Goal: Information Seeking & Learning: Learn about a topic

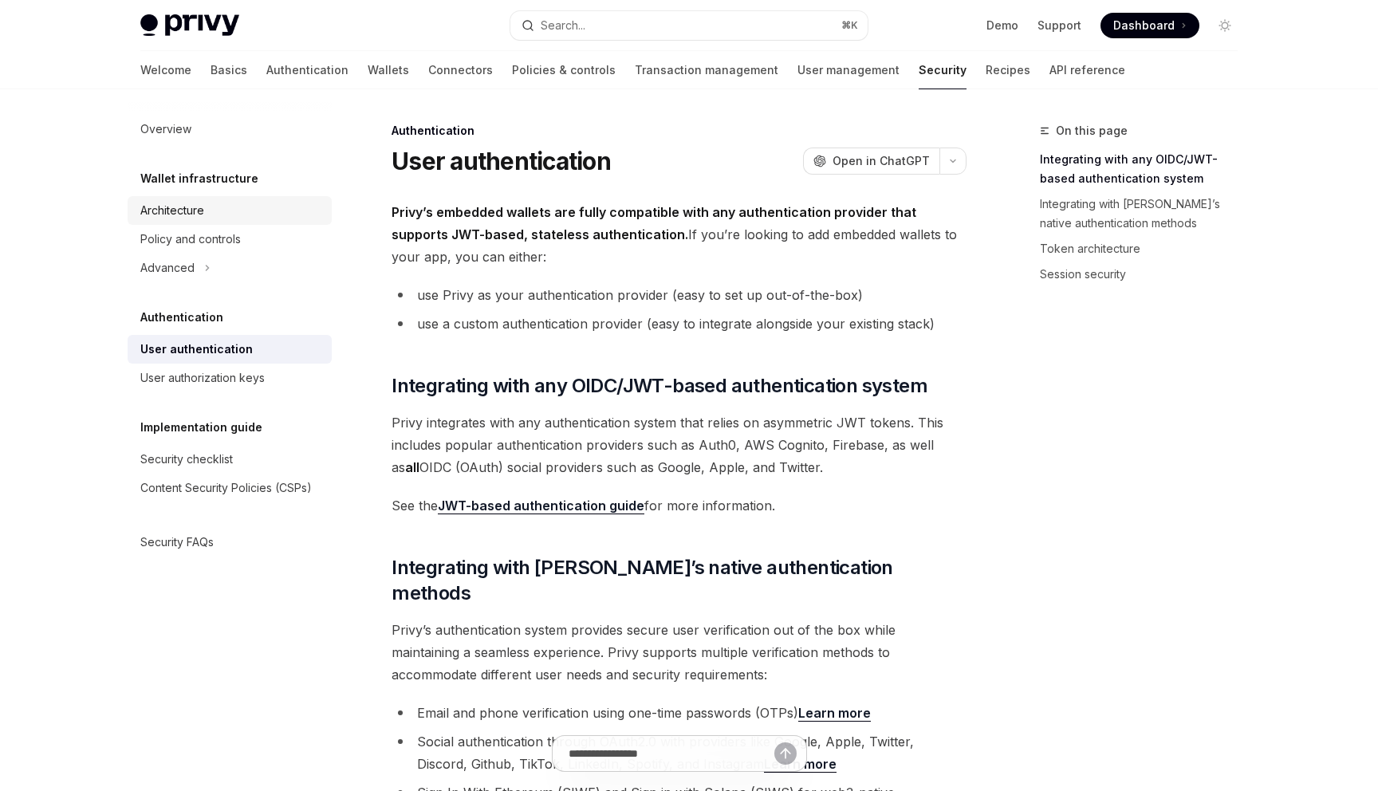
click at [215, 210] on div "Architecture" at bounding box center [231, 210] width 182 height 19
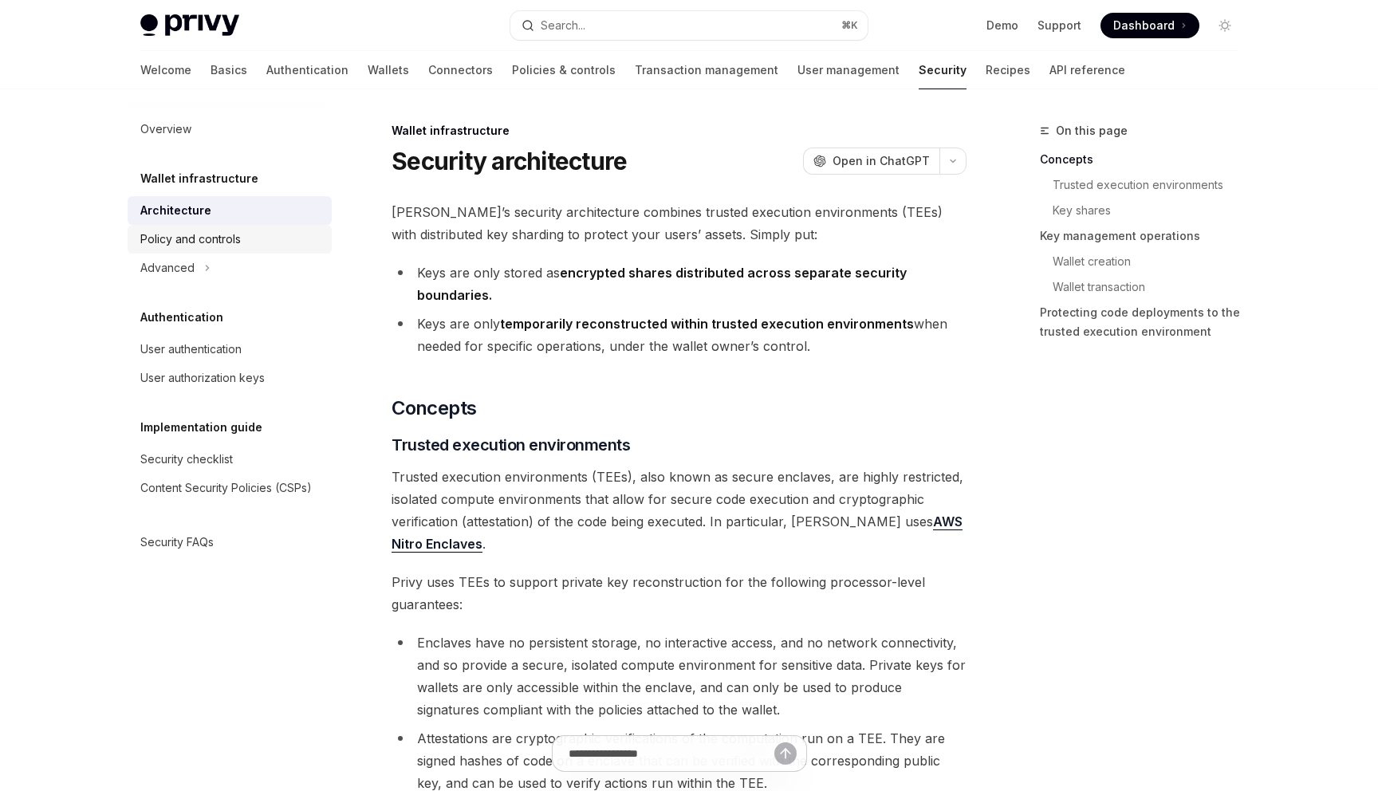
click at [219, 247] on div "Policy and controls" at bounding box center [190, 239] width 100 height 19
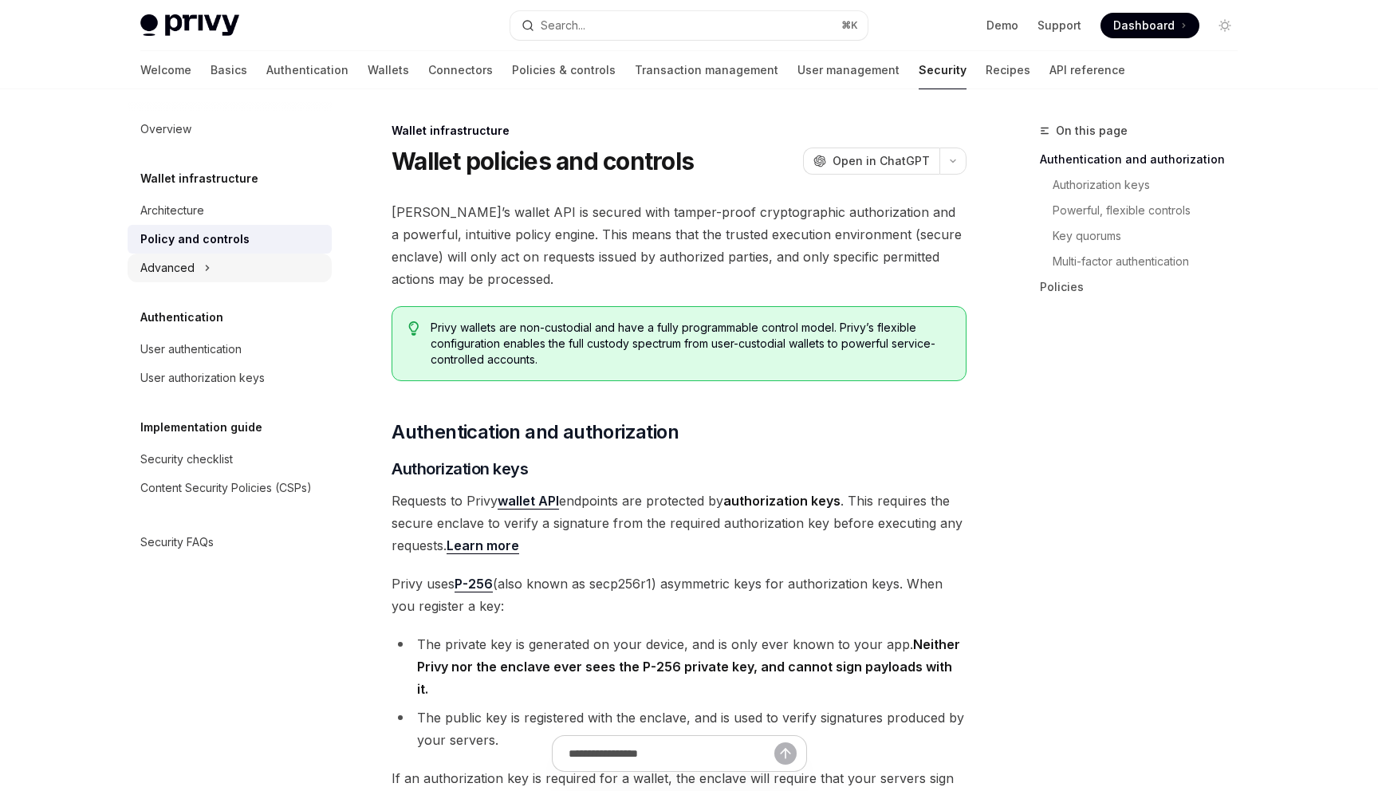
click at [211, 262] on div "Advanced" at bounding box center [230, 268] width 204 height 29
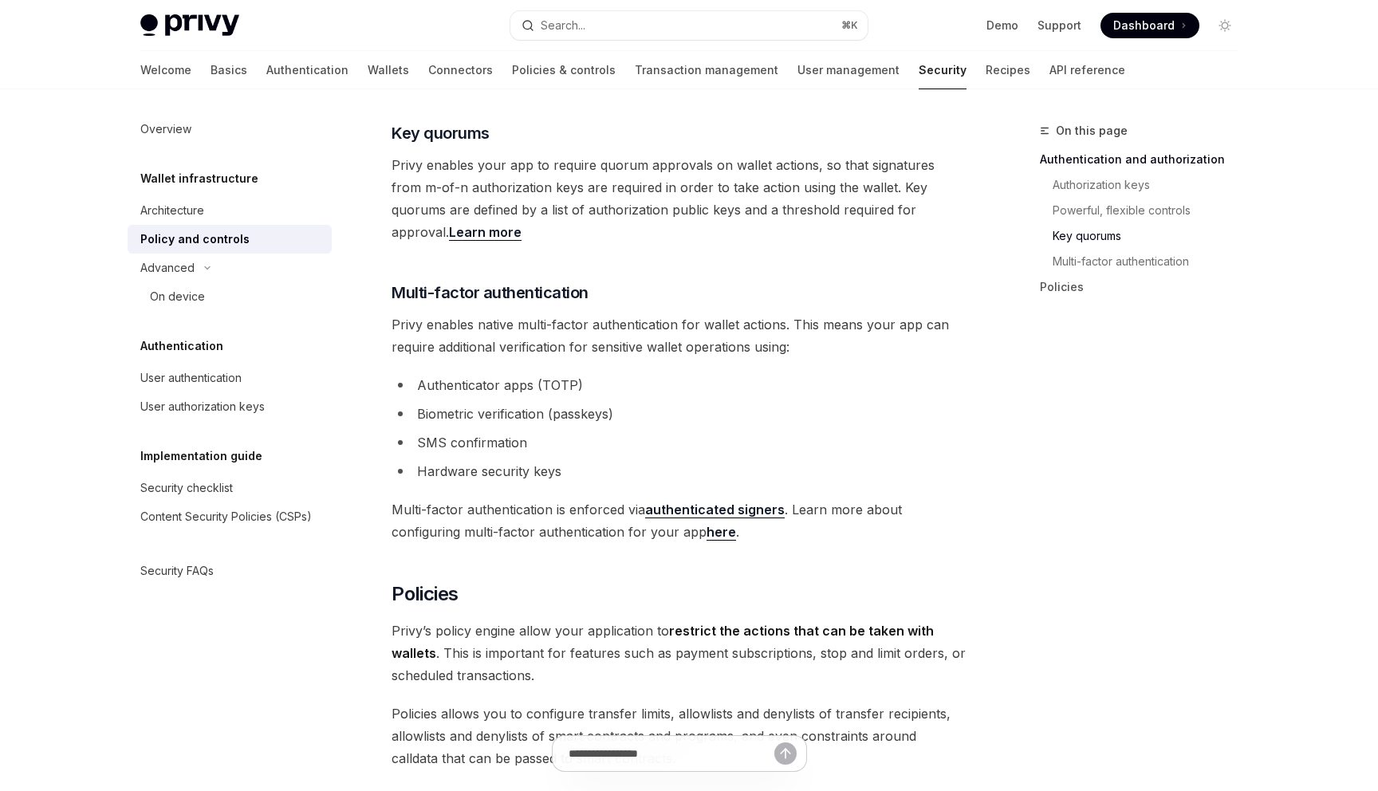
scroll to position [1190, 0]
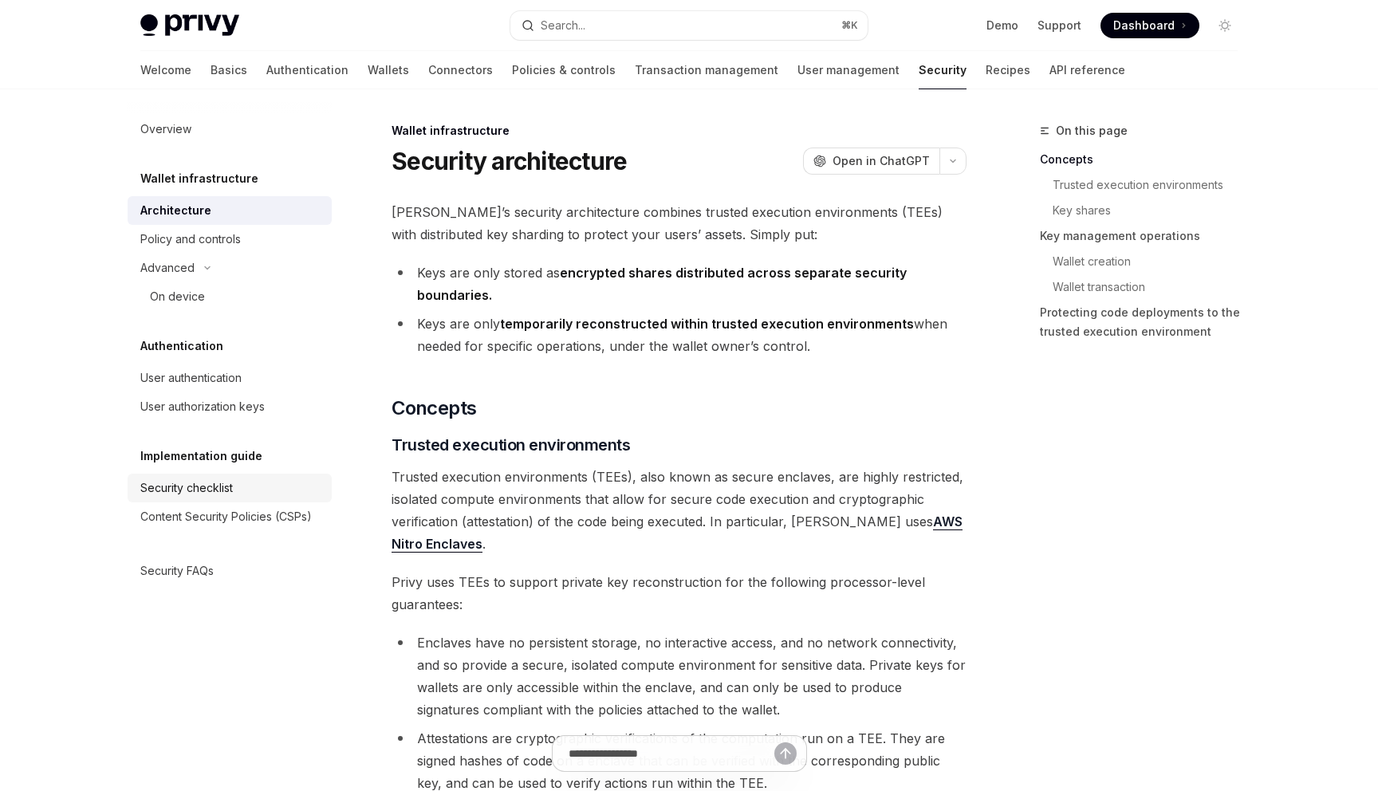
click at [170, 484] on div "Security checklist" at bounding box center [186, 488] width 93 height 19
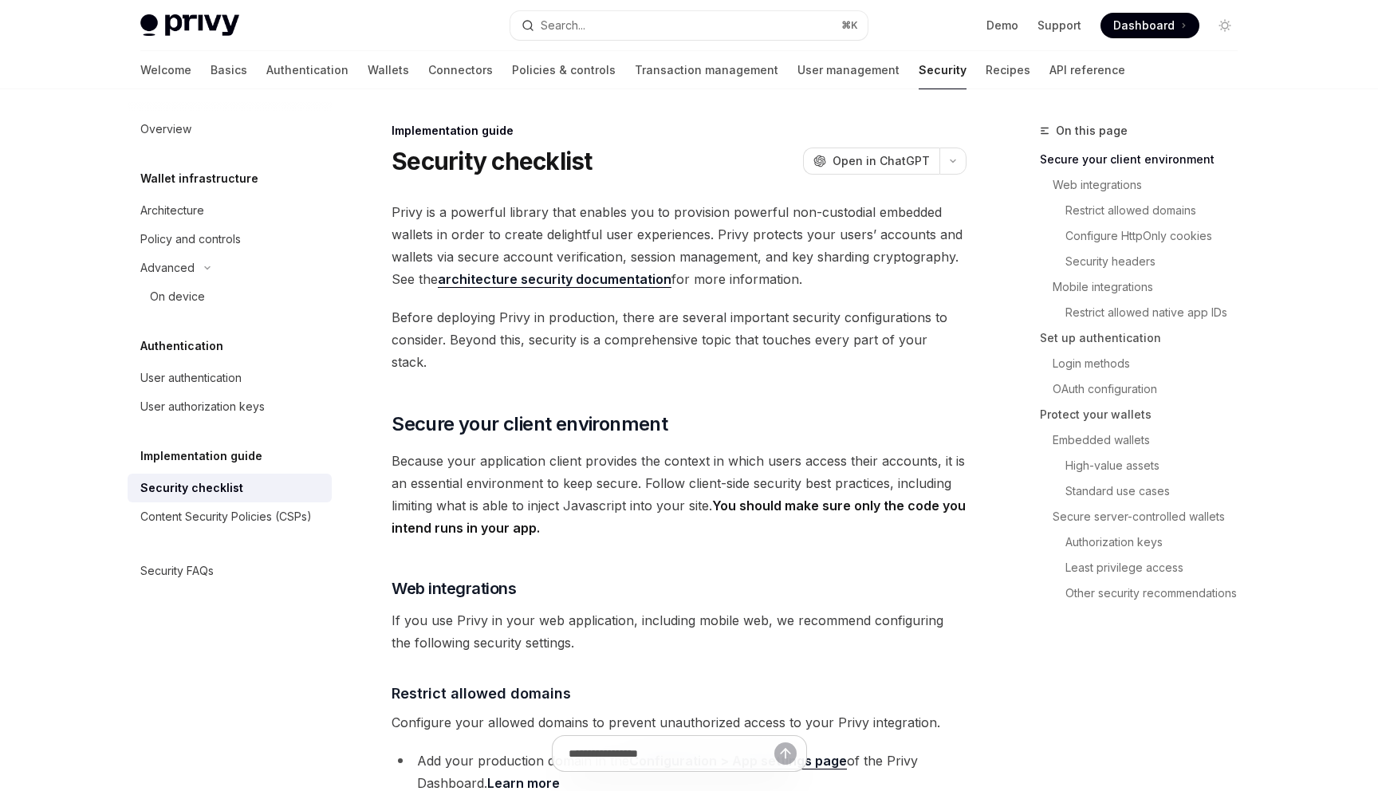
click at [589, 285] on link "architecture security documentation" at bounding box center [555, 279] width 234 height 17
type textarea "*"
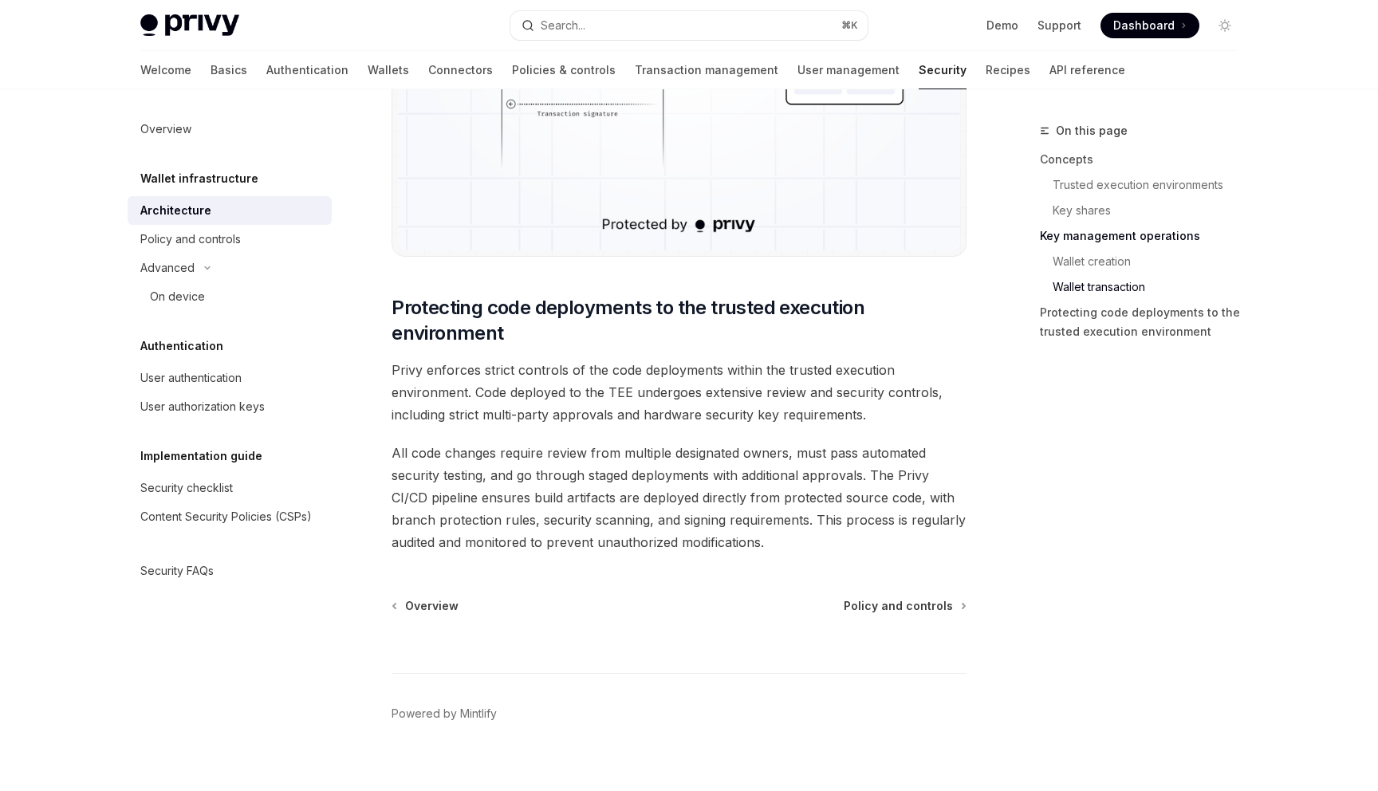
scroll to position [3251, 0]
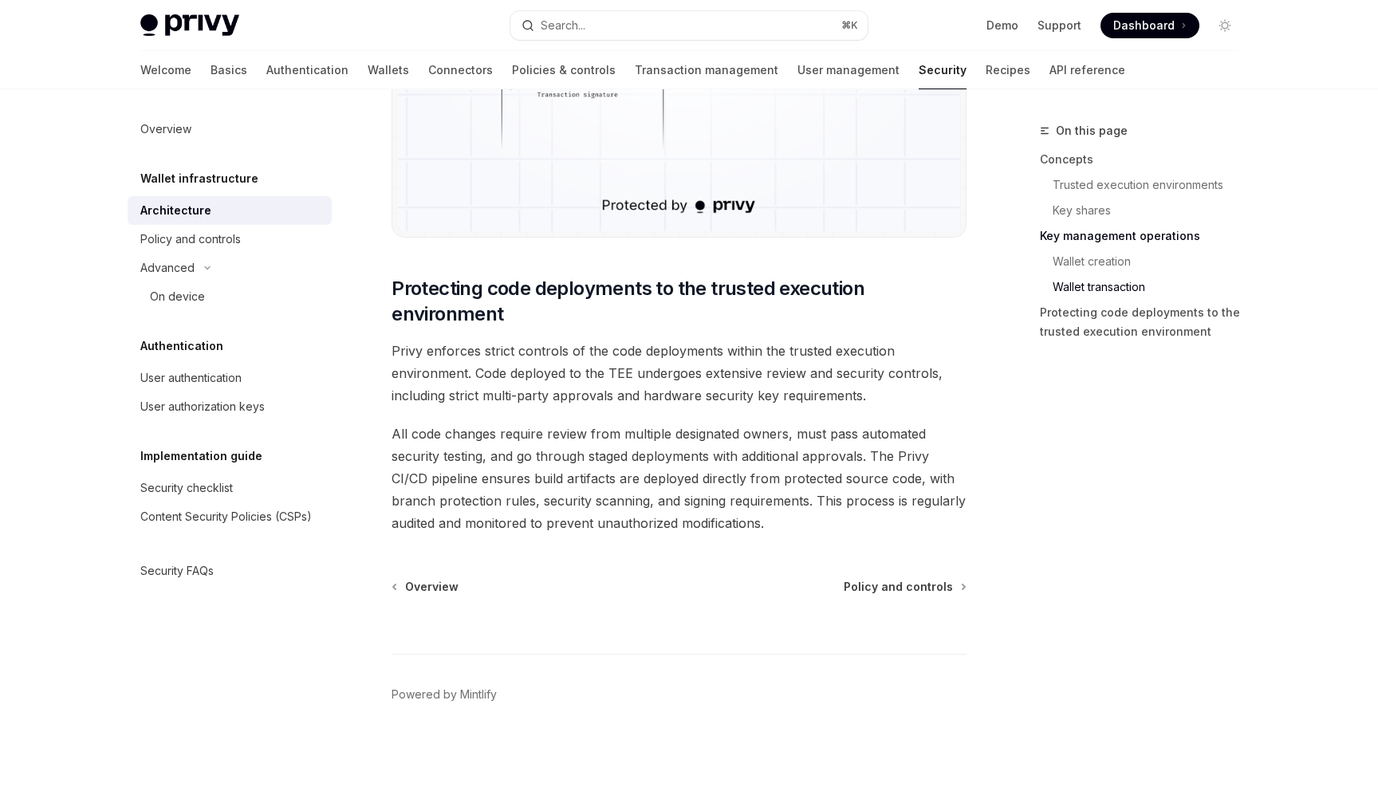
click at [989, 36] on div "Demo Support Dashboard Dashboard" at bounding box center [1058, 26] width 357 height 26
click at [999, 26] on link "Demo" at bounding box center [1003, 26] width 32 height 16
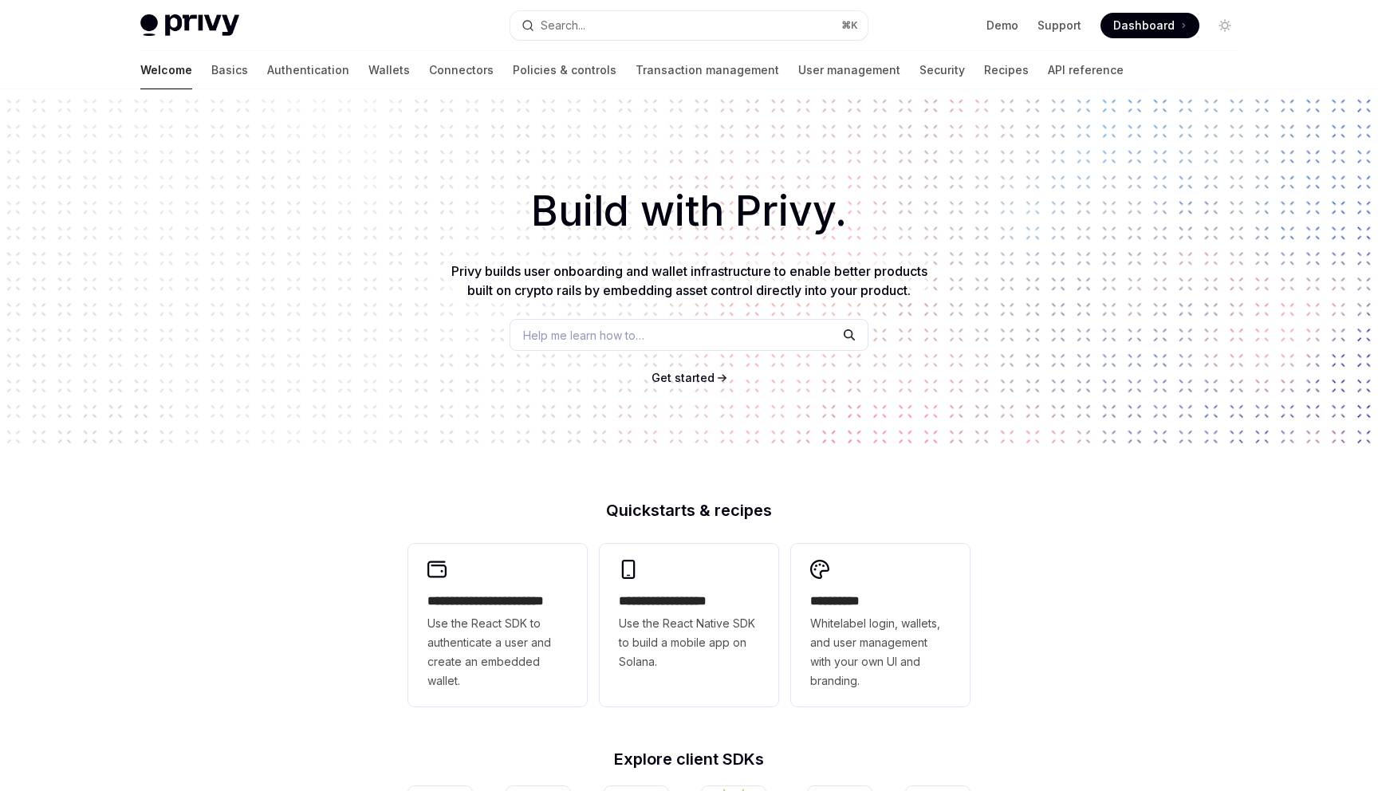
click at [709, 382] on span "Get started" at bounding box center [683, 378] width 63 height 14
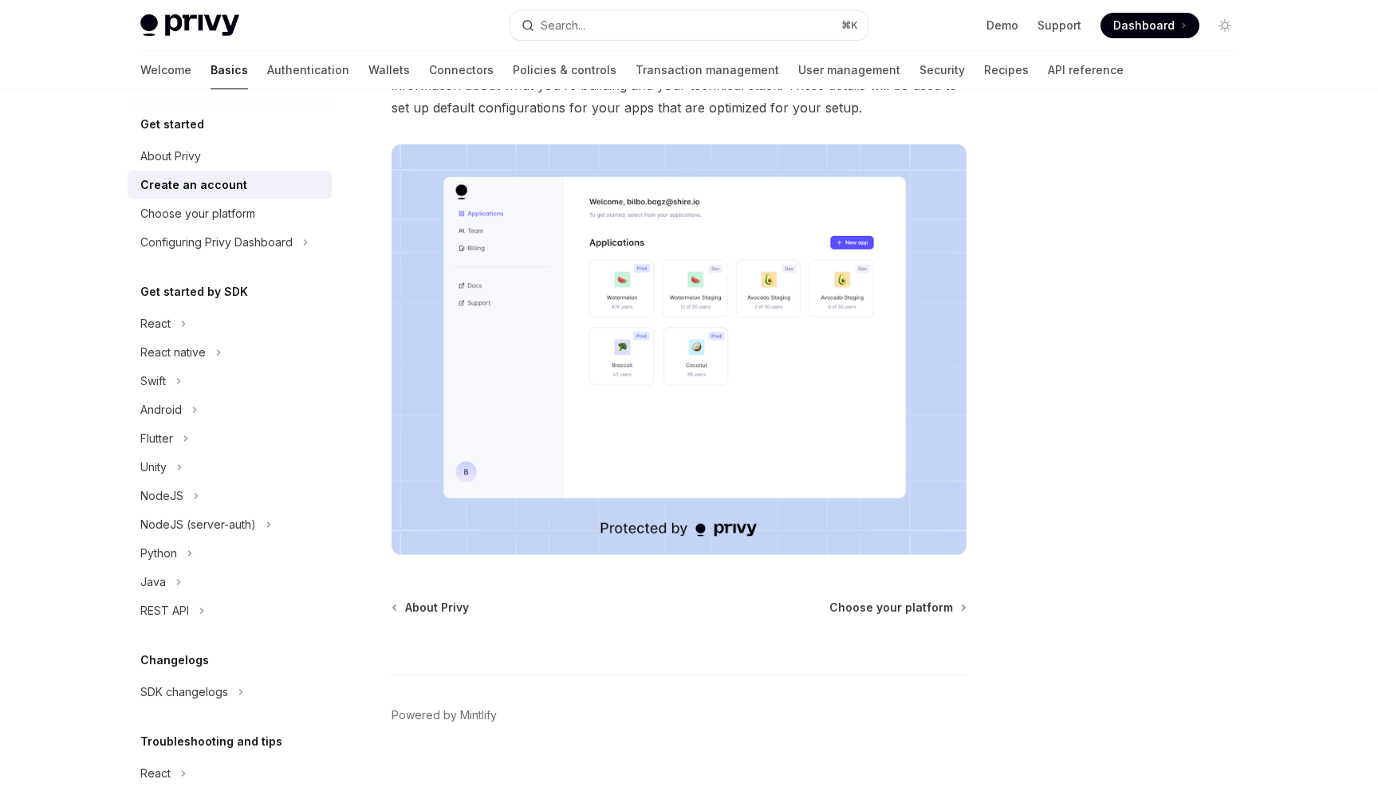
scroll to position [231, 0]
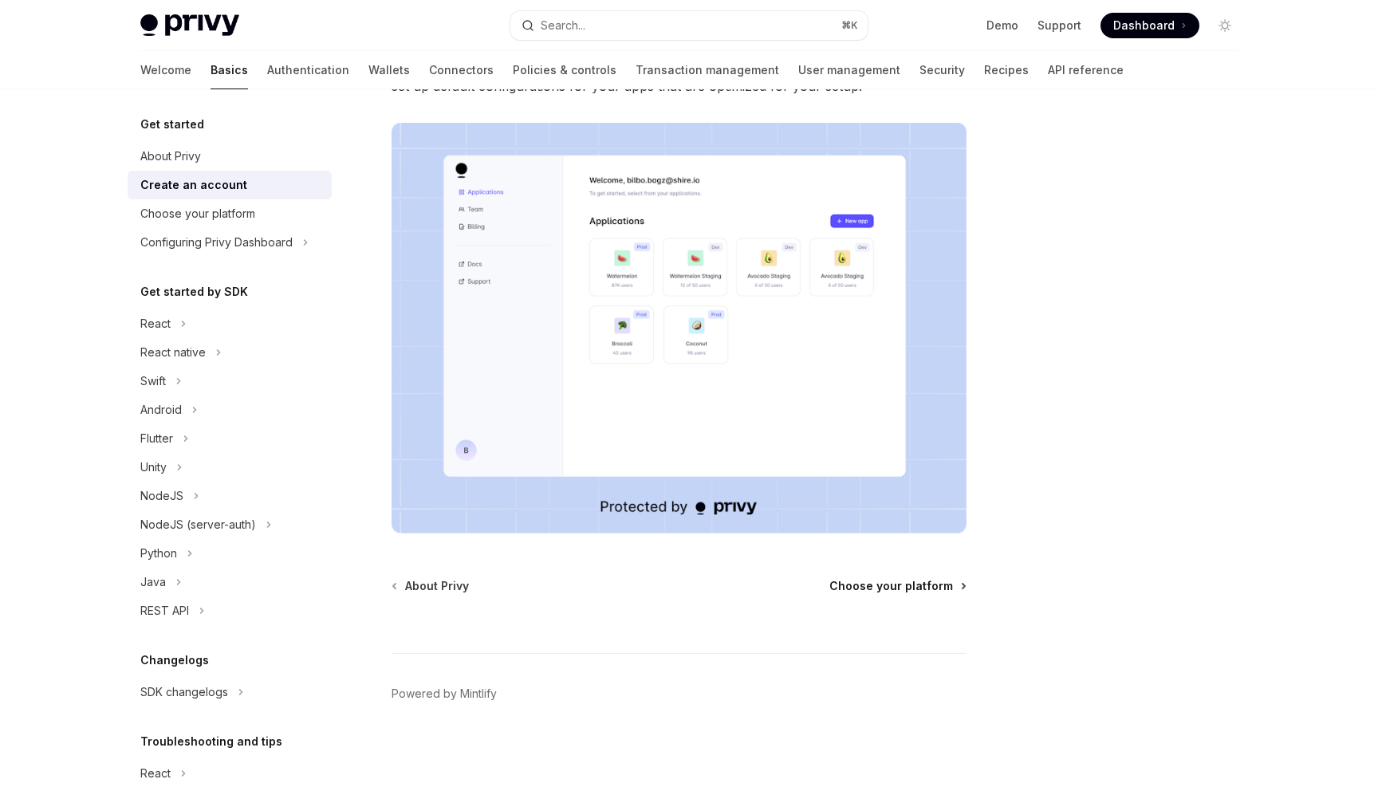
click at [923, 583] on span "Choose your platform" at bounding box center [891, 586] width 124 height 16
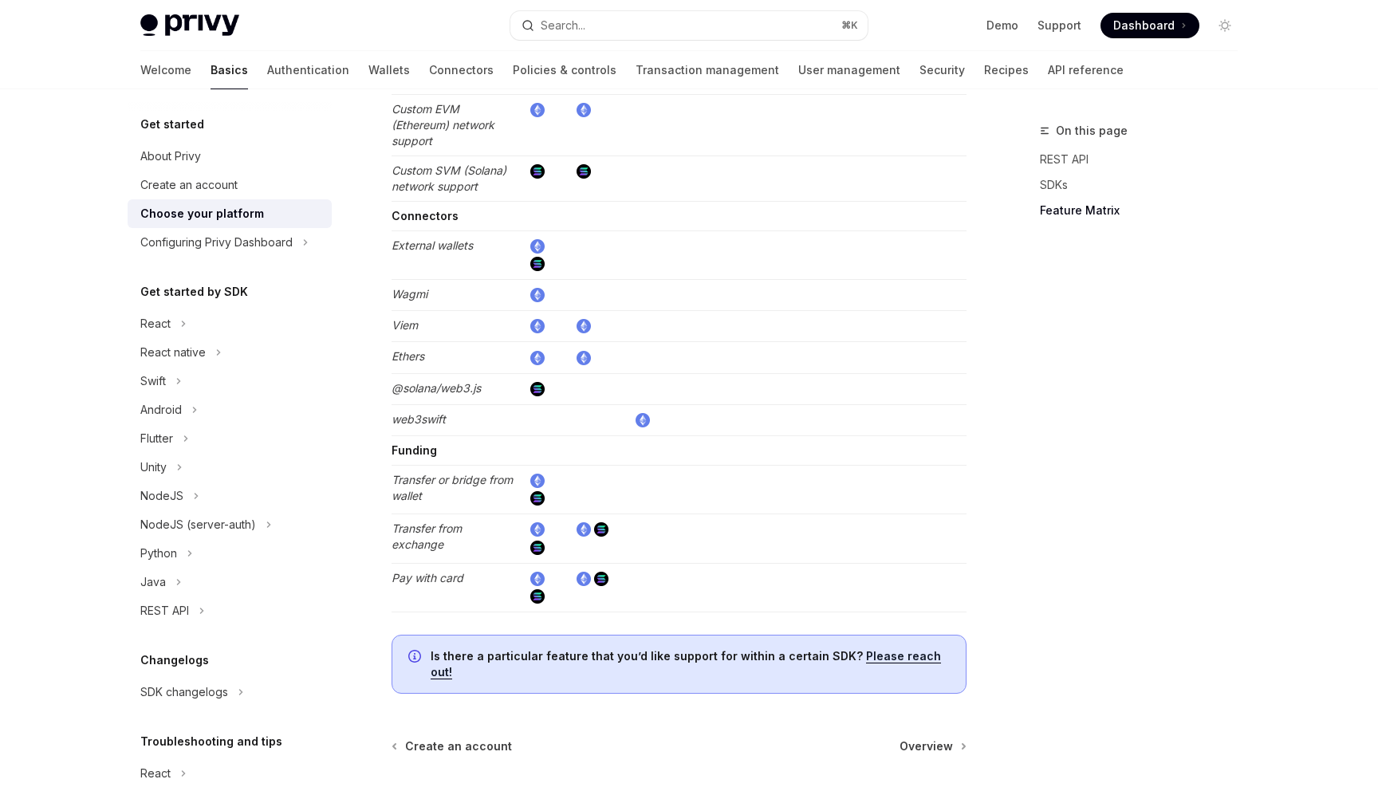
scroll to position [2960, 0]
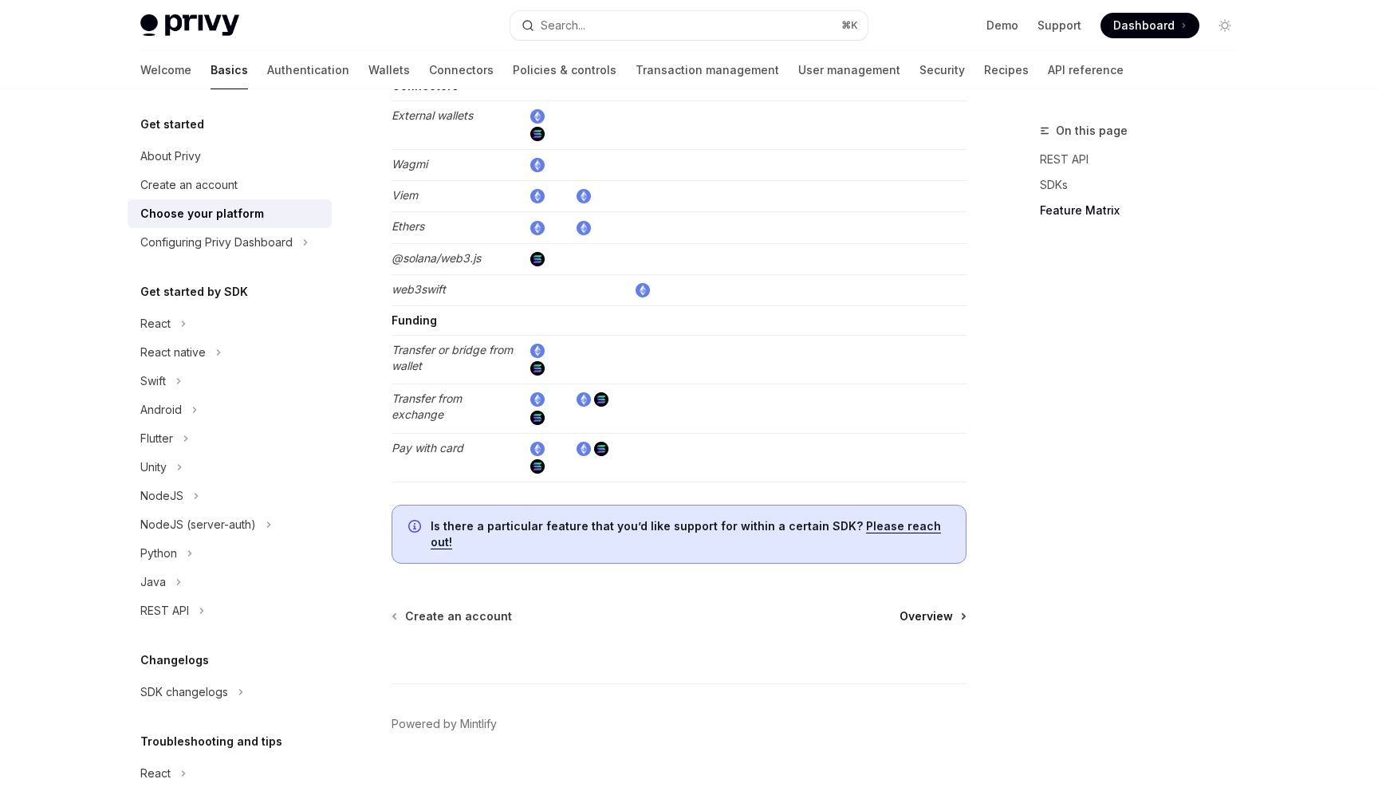
click at [942, 609] on span "Overview" at bounding box center [926, 617] width 53 height 16
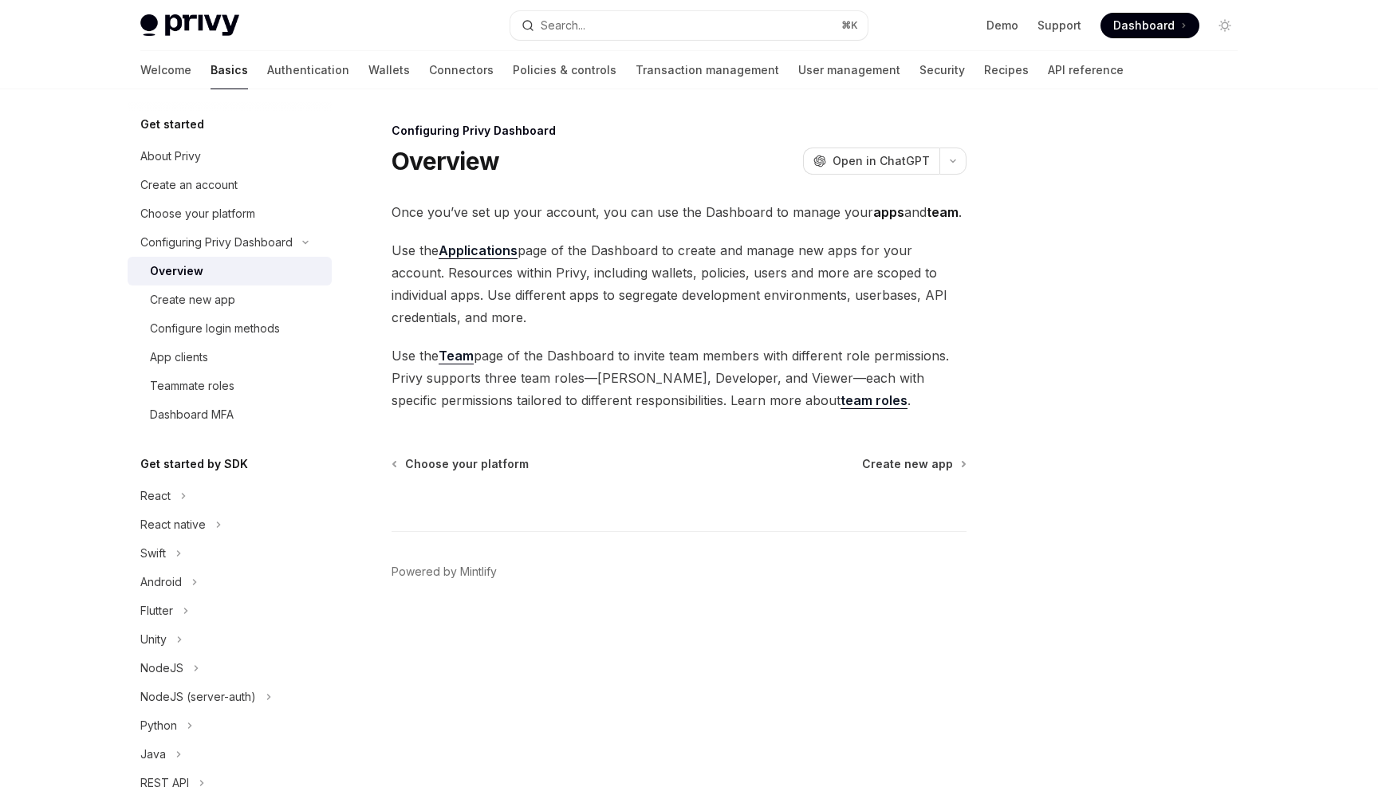
click at [942, 586] on footer "Powered by Mintlify" at bounding box center [679, 600] width 575 height 138
click at [915, 465] on span "Create new app" at bounding box center [907, 464] width 91 height 16
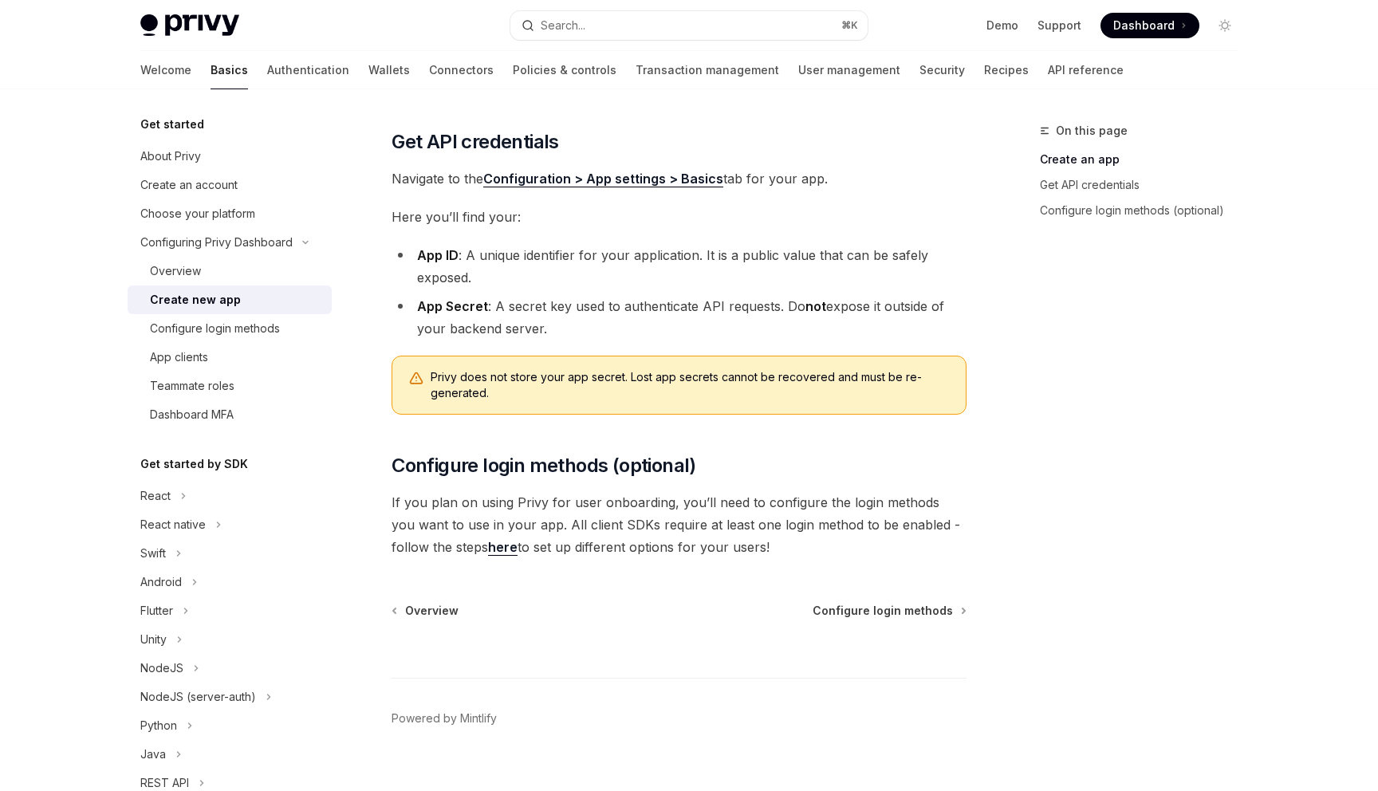
scroll to position [353, 0]
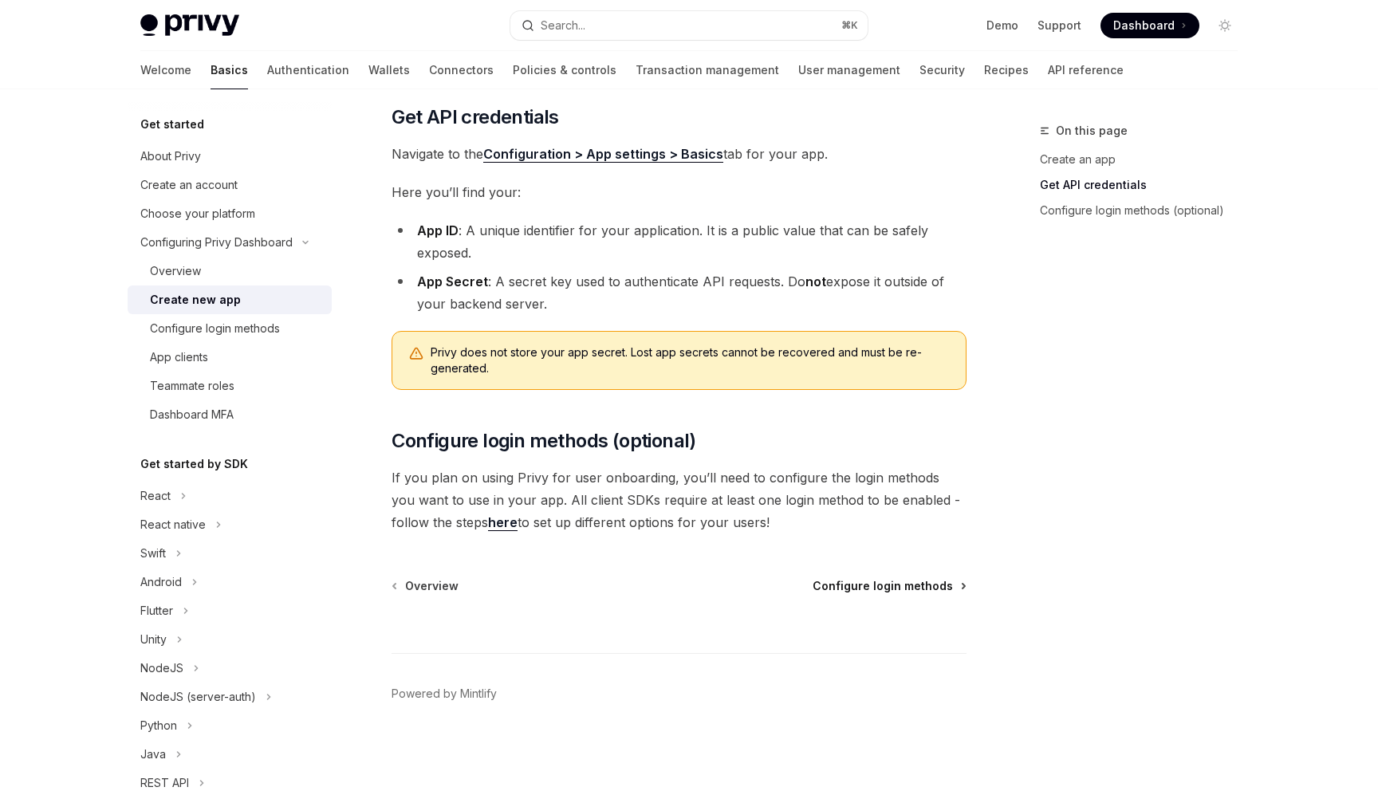
click at [897, 588] on span "Configure login methods" at bounding box center [883, 586] width 140 height 16
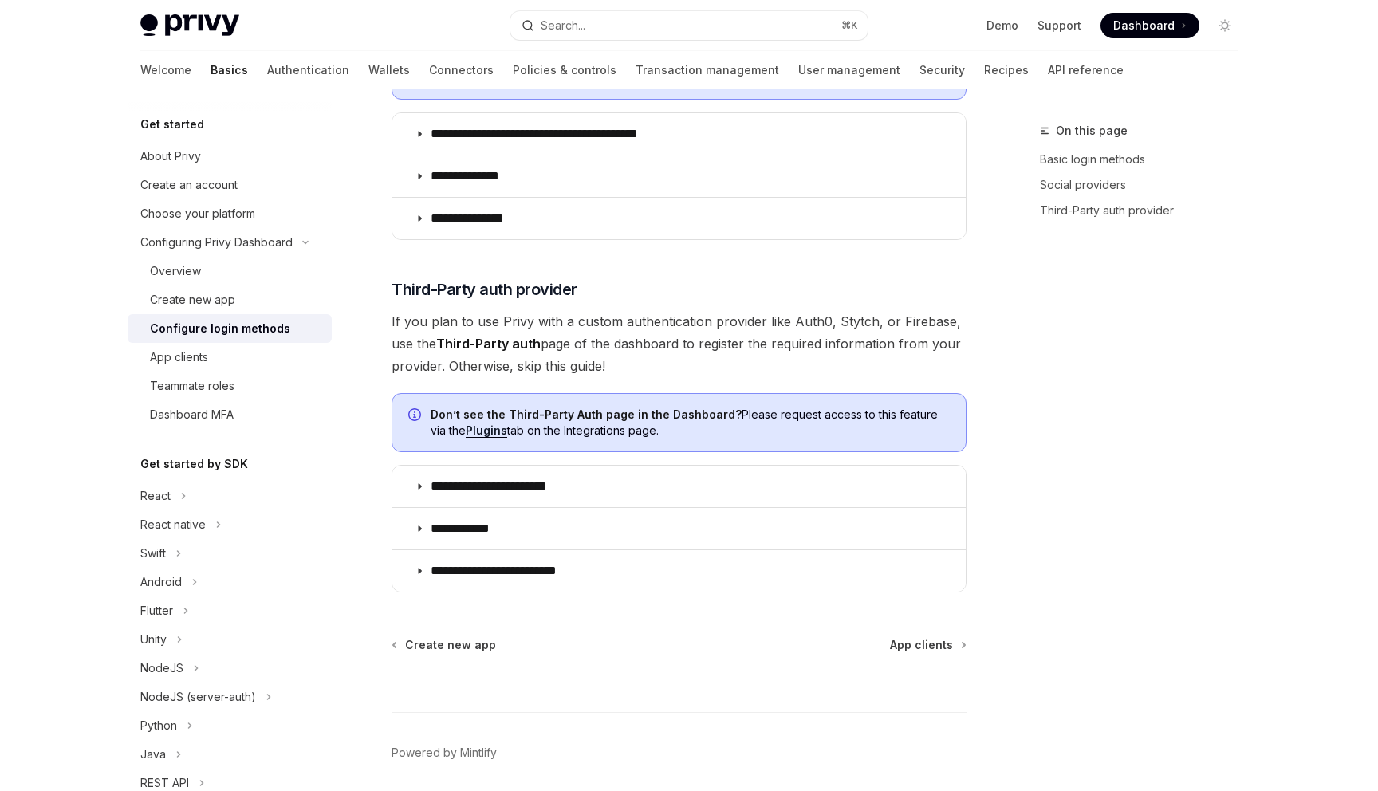
scroll to position [758, 0]
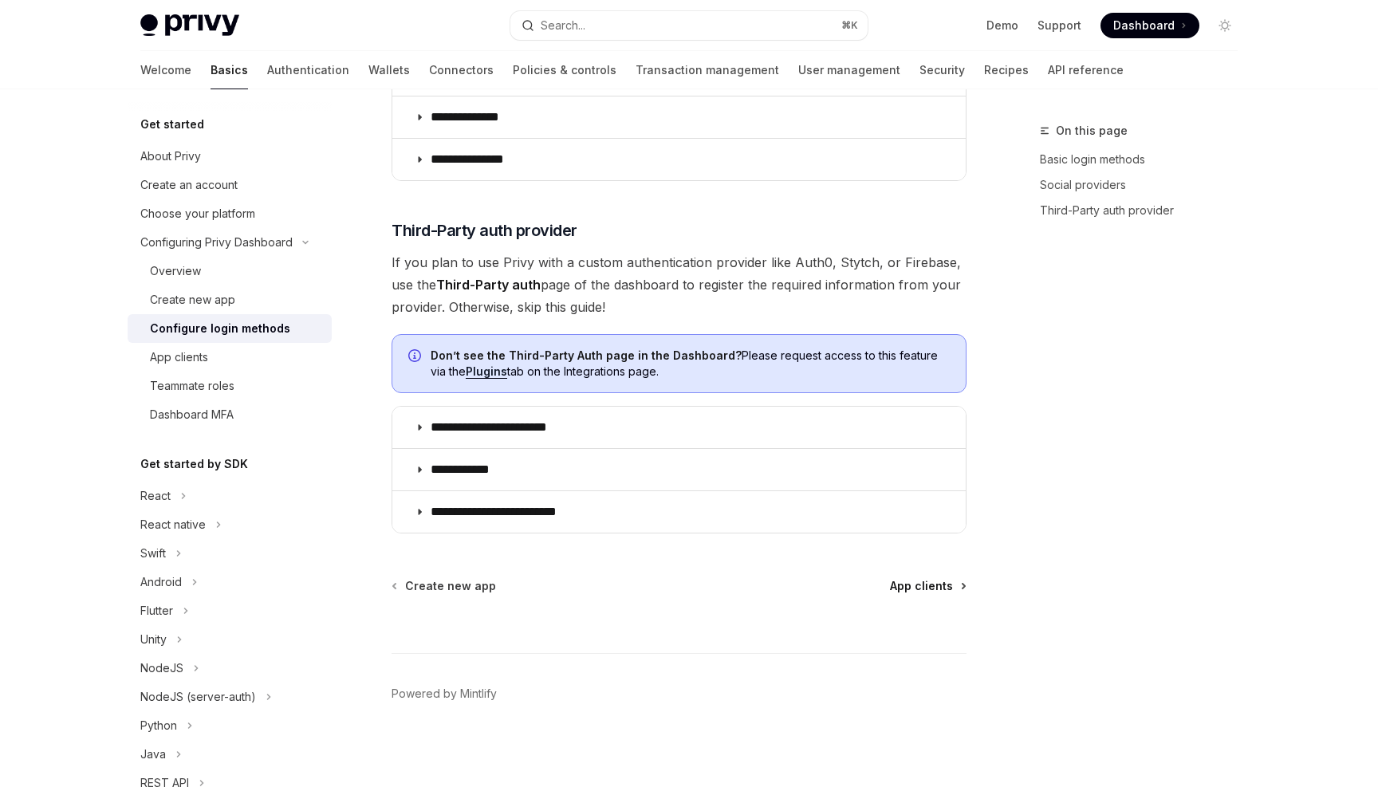
click at [936, 593] on span "App clients" at bounding box center [921, 586] width 63 height 16
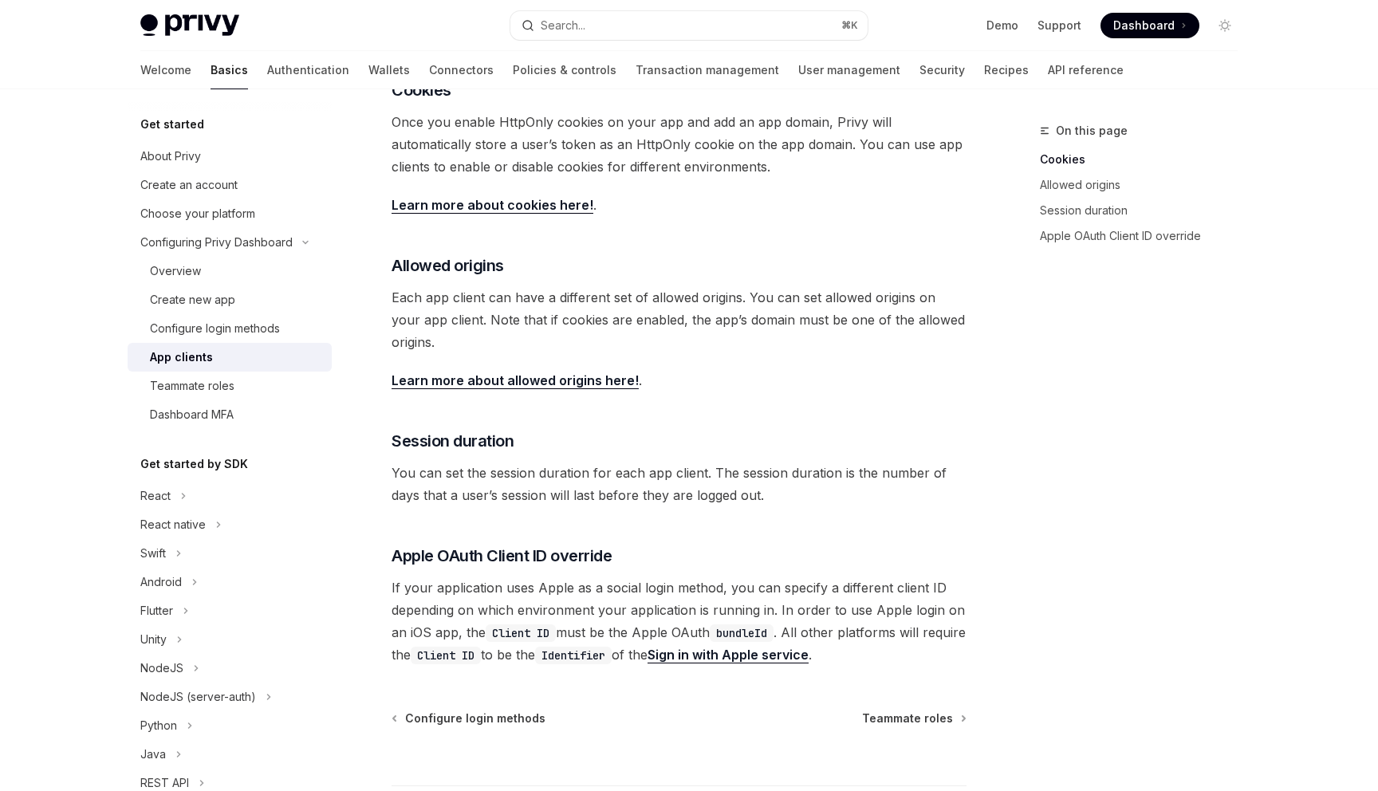
scroll to position [527, 0]
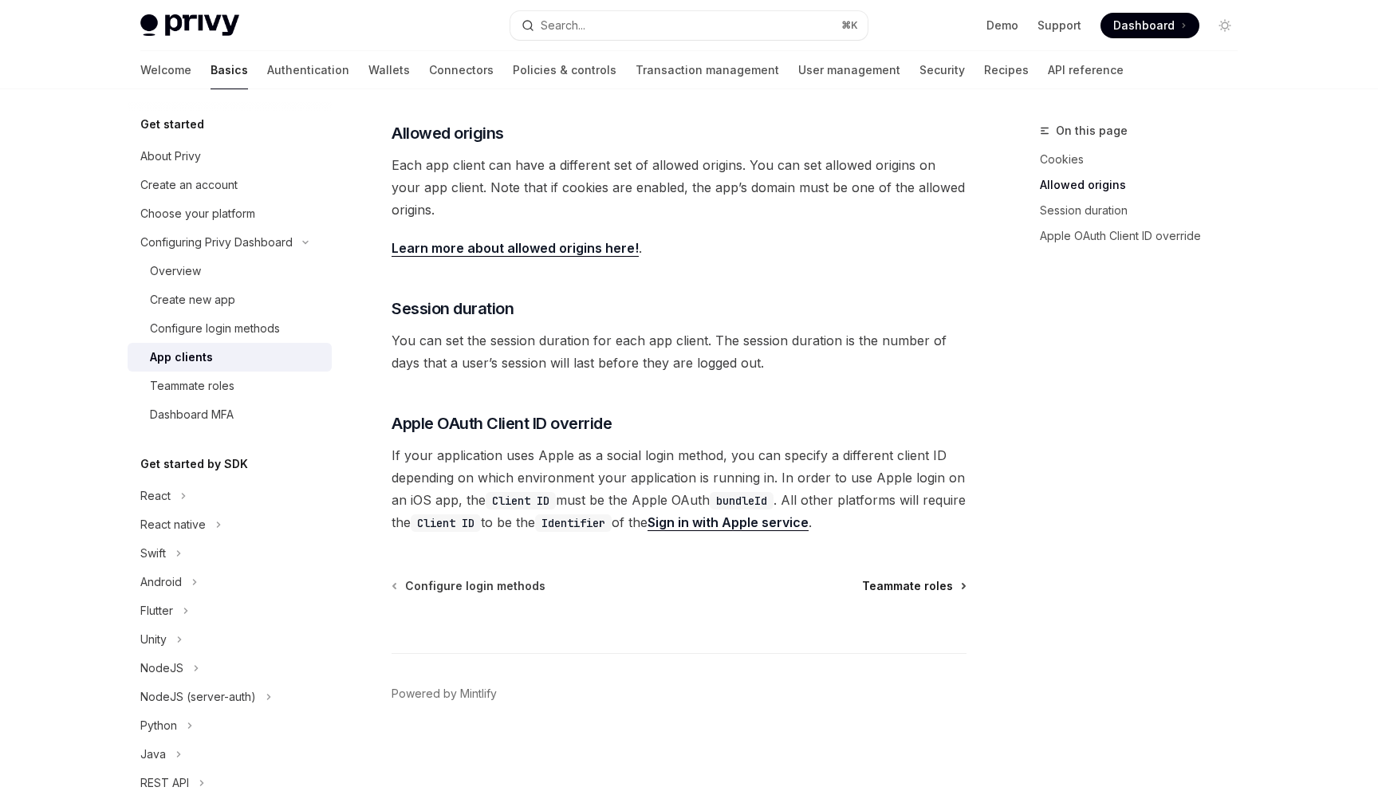
click at [918, 589] on span "Teammate roles" at bounding box center [907, 586] width 91 height 16
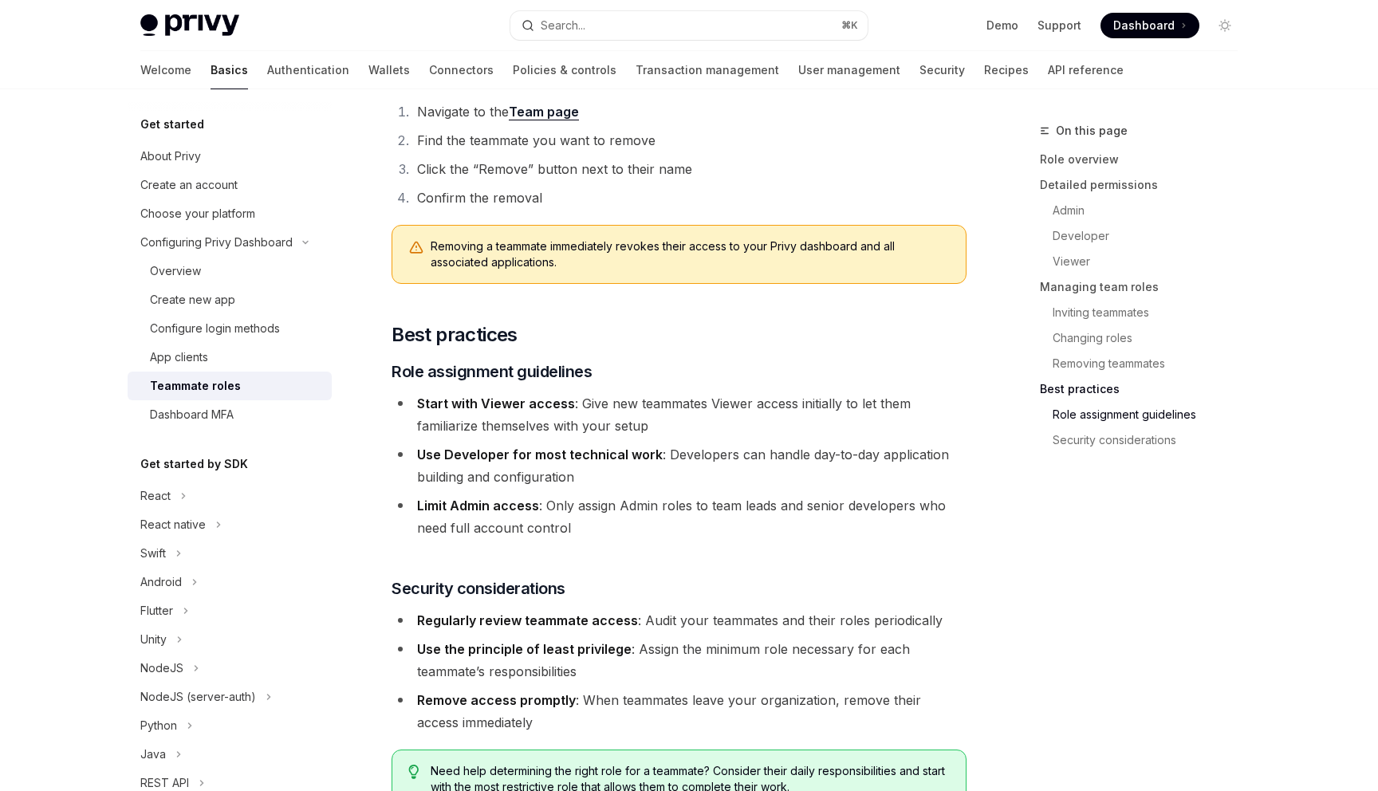
scroll to position [2746, 0]
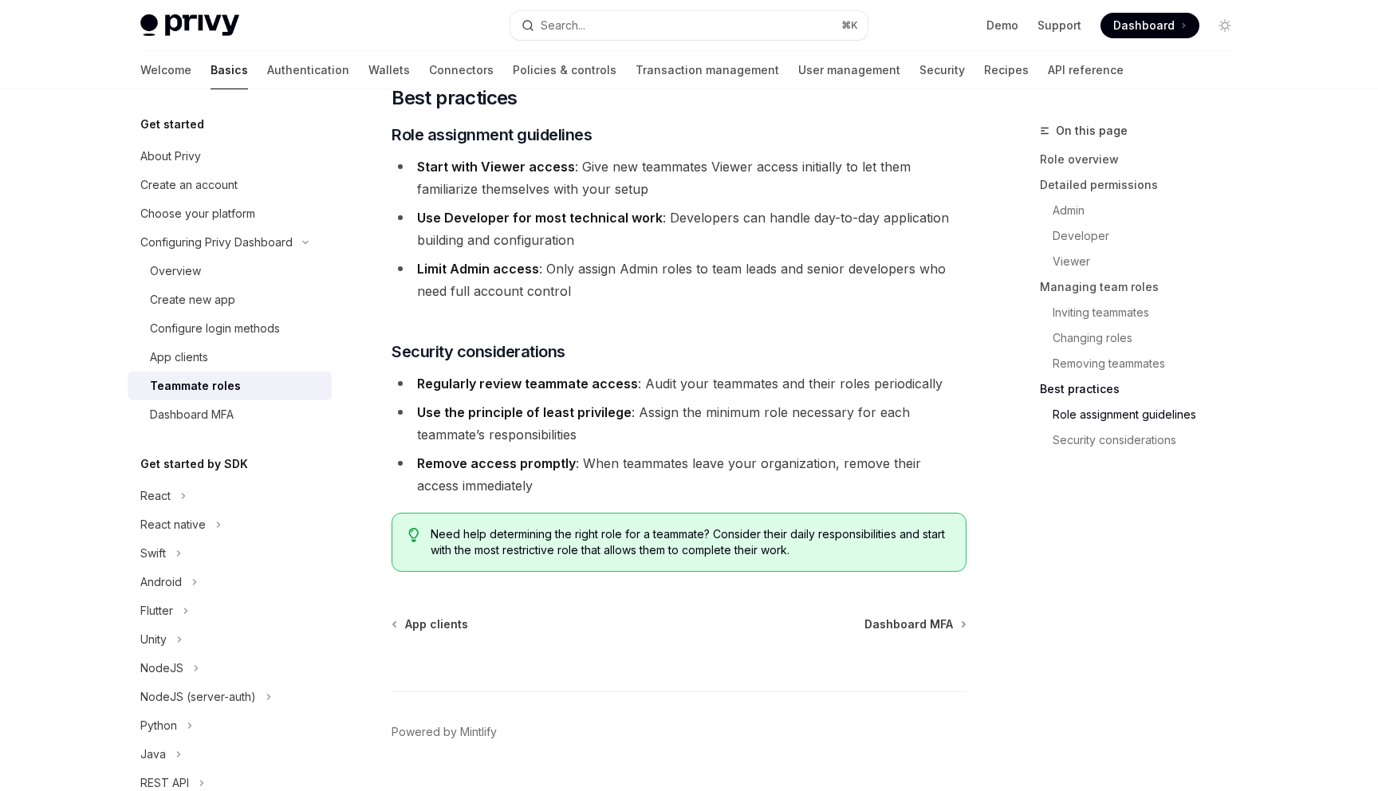
click at [917, 616] on span "Dashboard MFA" at bounding box center [909, 624] width 89 height 16
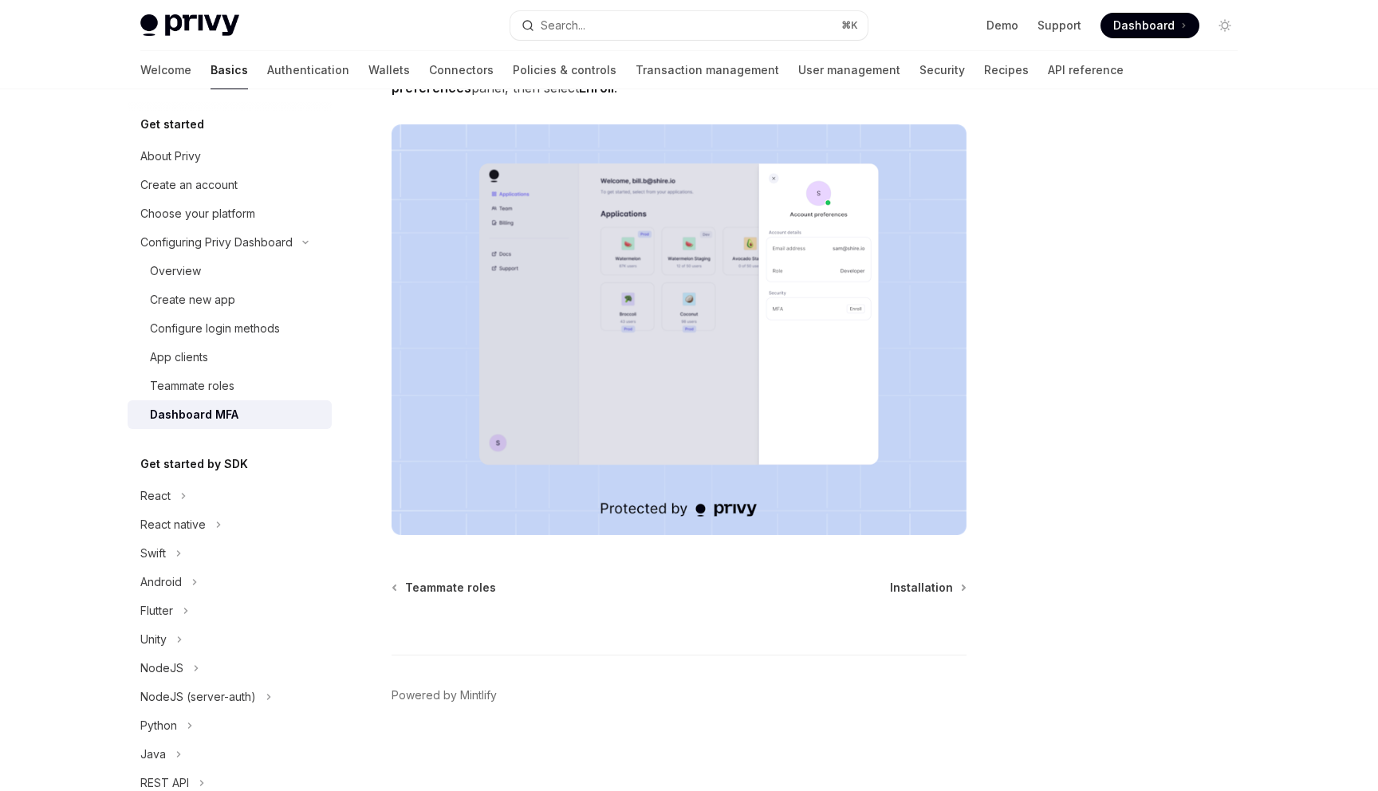
scroll to position [231, 0]
click at [920, 589] on span "Installation" at bounding box center [921, 586] width 63 height 16
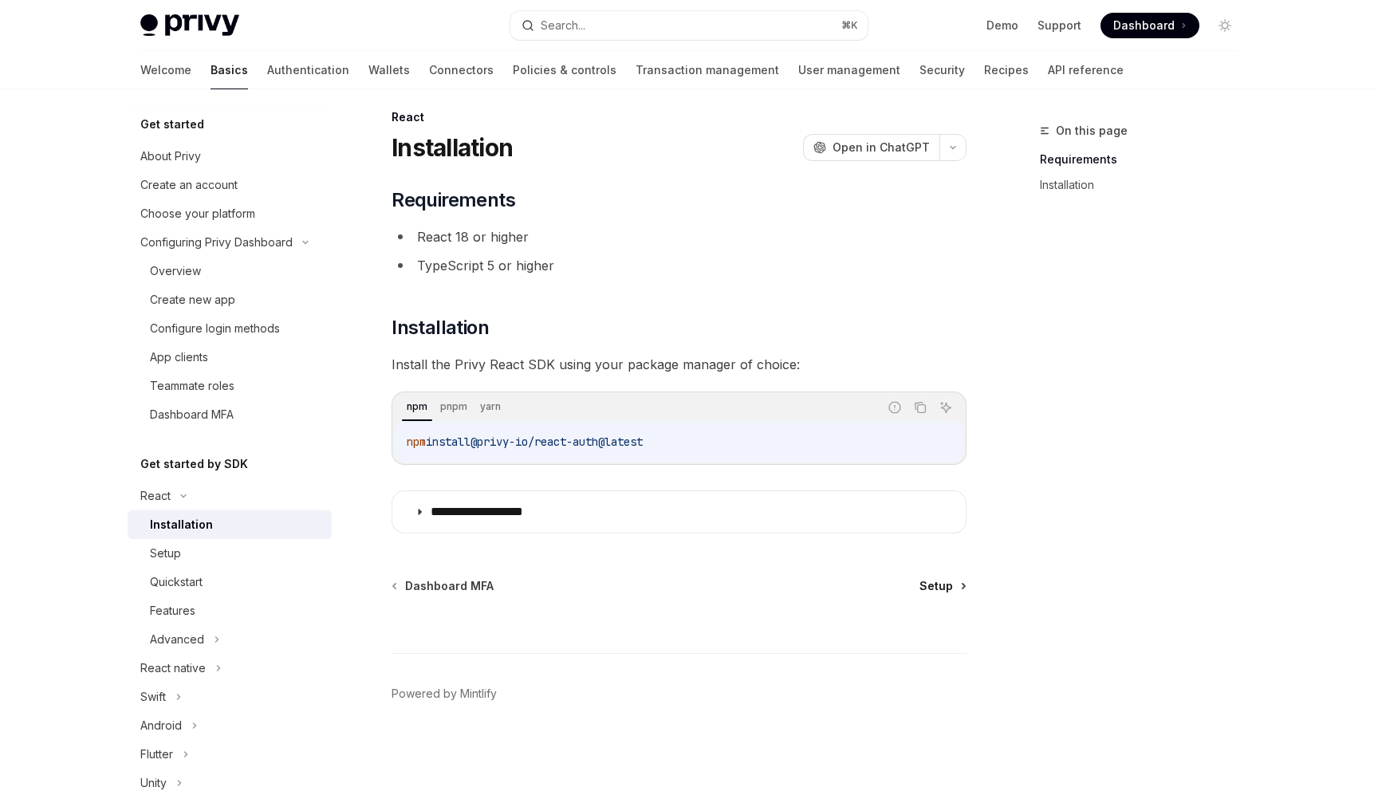
click at [941, 584] on span "Setup" at bounding box center [936, 586] width 33 height 16
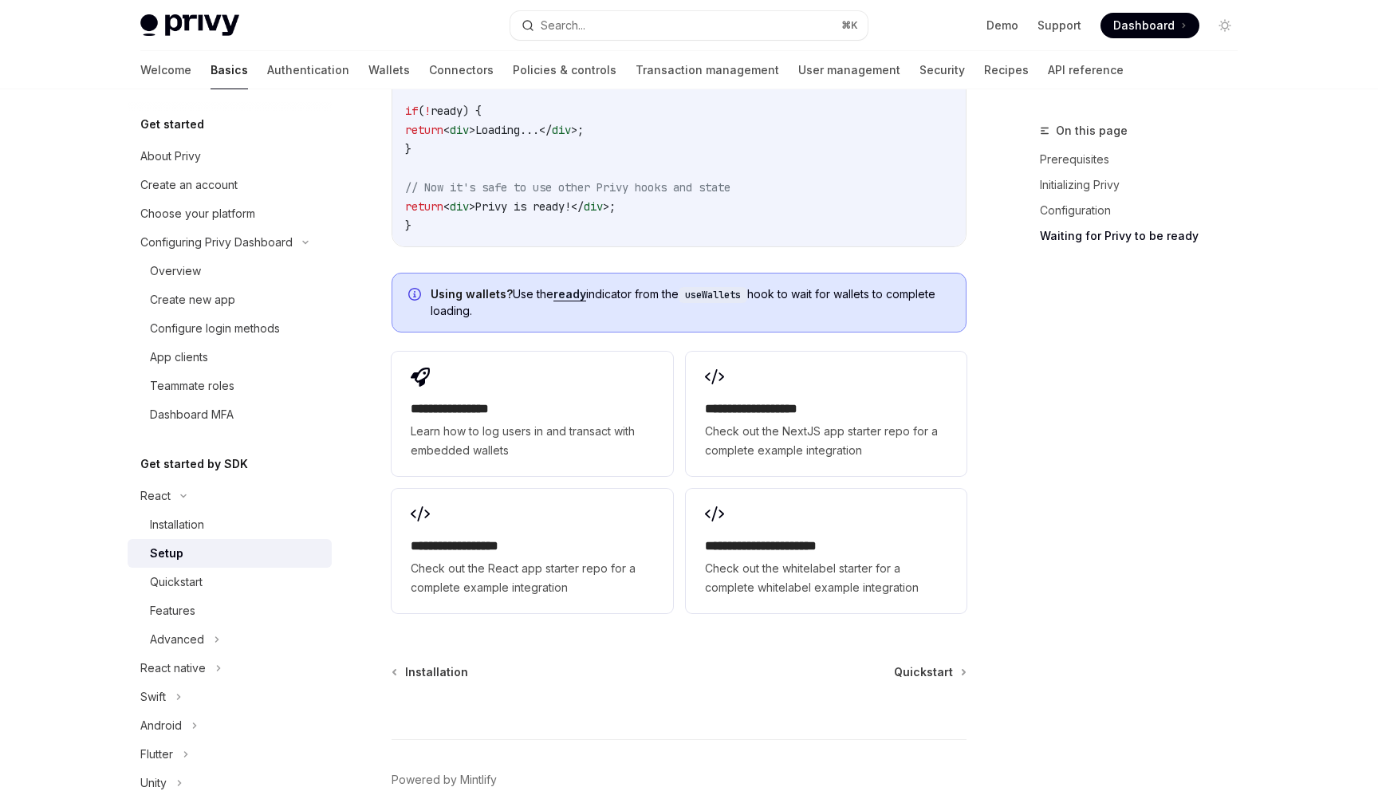
scroll to position [1889, 0]
click at [916, 668] on span "Quickstart" at bounding box center [923, 672] width 59 height 16
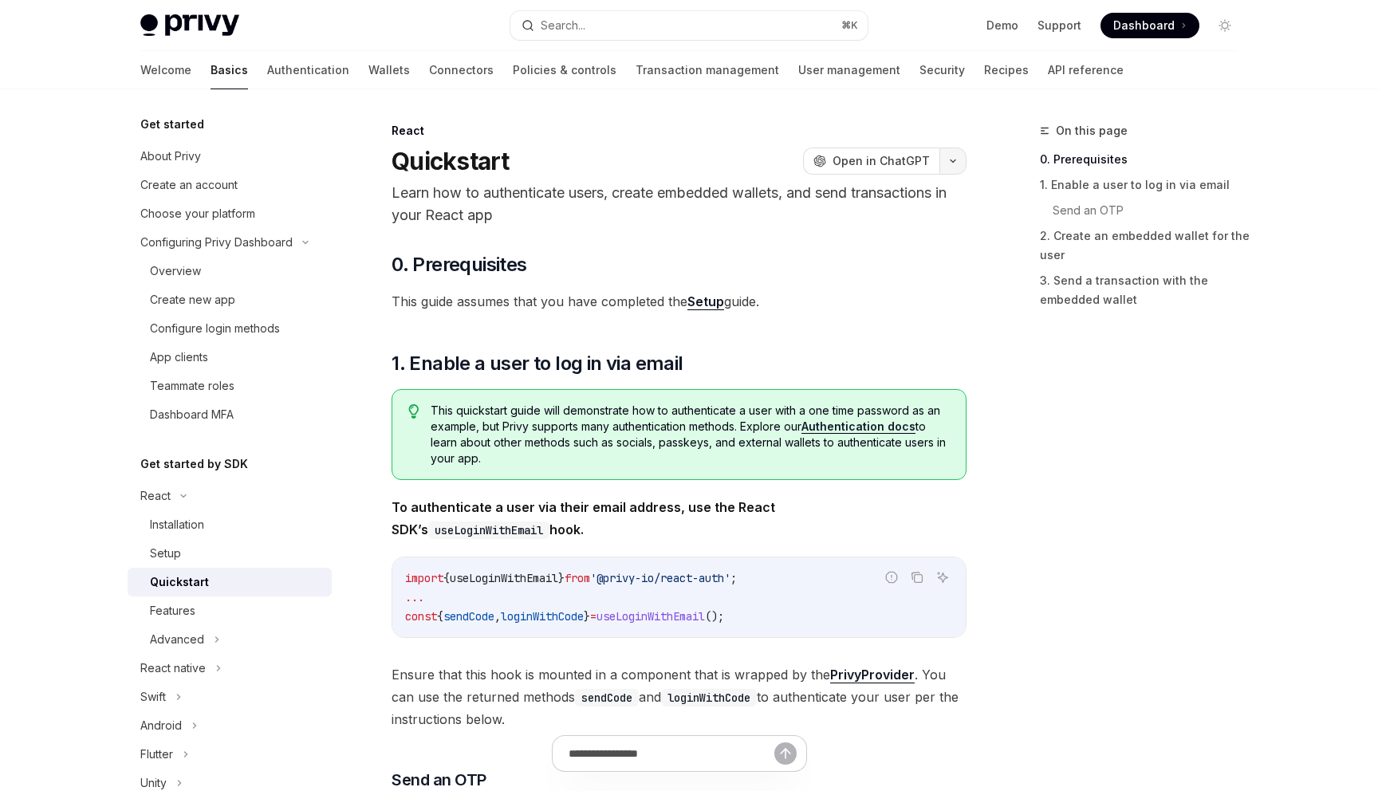
click at [953, 160] on icon "button" at bounding box center [952, 161] width 19 height 6
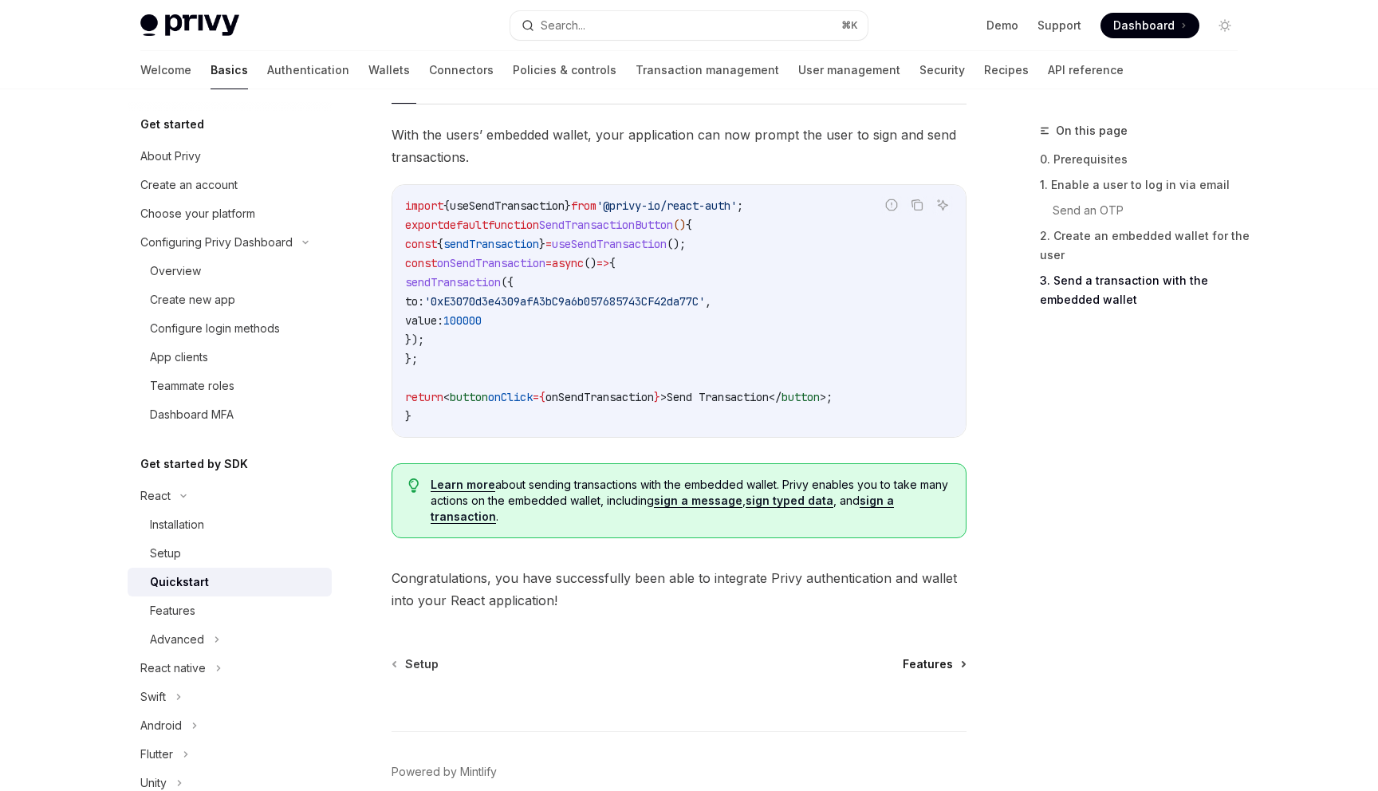
scroll to position [1548, 0]
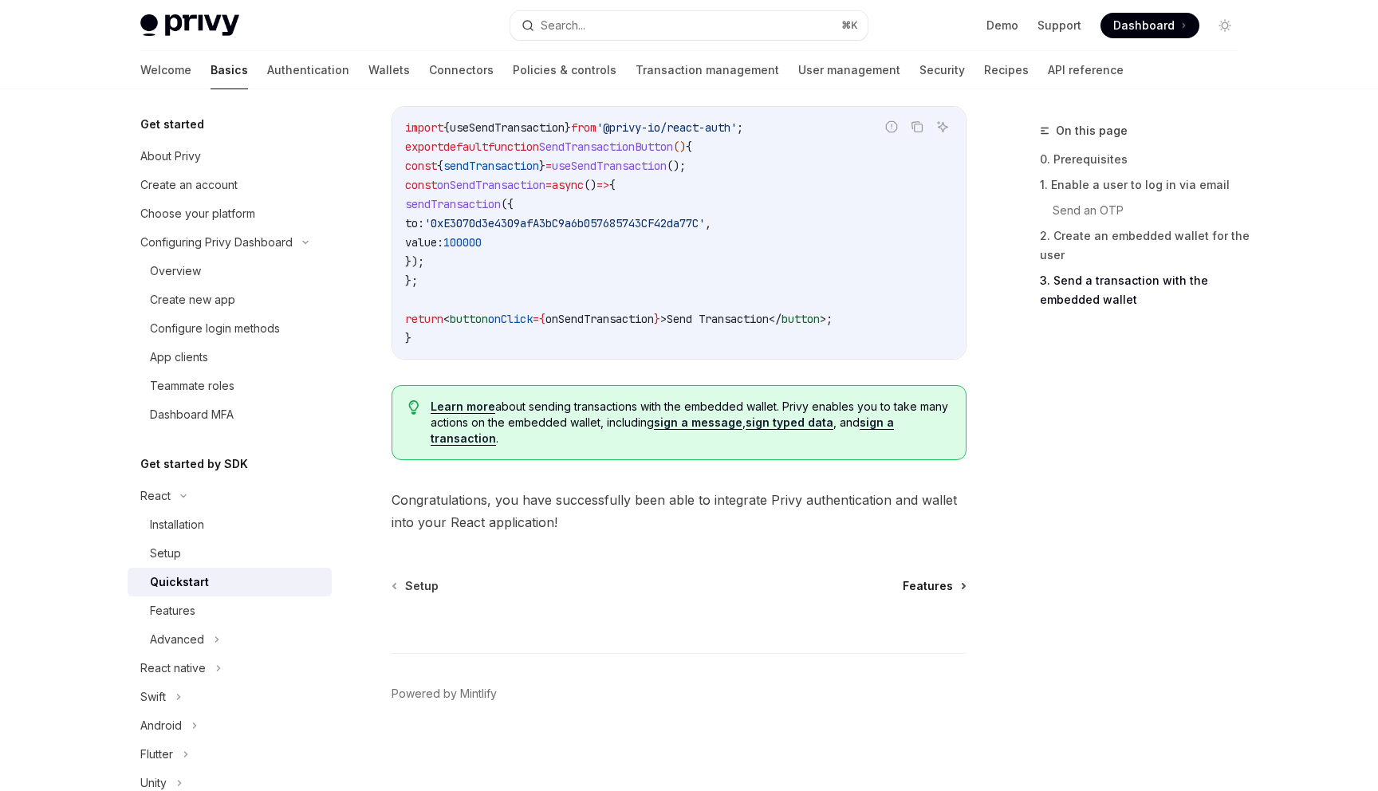
click at [922, 587] on span "Features" at bounding box center [928, 586] width 50 height 16
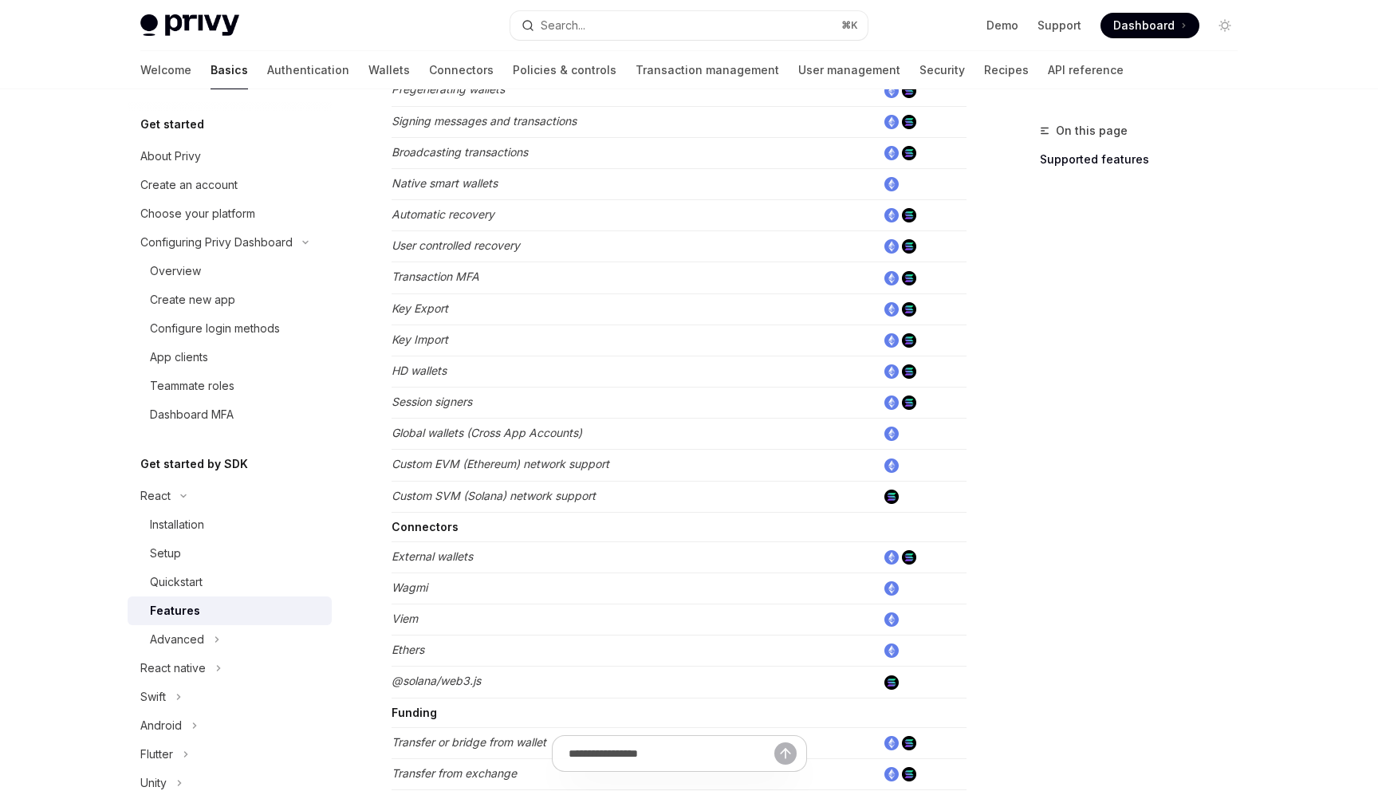
scroll to position [927, 0]
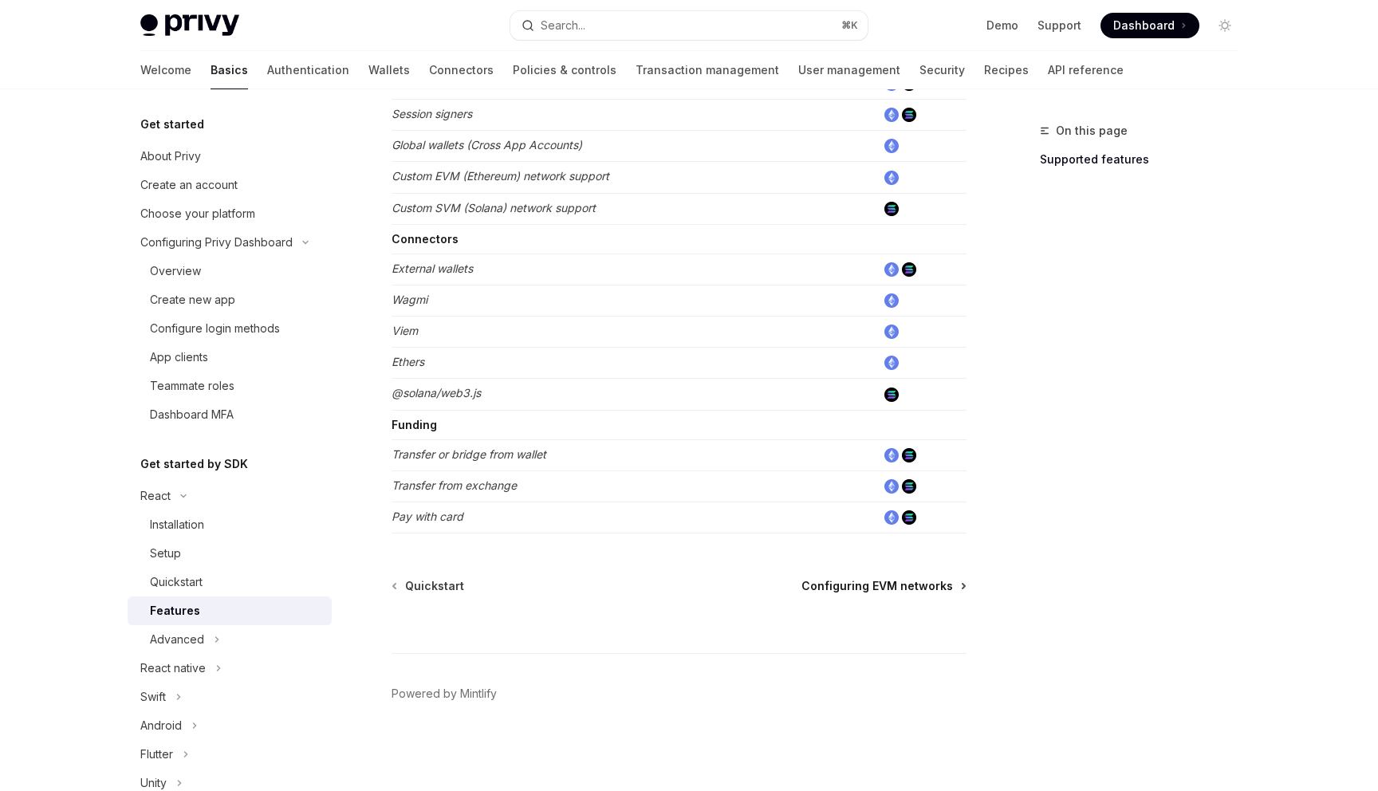
click at [896, 589] on span "Configuring EVM networks" at bounding box center [878, 586] width 152 height 16
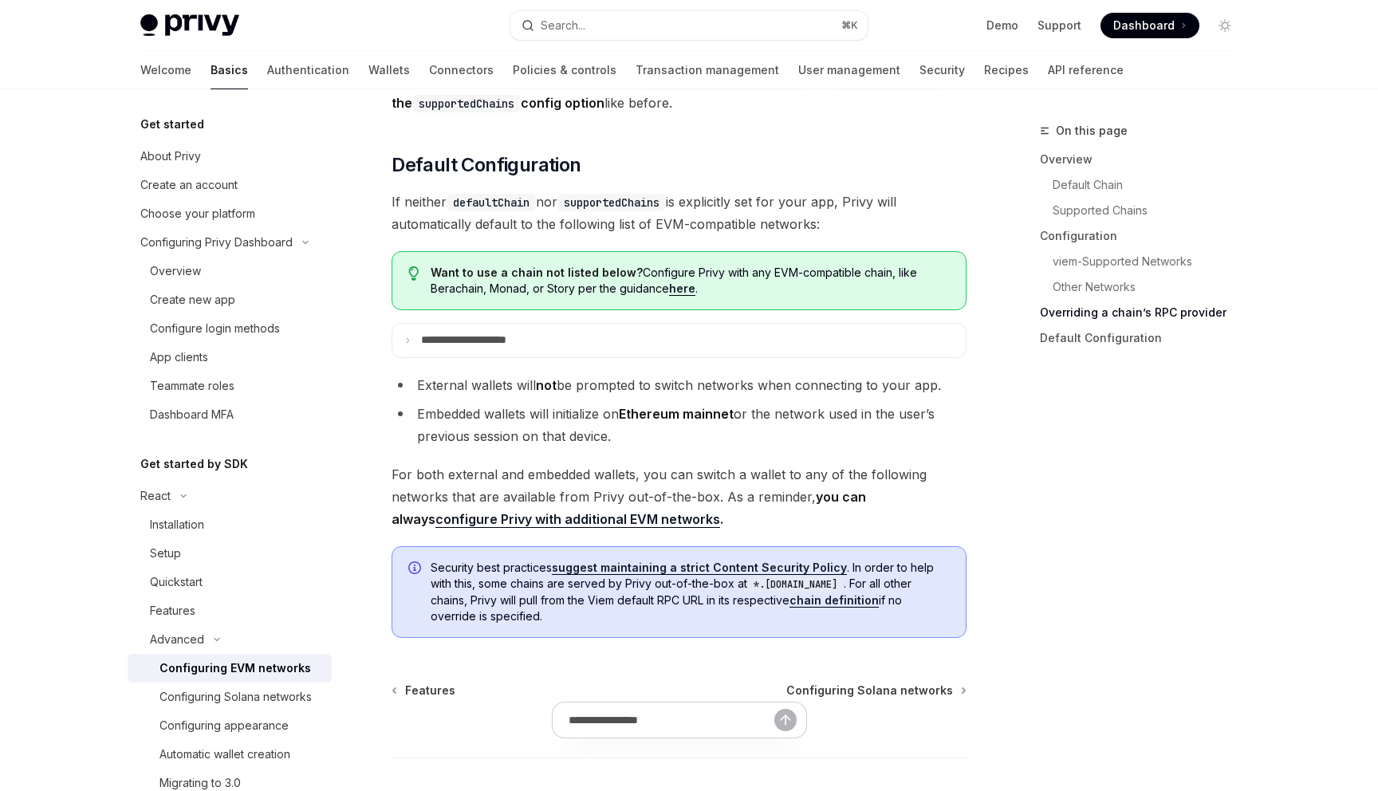
scroll to position [4043, 0]
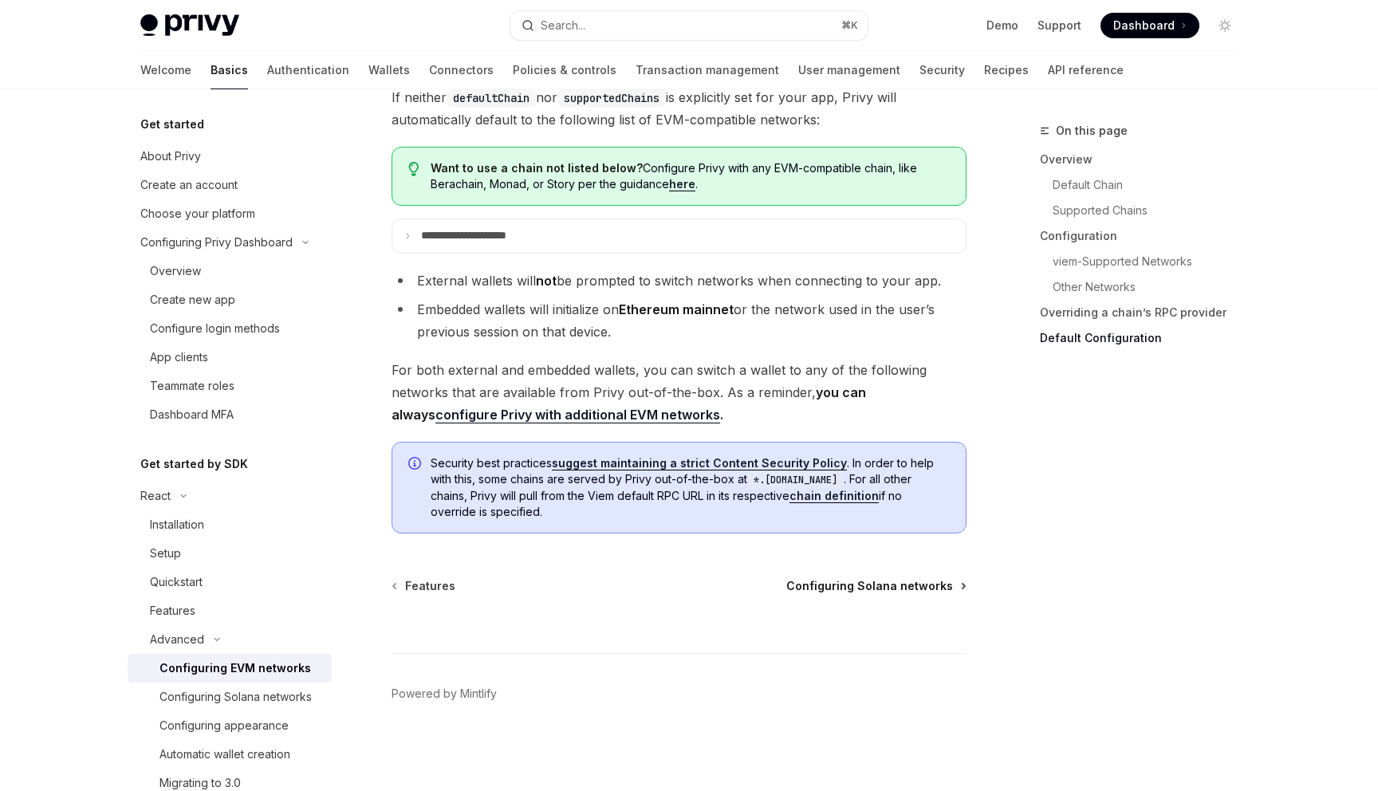
click at [887, 586] on span "Configuring Solana networks" at bounding box center [869, 586] width 167 height 16
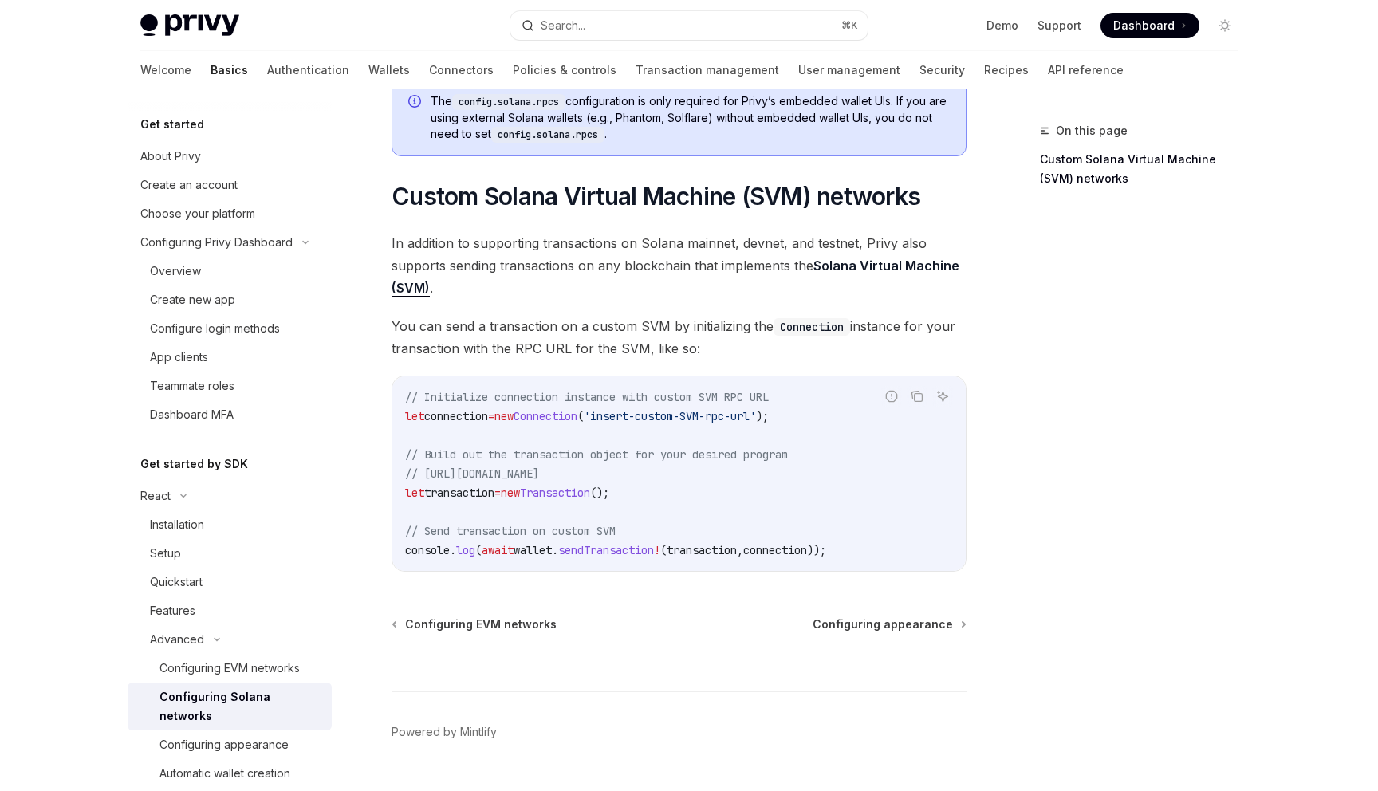
scroll to position [718, 0]
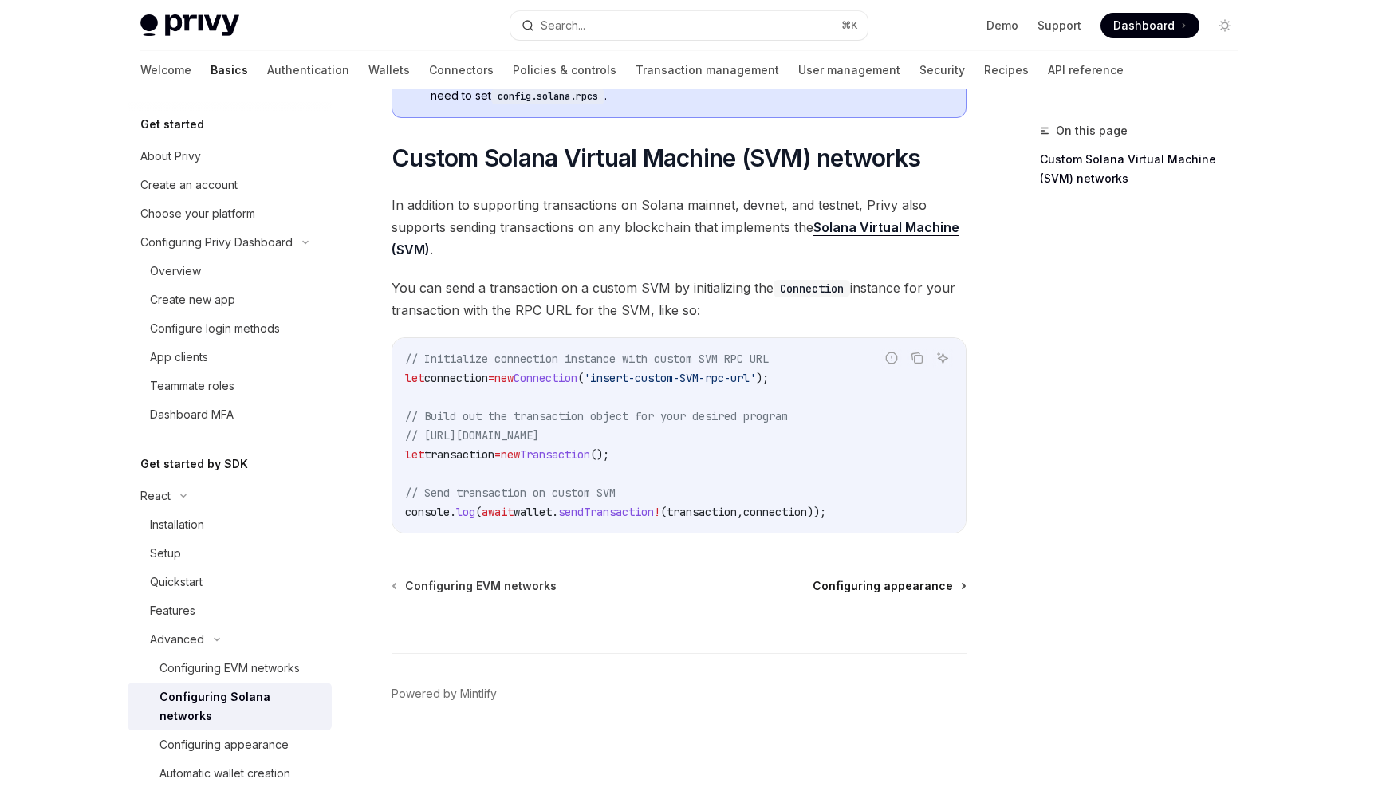
click at [857, 585] on span "Configuring appearance" at bounding box center [883, 586] width 140 height 16
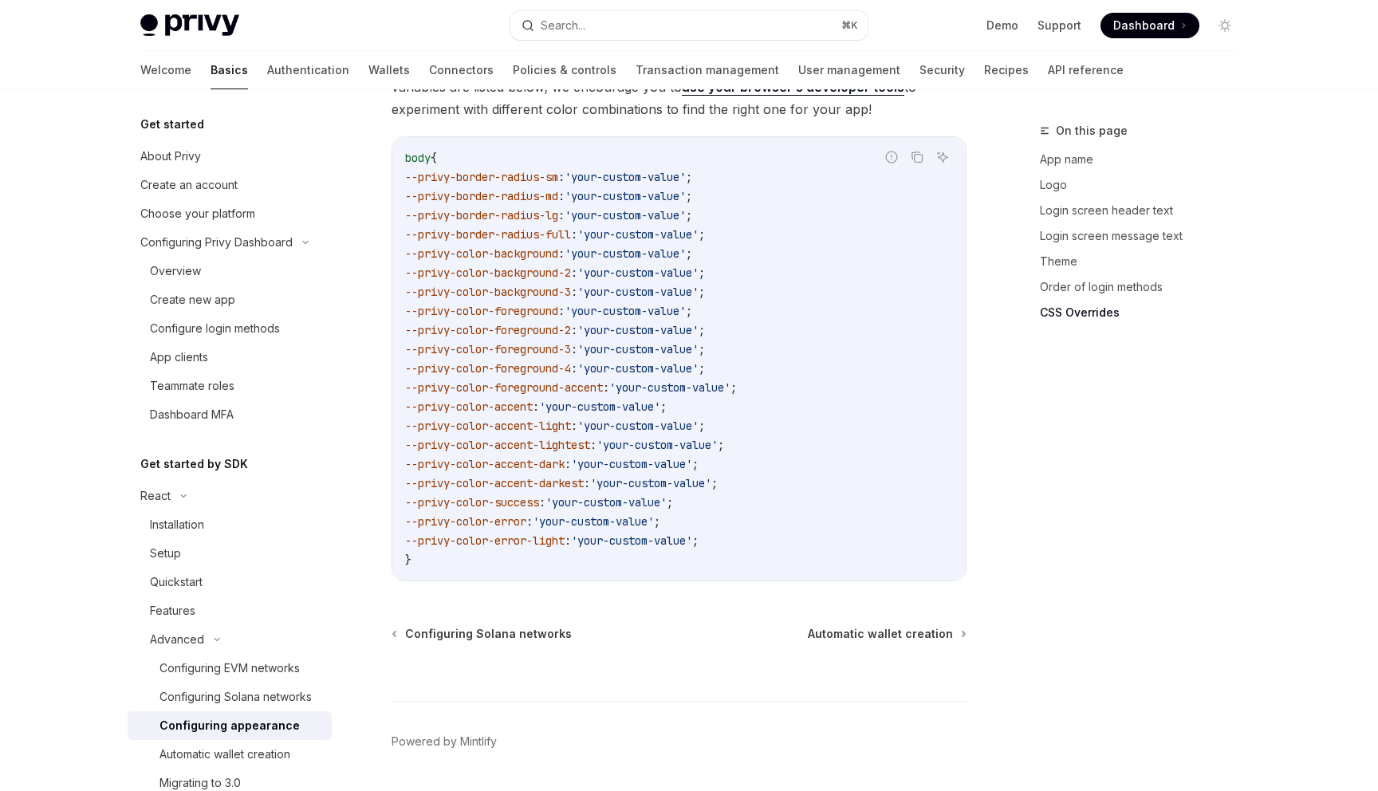
scroll to position [3990, 0]
click at [865, 624] on span "Automatic wallet creation" at bounding box center [880, 632] width 145 height 16
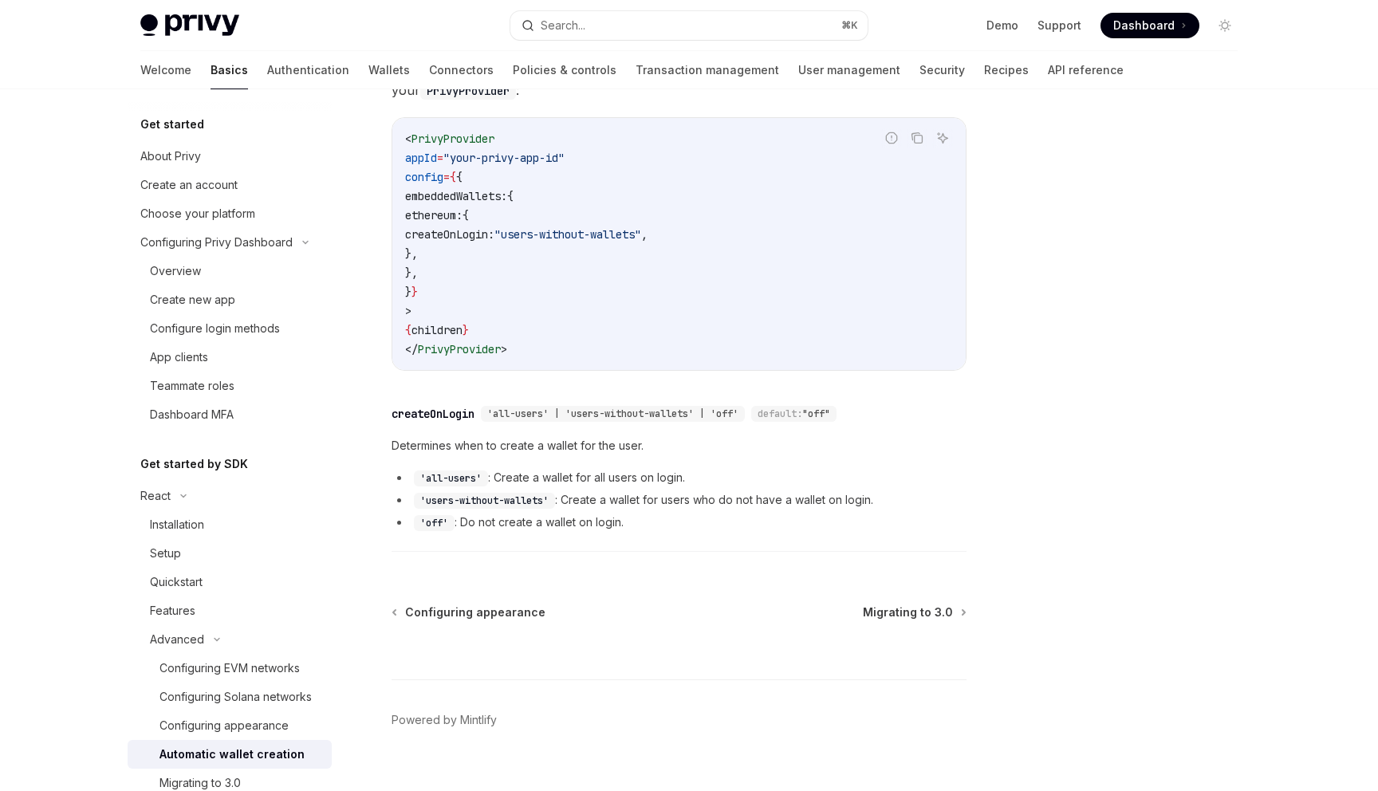
scroll to position [464, 0]
click at [922, 601] on span "Migrating to 3.0" at bounding box center [908, 609] width 90 height 16
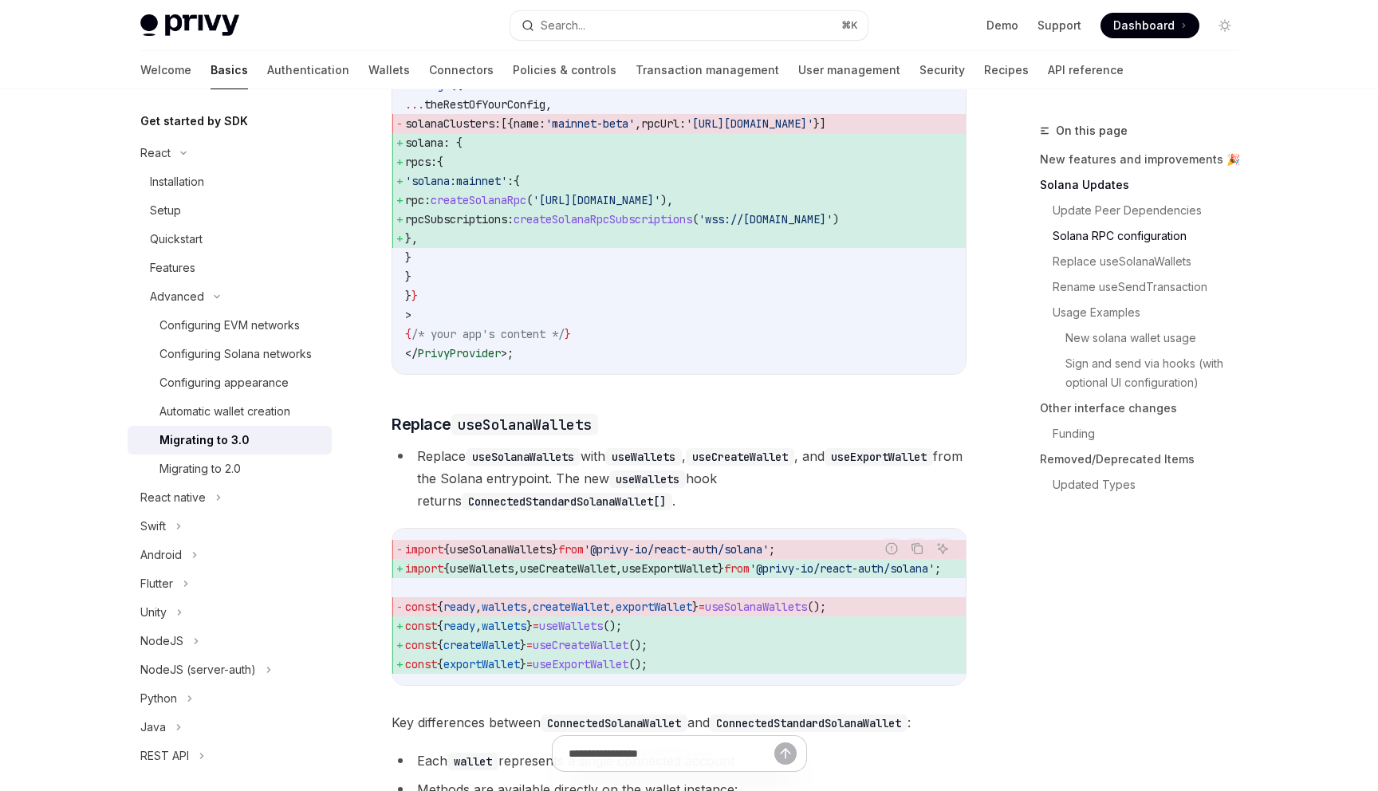
scroll to position [1123, 0]
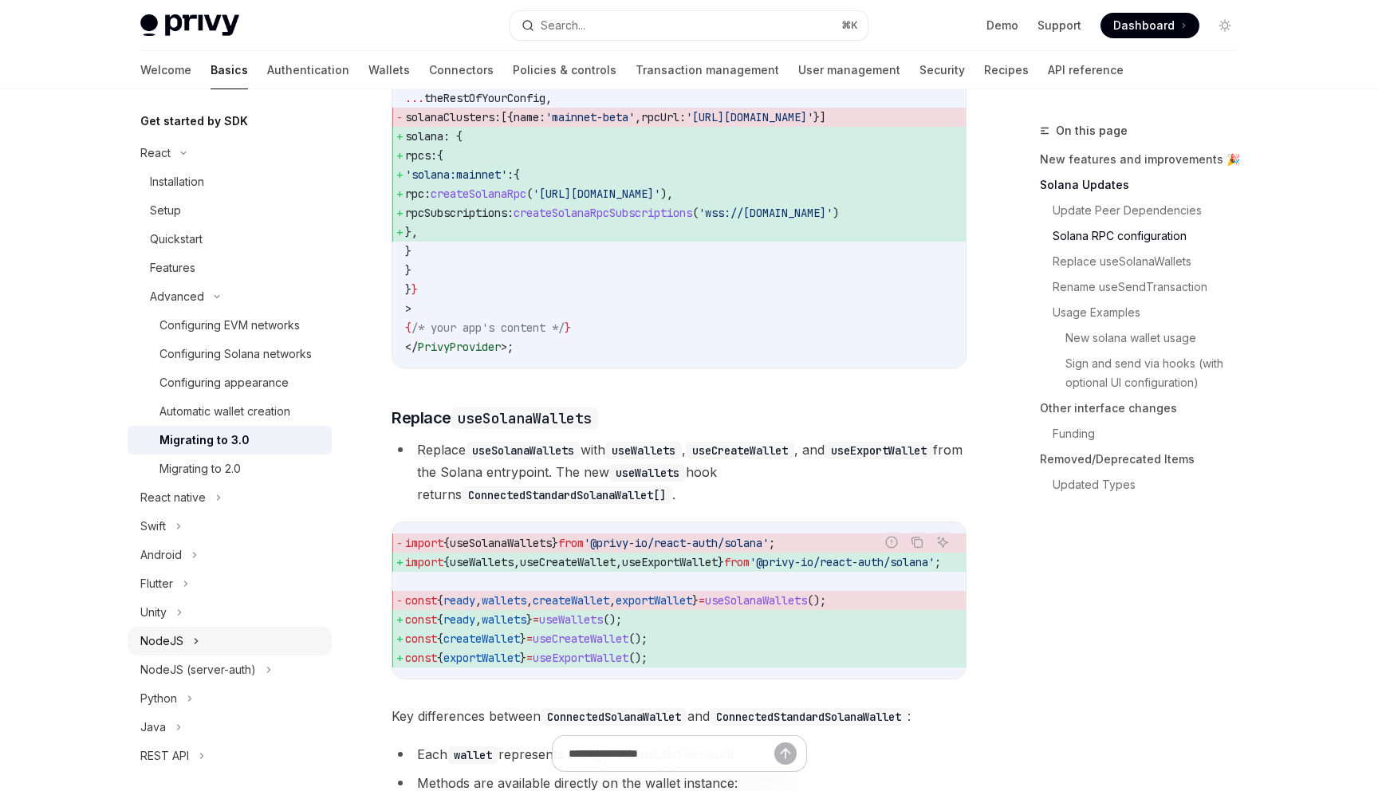
click at [191, 640] on div "NodeJS" at bounding box center [230, 641] width 204 height 29
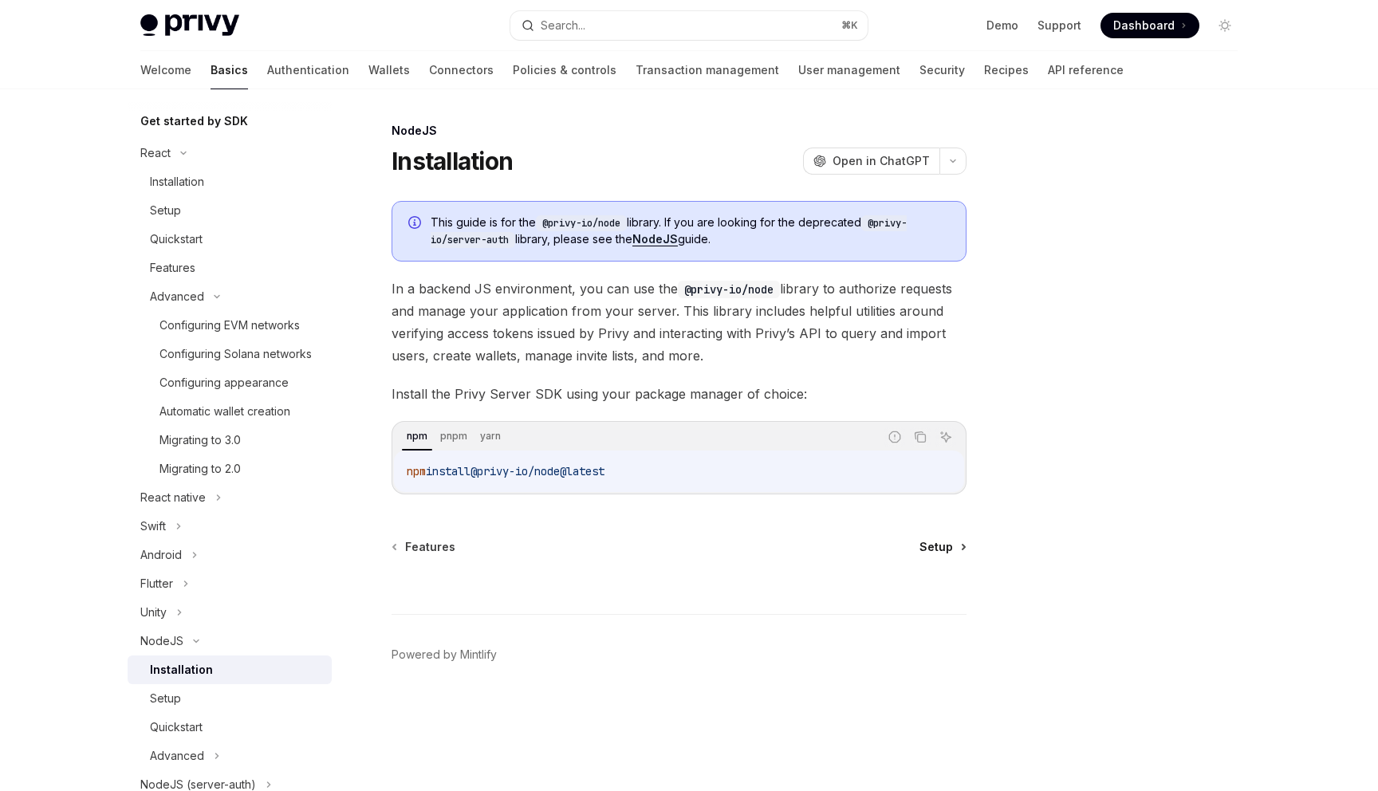
click at [936, 540] on span "Setup" at bounding box center [936, 547] width 33 height 16
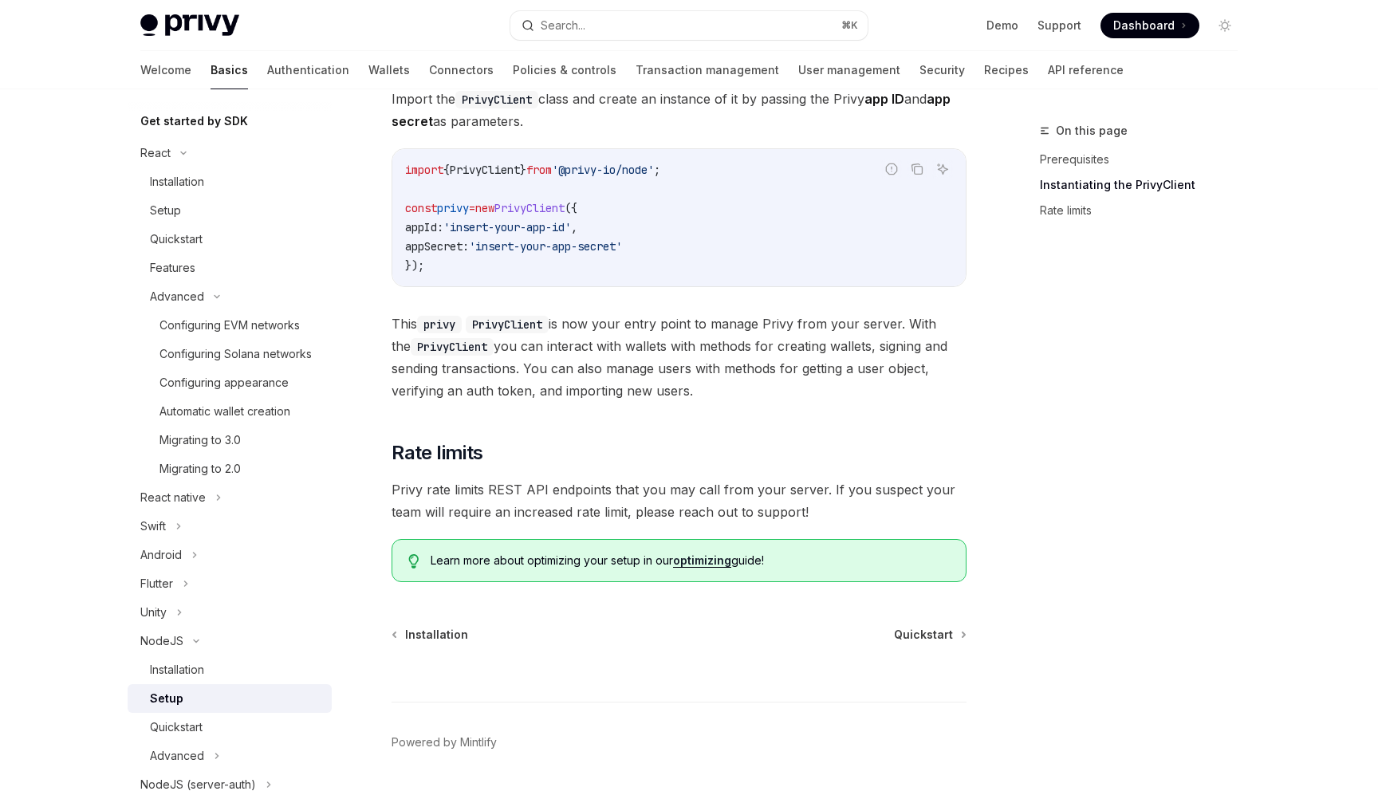
scroll to position [542, 0]
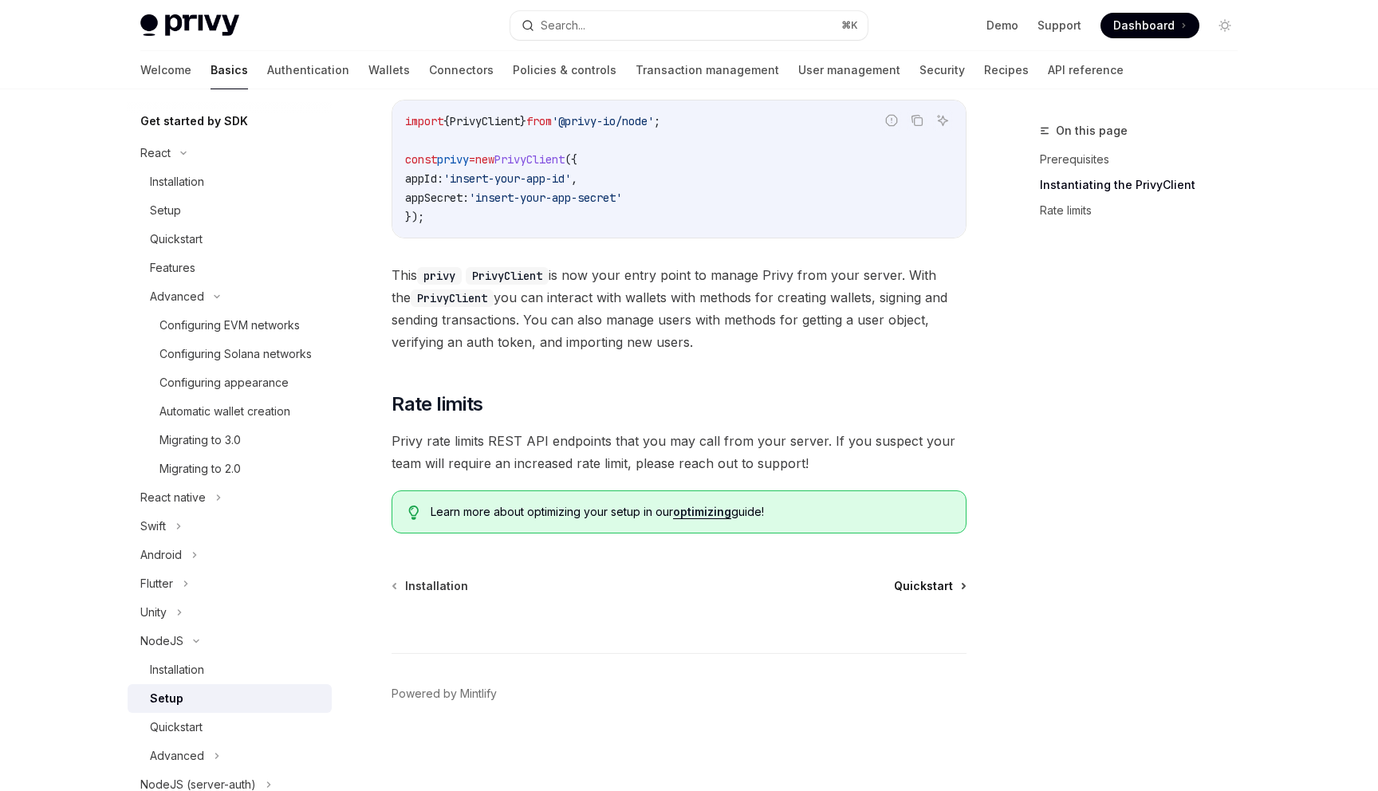
click at [915, 585] on span "Quickstart" at bounding box center [923, 586] width 59 height 16
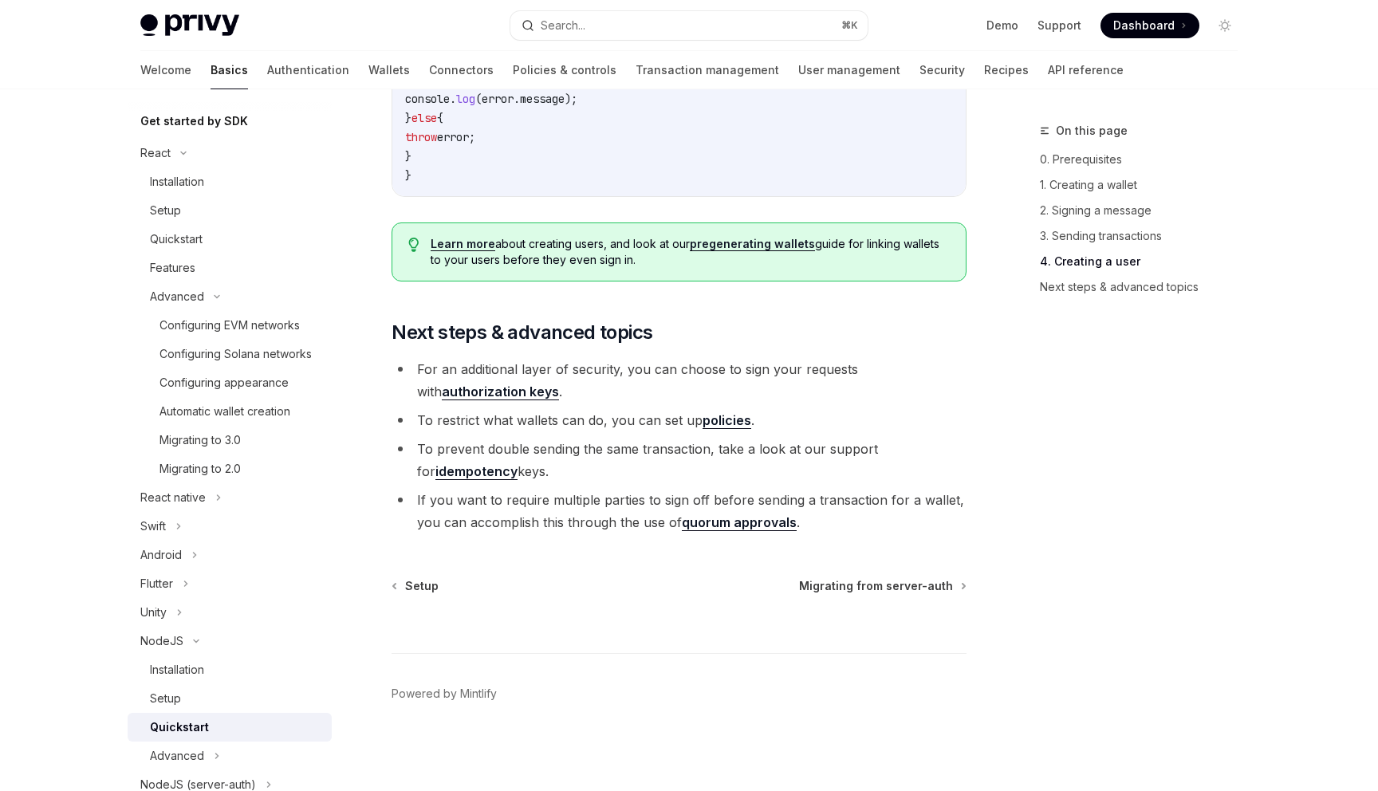
scroll to position [3214, 0]
click at [669, 451] on li "To prevent double sending the same transaction, take a look at our support for …" at bounding box center [679, 460] width 575 height 45
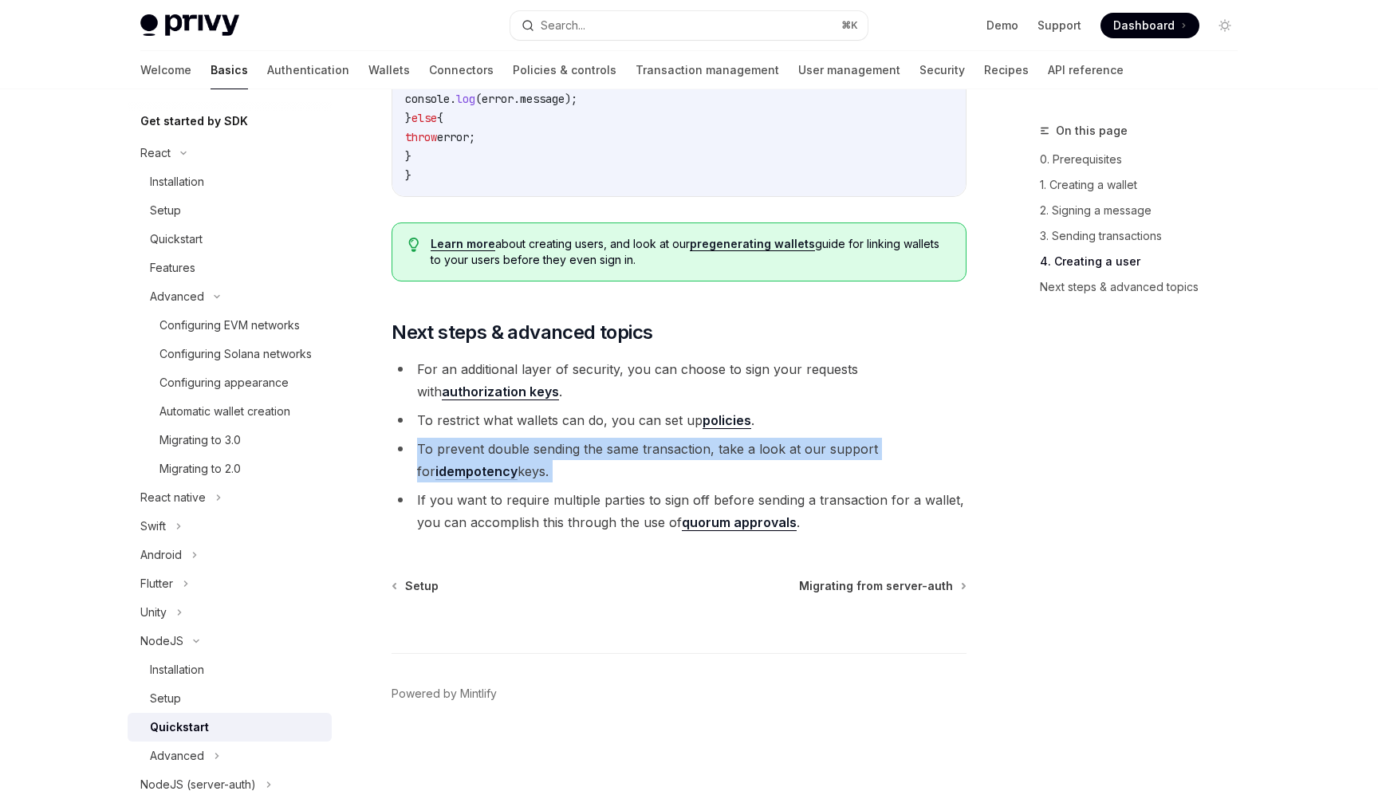
click at [669, 451] on li "To prevent double sending the same transaction, take a look at our support for …" at bounding box center [679, 460] width 575 height 45
click at [853, 585] on span "Migrating from server-auth" at bounding box center [876, 586] width 154 height 16
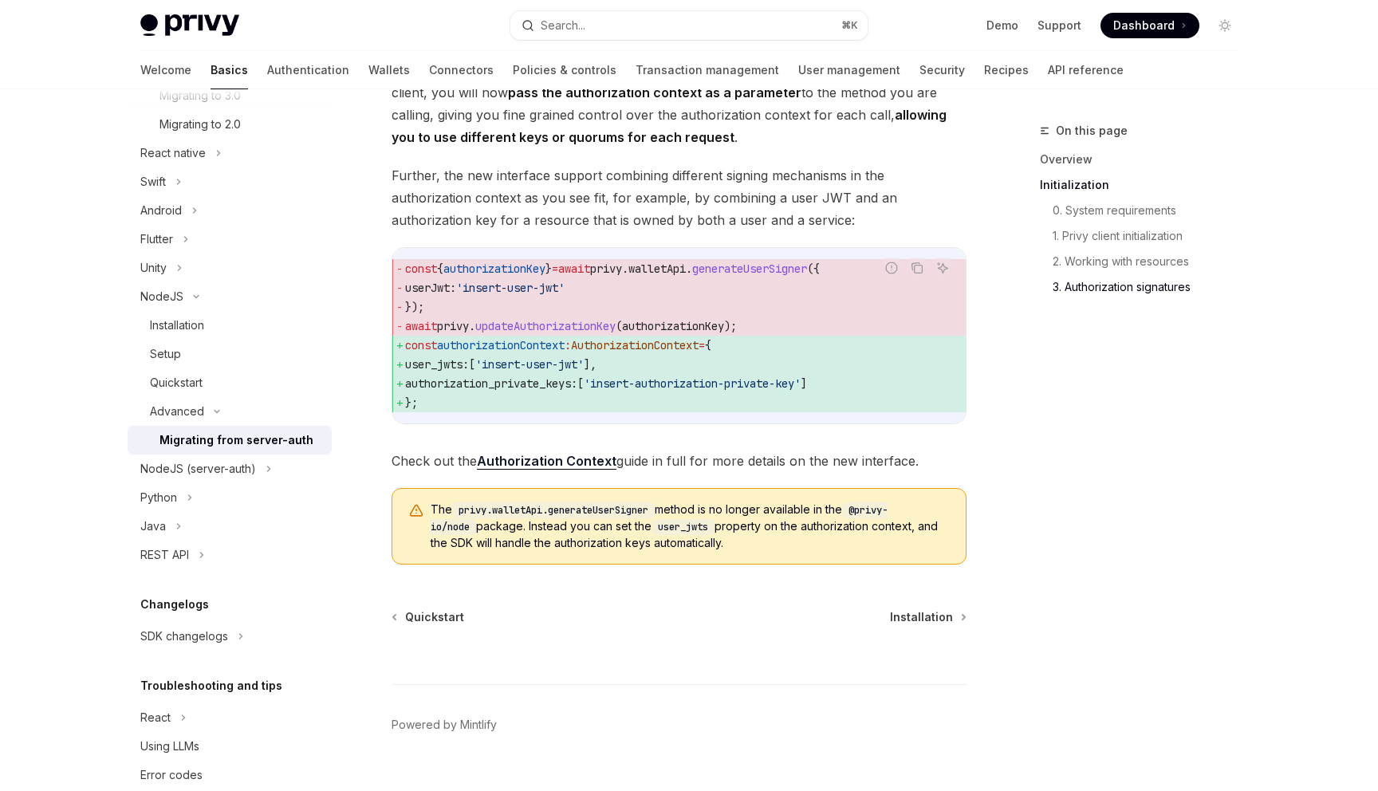
scroll to position [2031, 0]
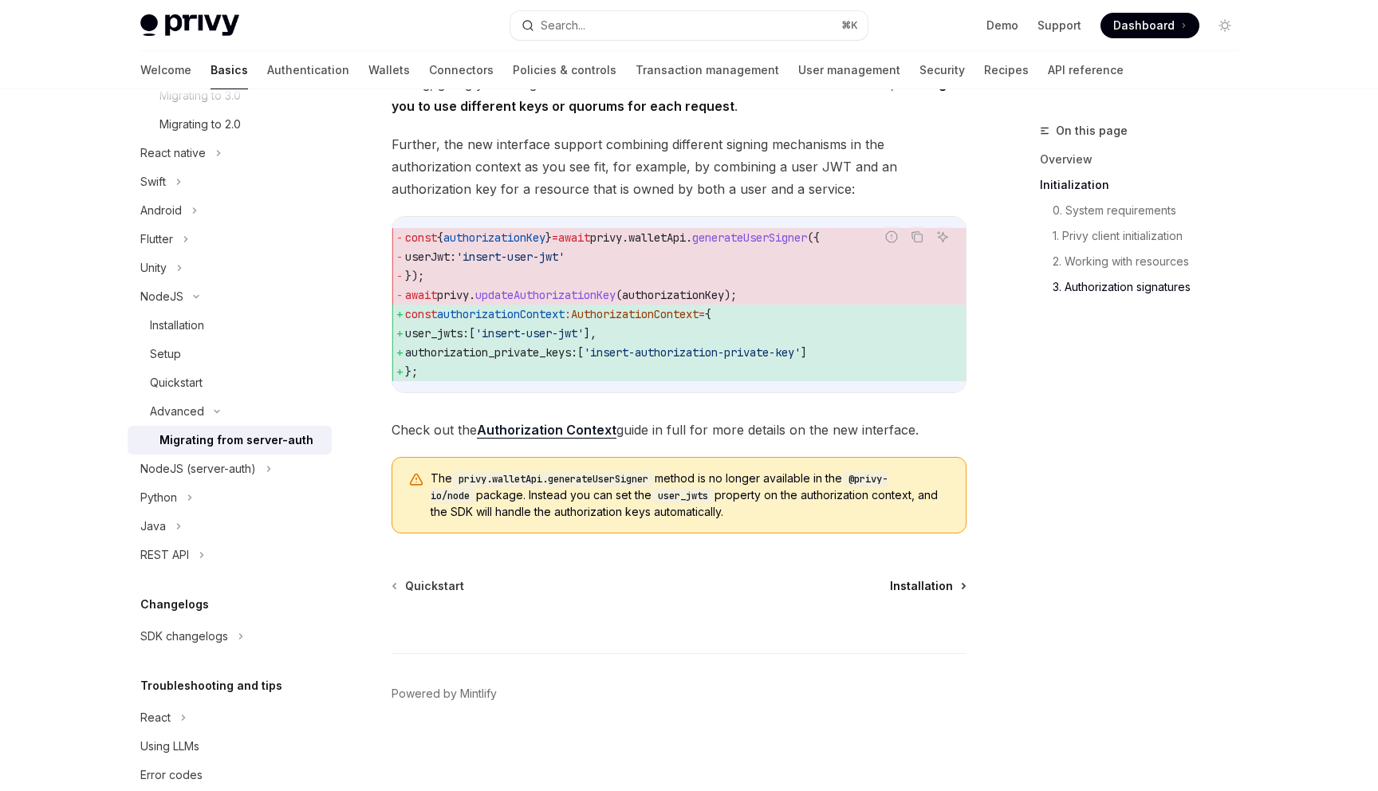
click at [903, 585] on span "Installation" at bounding box center [921, 586] width 63 height 16
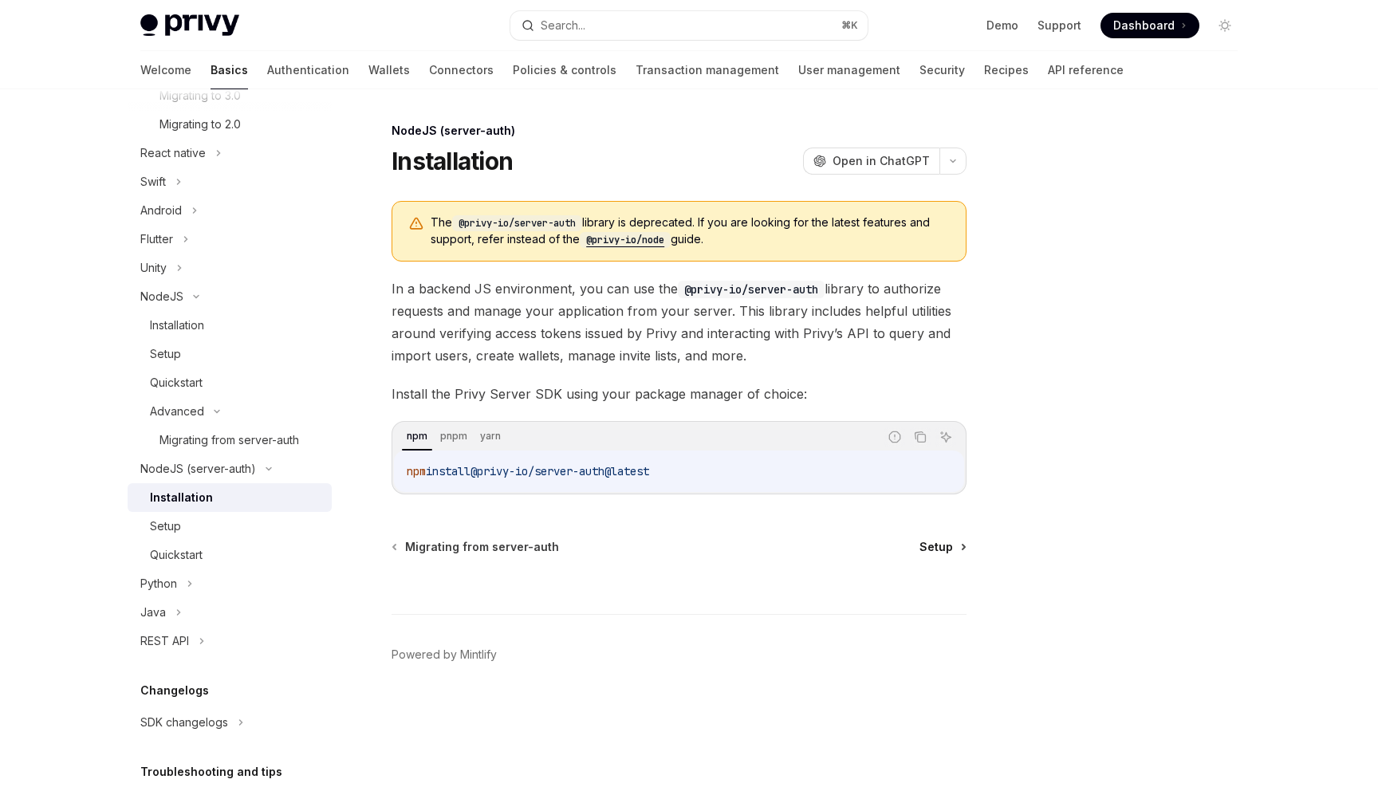
click at [944, 549] on span "Setup" at bounding box center [936, 547] width 33 height 16
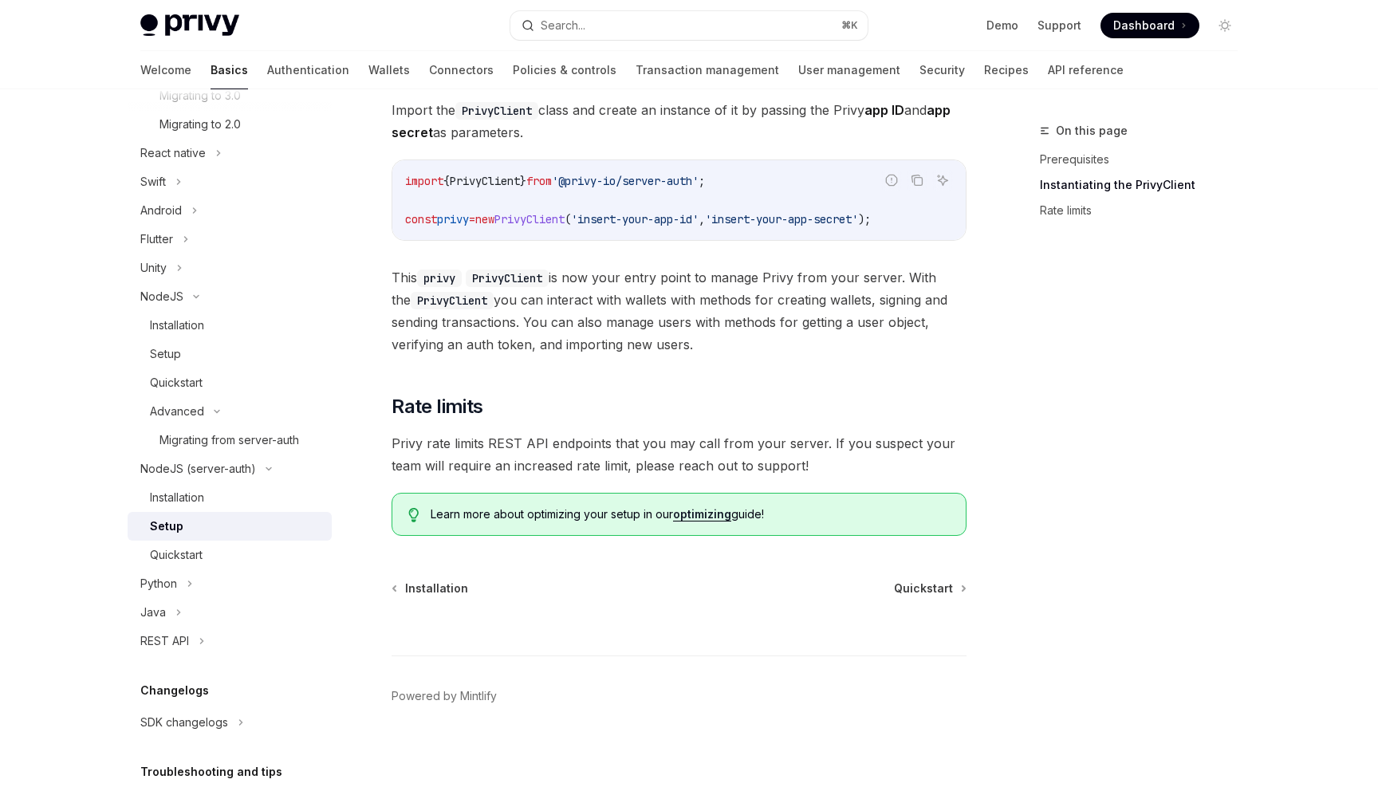
scroll to position [407, 0]
click at [935, 587] on span "Quickstart" at bounding box center [923, 587] width 59 height 16
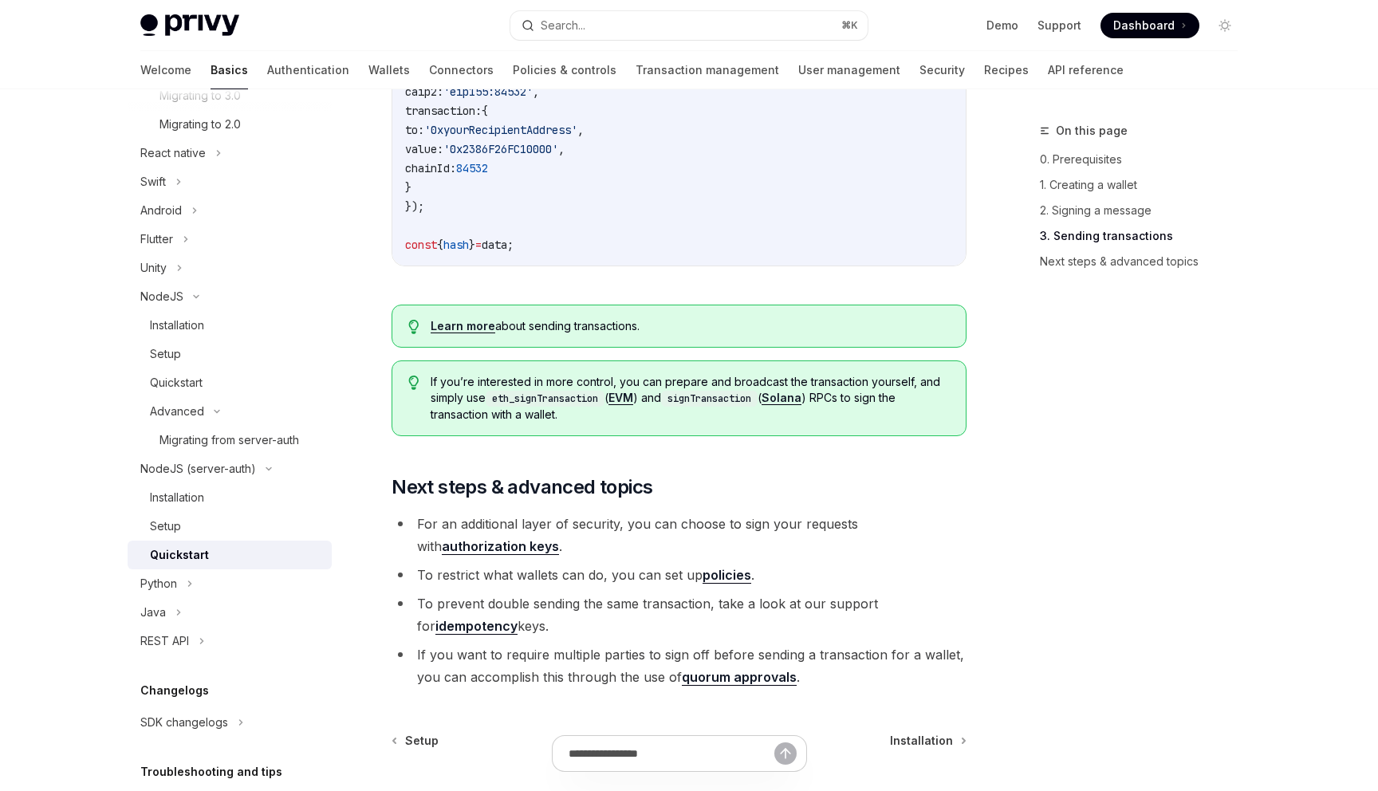
scroll to position [1718, 0]
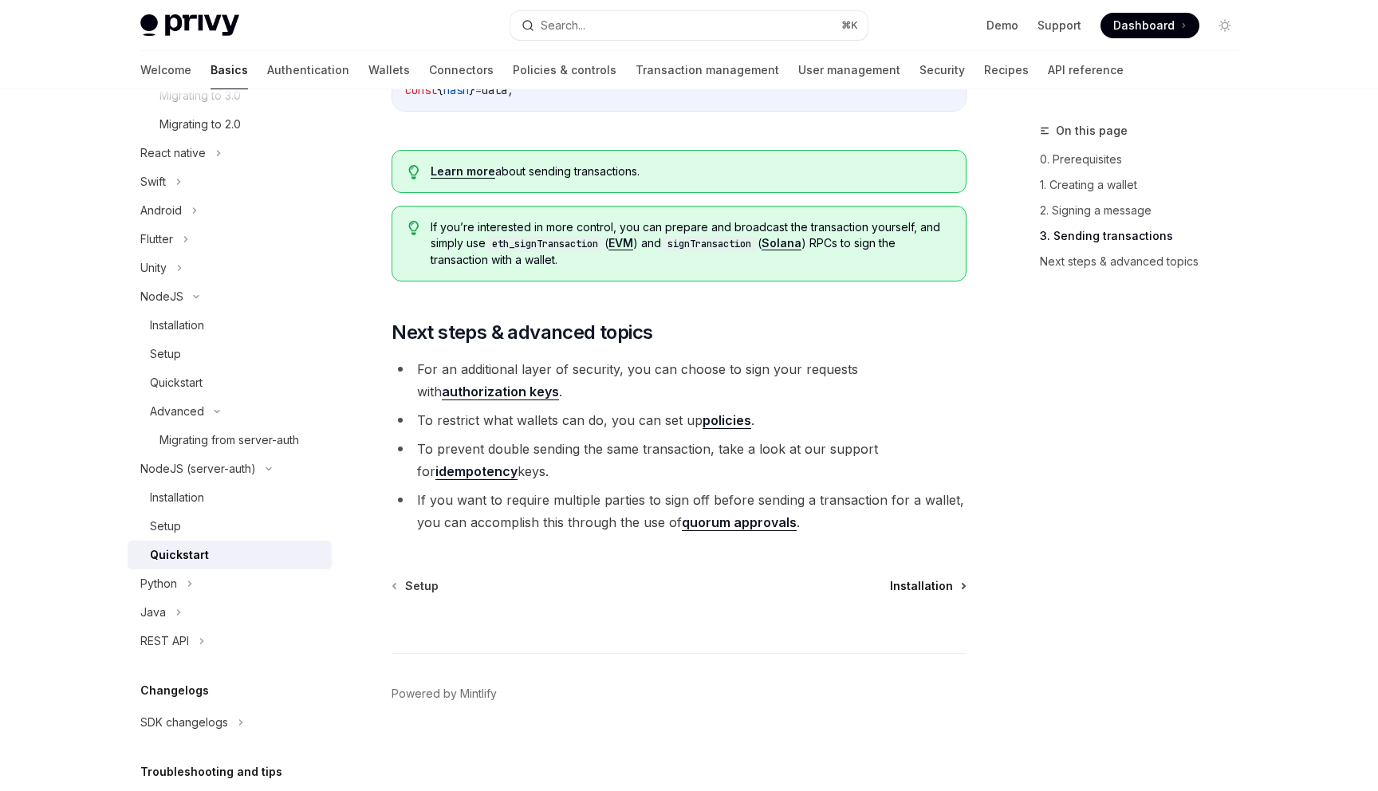
click at [922, 584] on span "Installation" at bounding box center [921, 586] width 63 height 16
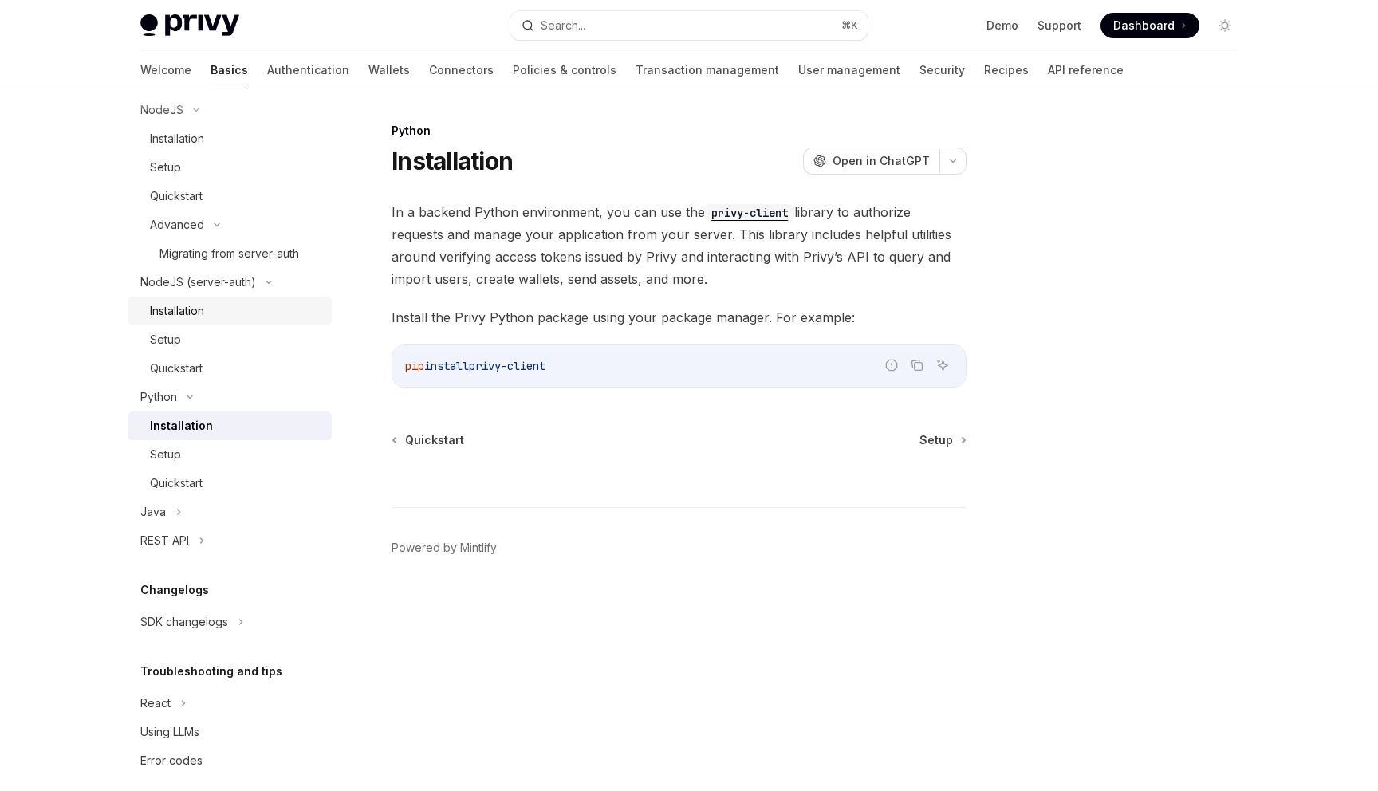
scroll to position [890, 0]
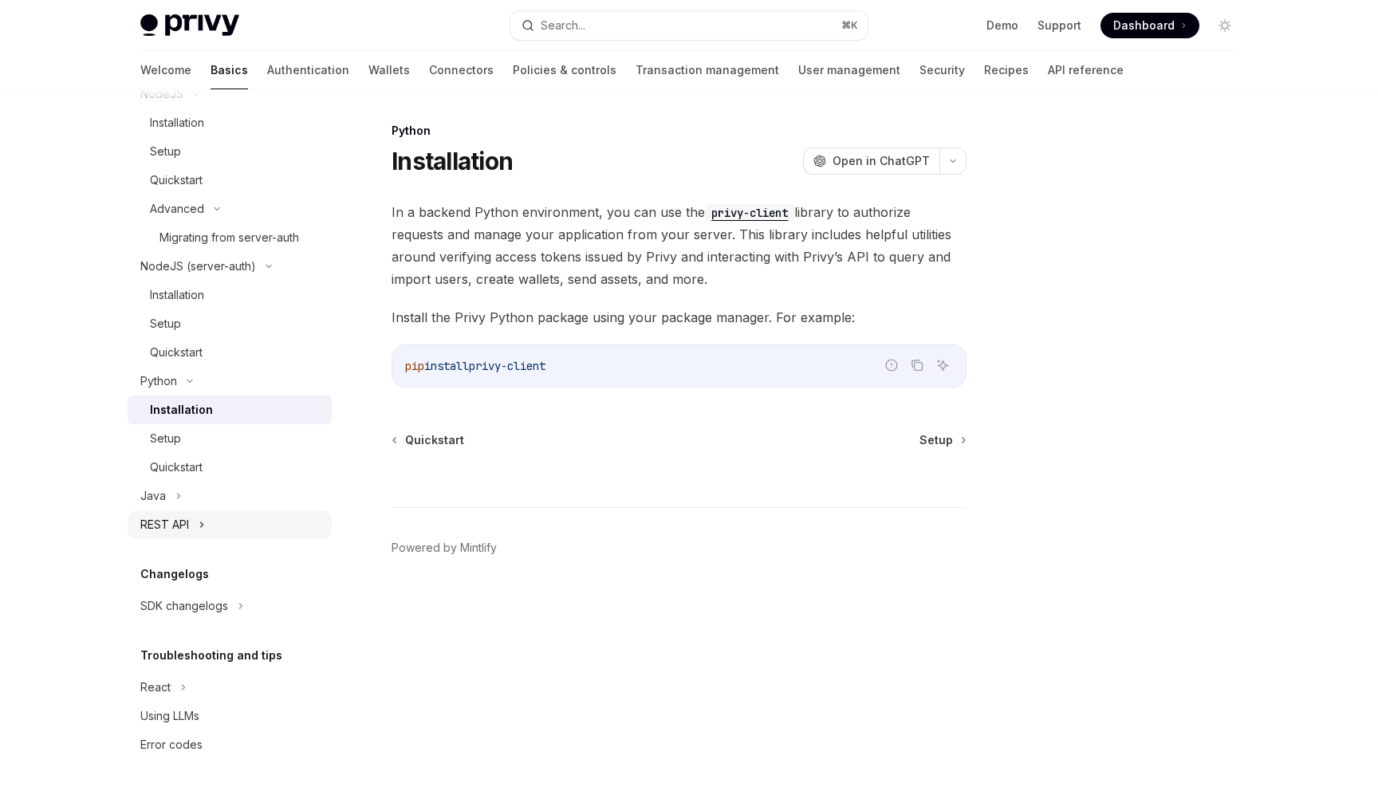
click at [185, 518] on div "REST API" at bounding box center [164, 524] width 49 height 19
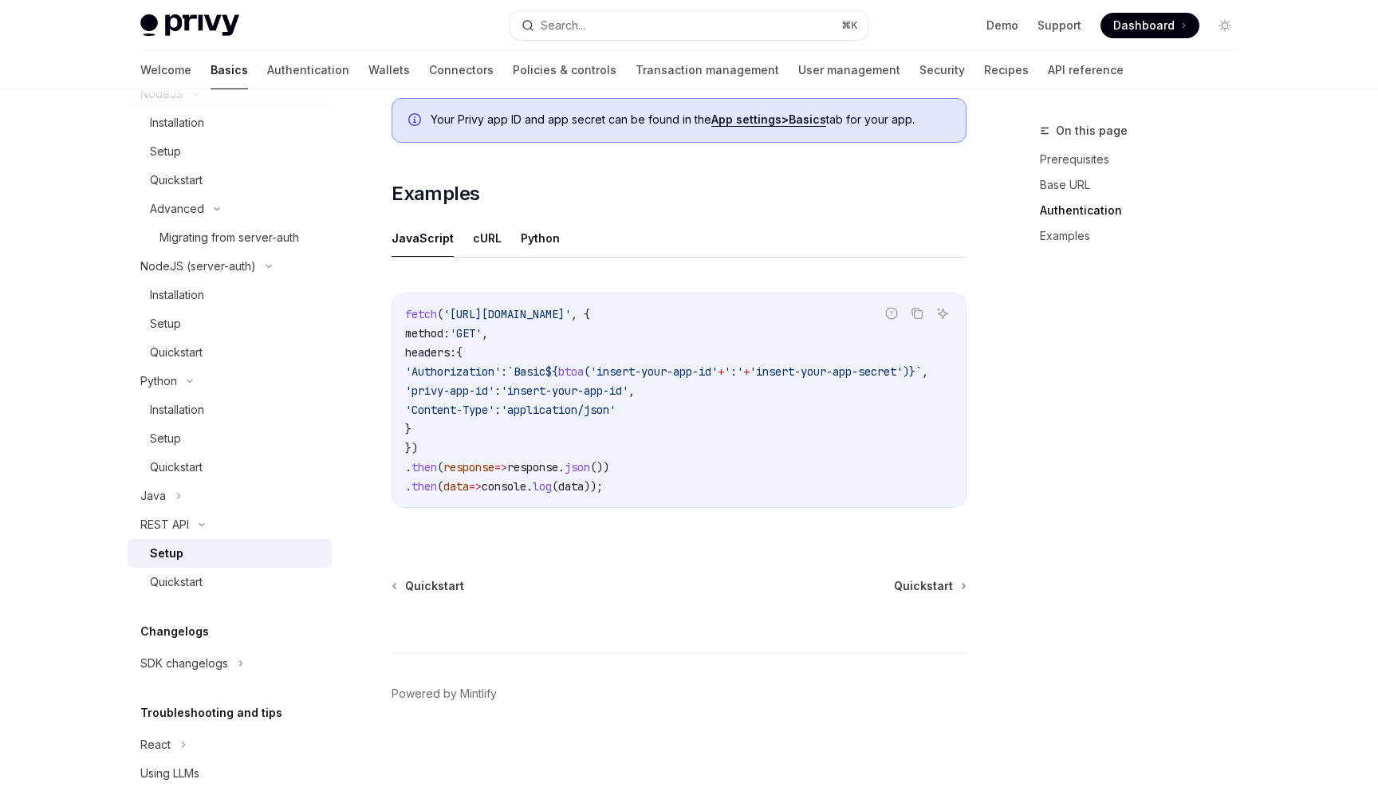
scroll to position [749, 0]
click at [916, 585] on span "Quickstart" at bounding box center [923, 586] width 59 height 16
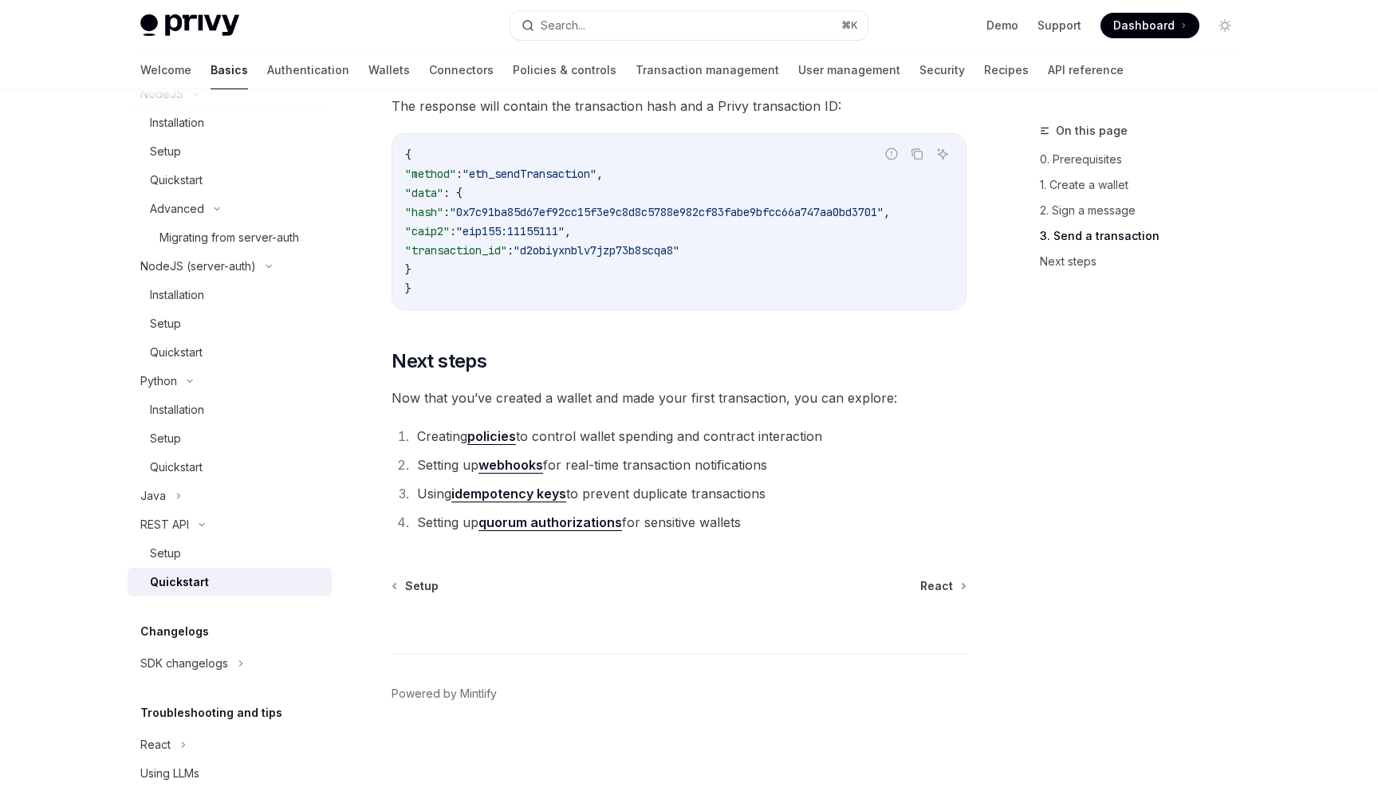
scroll to position [2046, 0]
click at [930, 588] on span "React" at bounding box center [936, 586] width 33 height 16
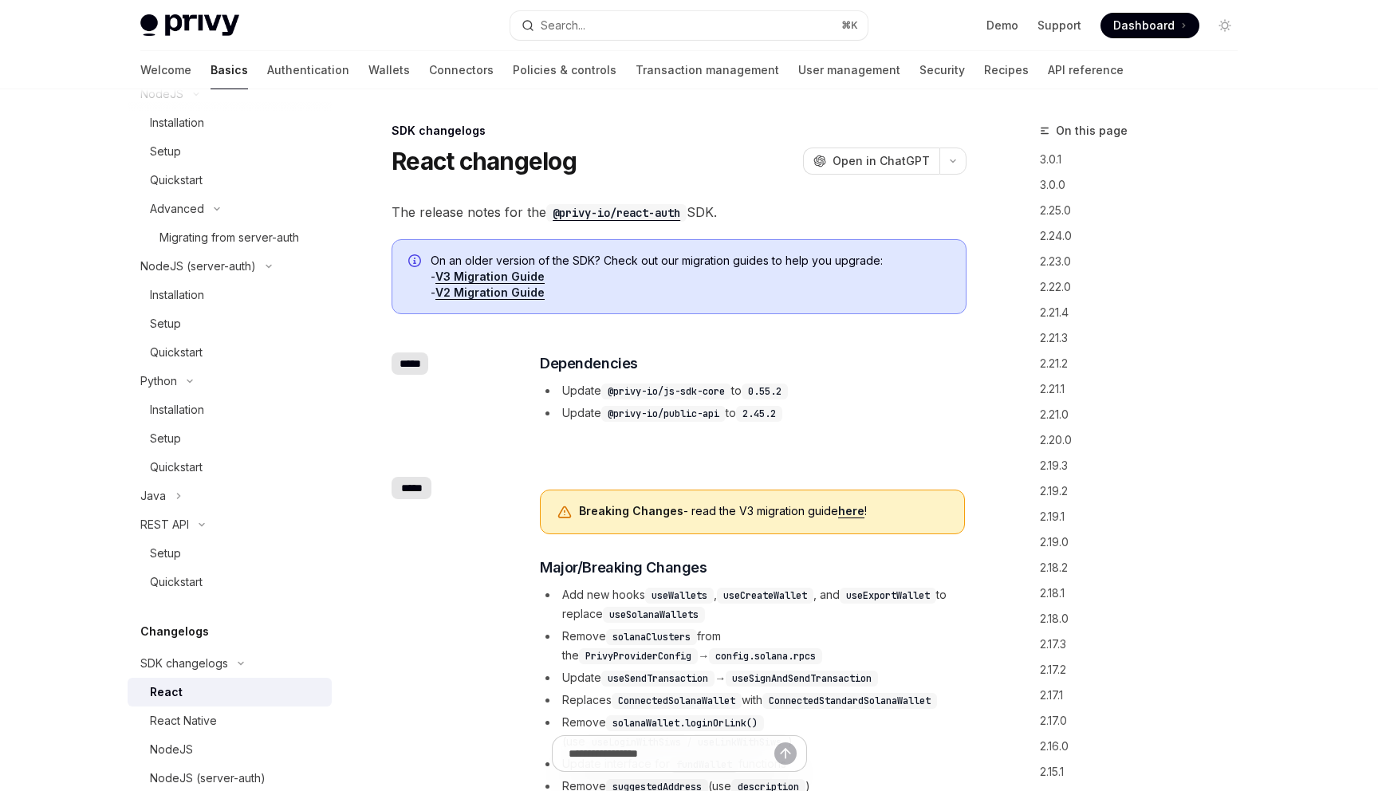
click at [189, 27] on img at bounding box center [189, 25] width 99 height 22
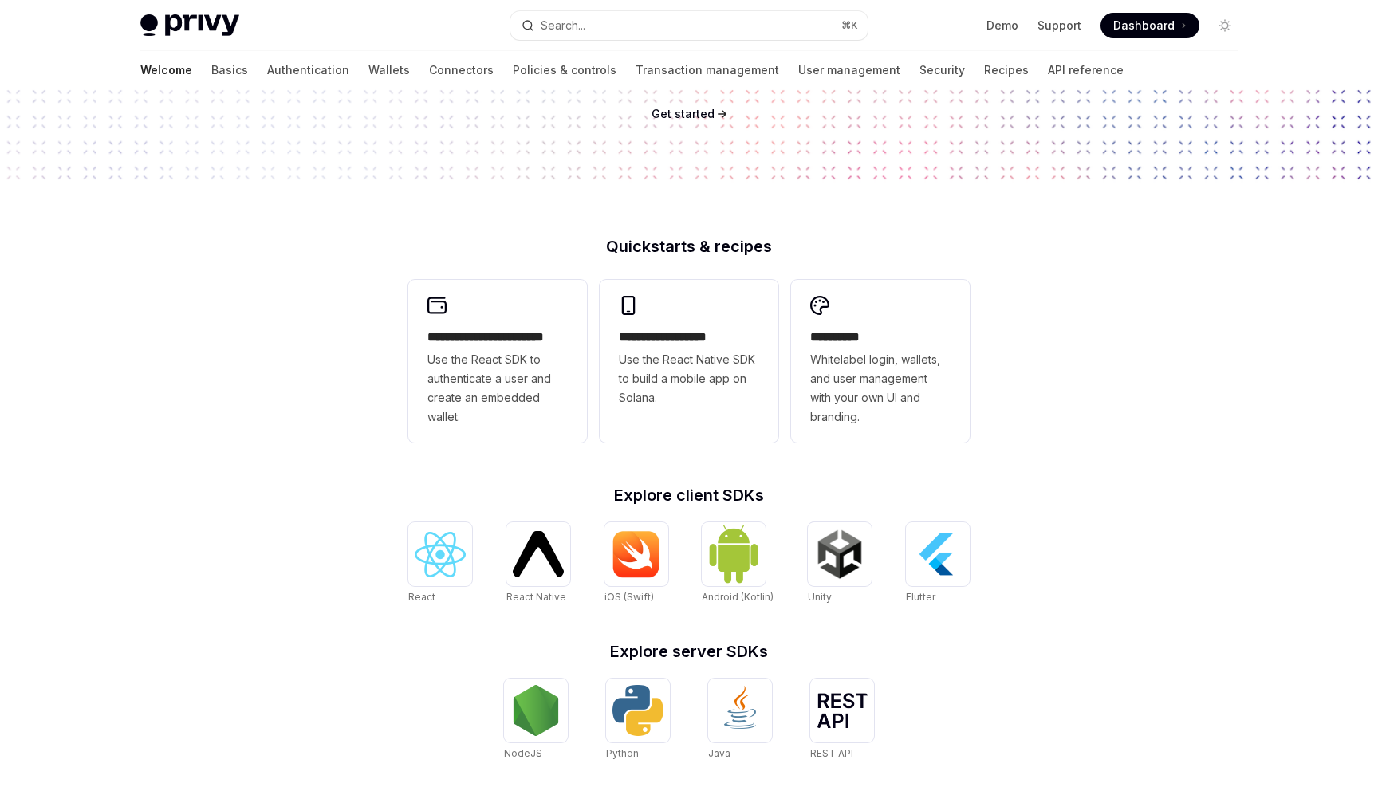
scroll to position [274, 0]
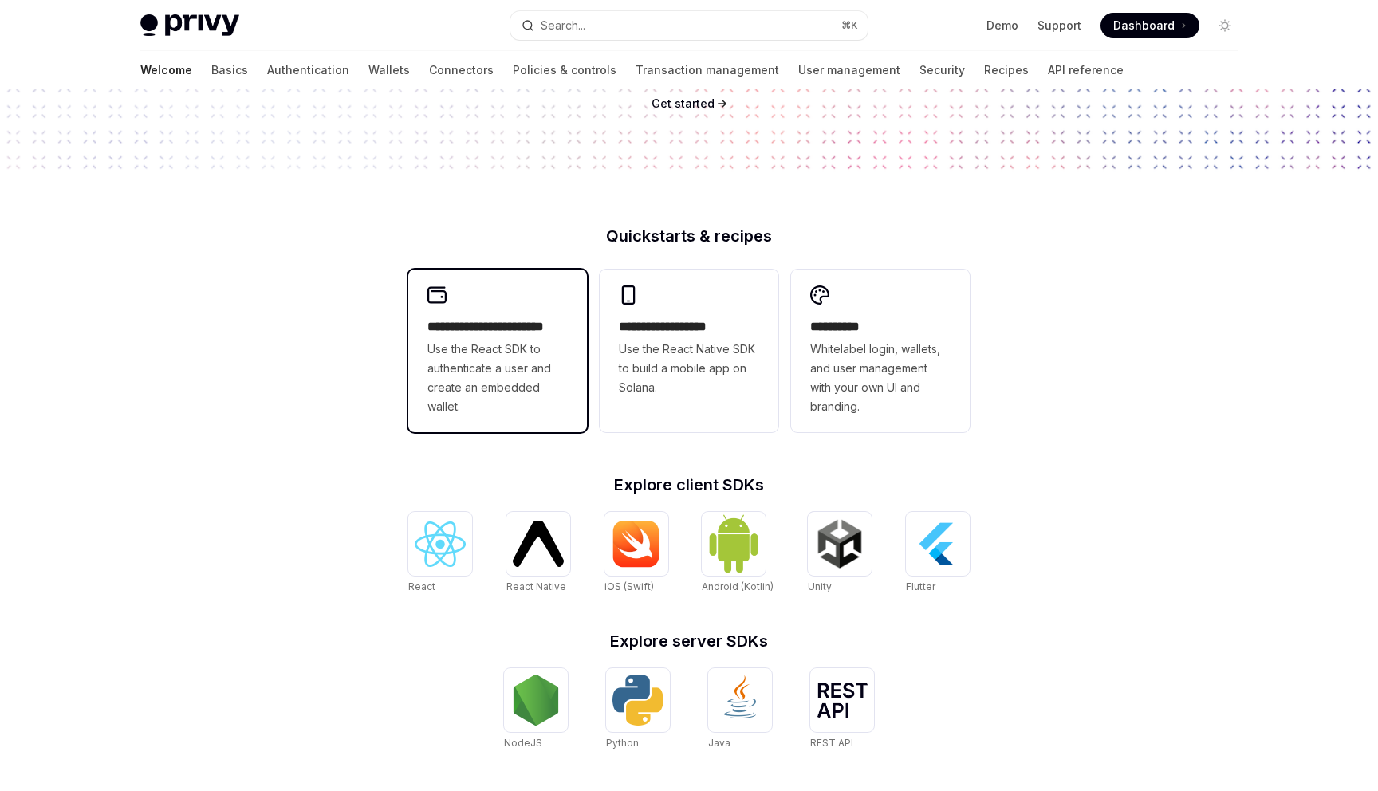
click at [584, 382] on div "**********" at bounding box center [497, 351] width 179 height 163
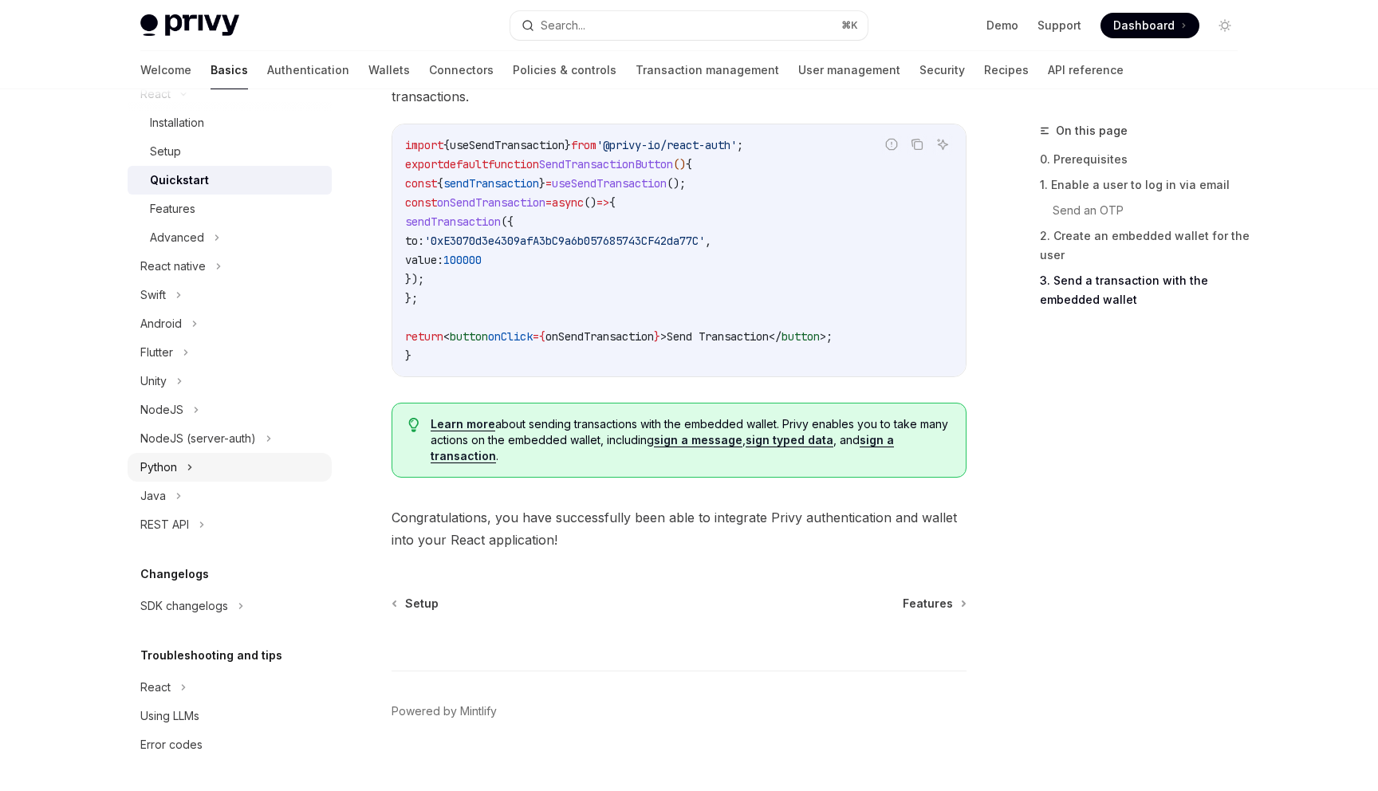
scroll to position [1548, 0]
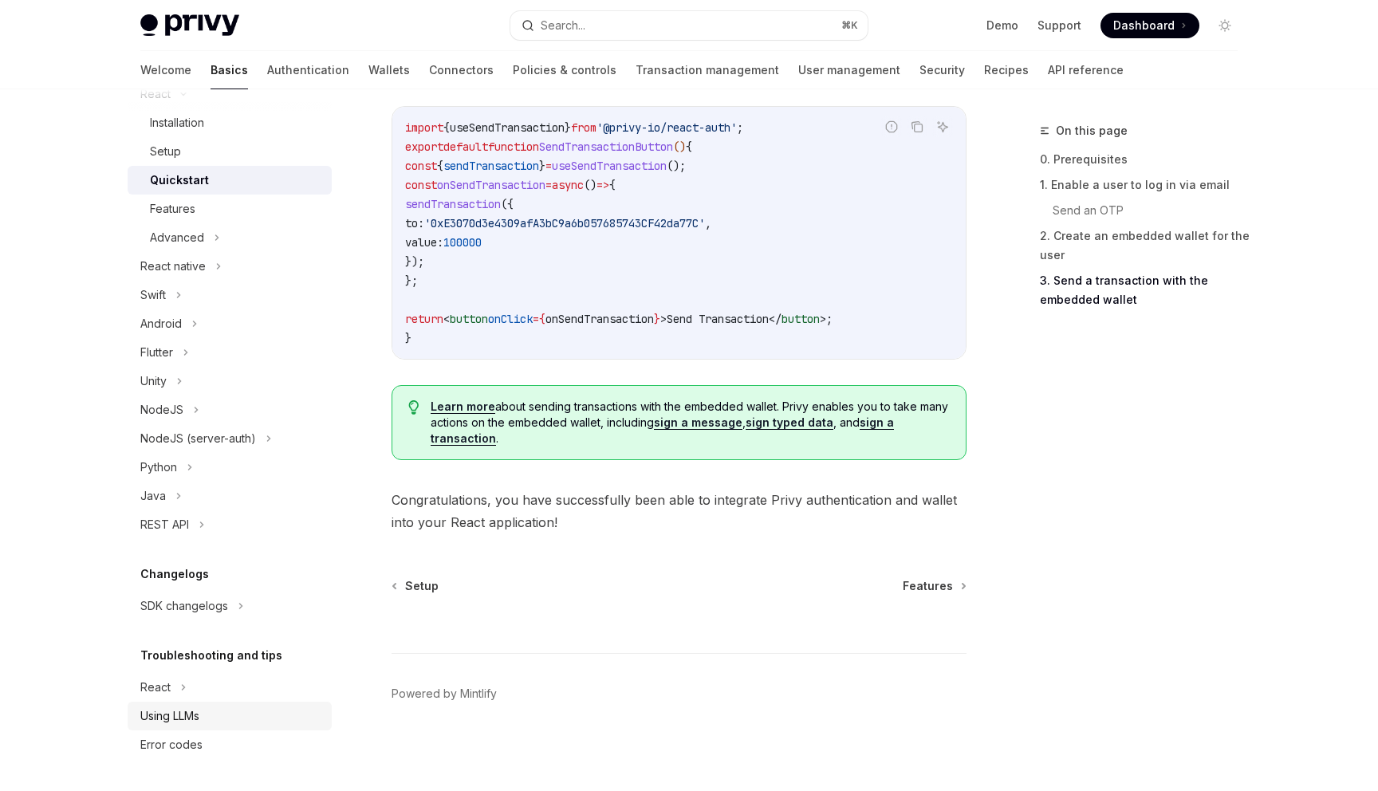
click at [189, 711] on div "Using LLMs" at bounding box center [169, 716] width 59 height 19
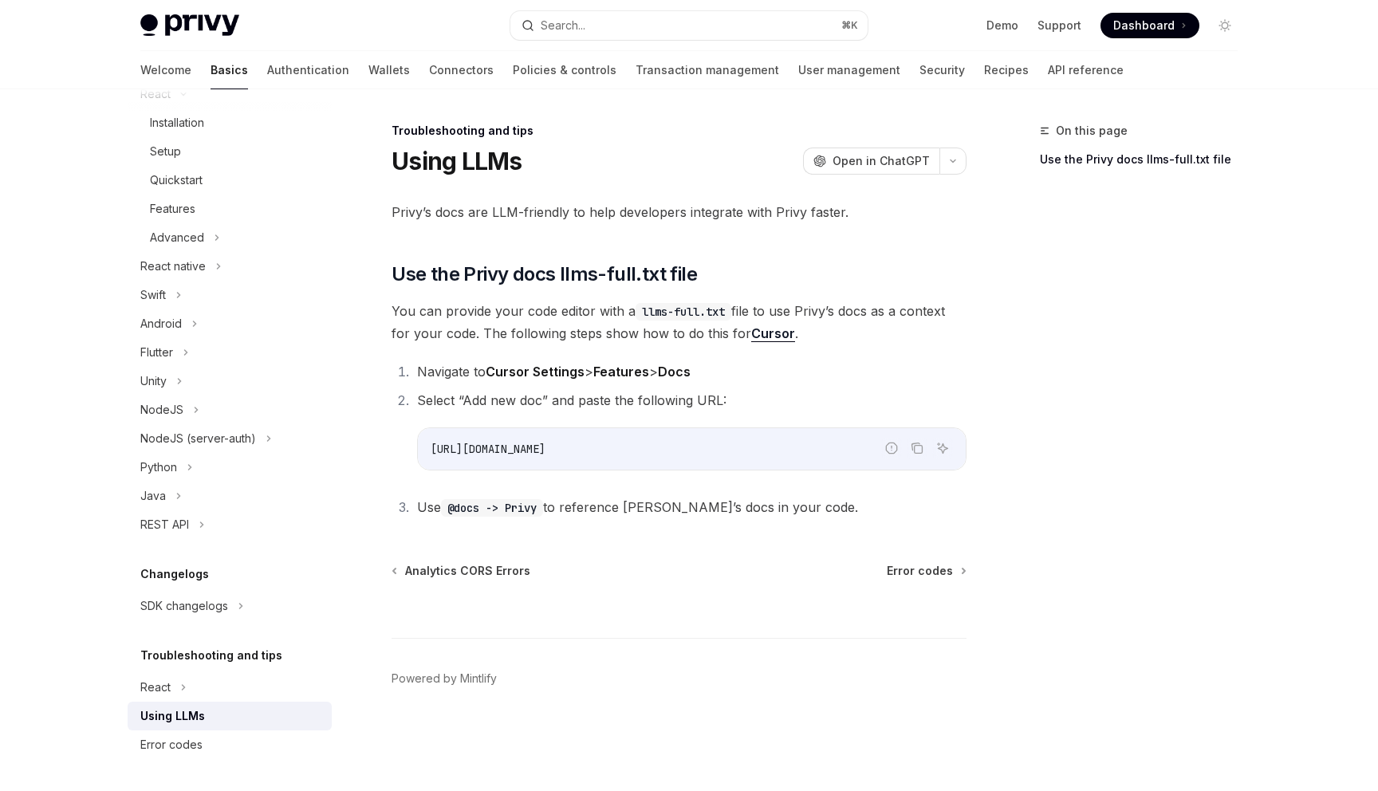
click at [219, 20] on img at bounding box center [189, 25] width 99 height 22
type textarea "*"
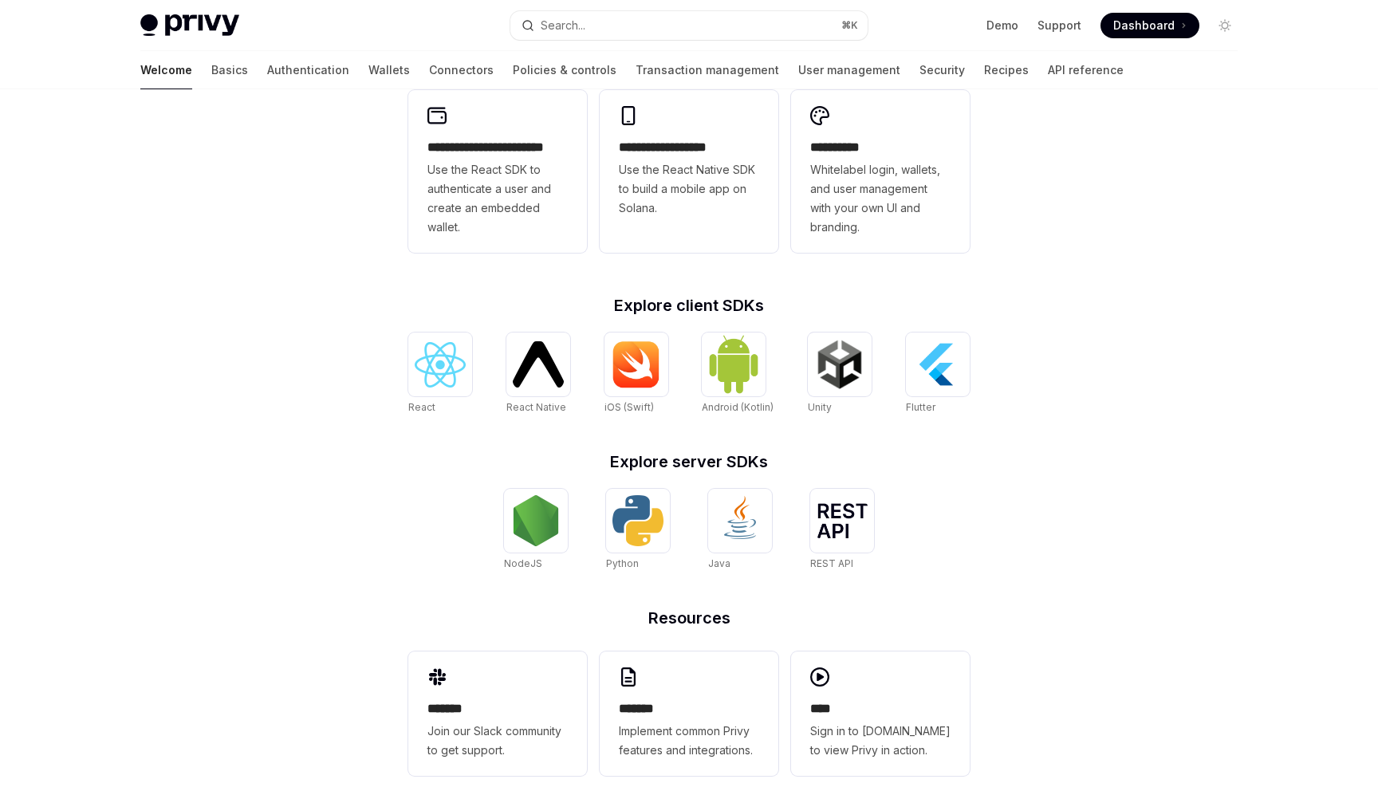
scroll to position [477, 0]
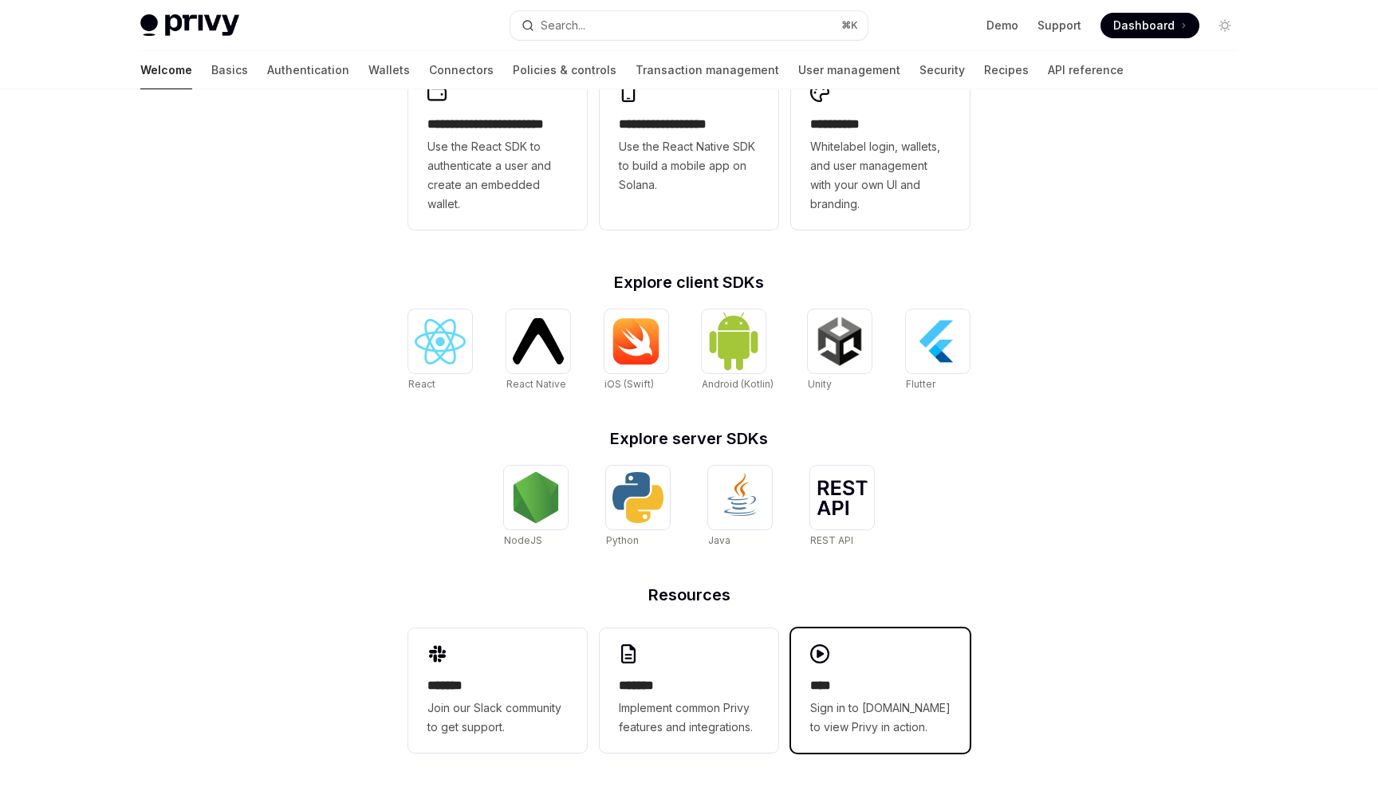
click at [824, 674] on div "**** Sign in to demo.privy.io to view Privy in action." at bounding box center [880, 690] width 179 height 124
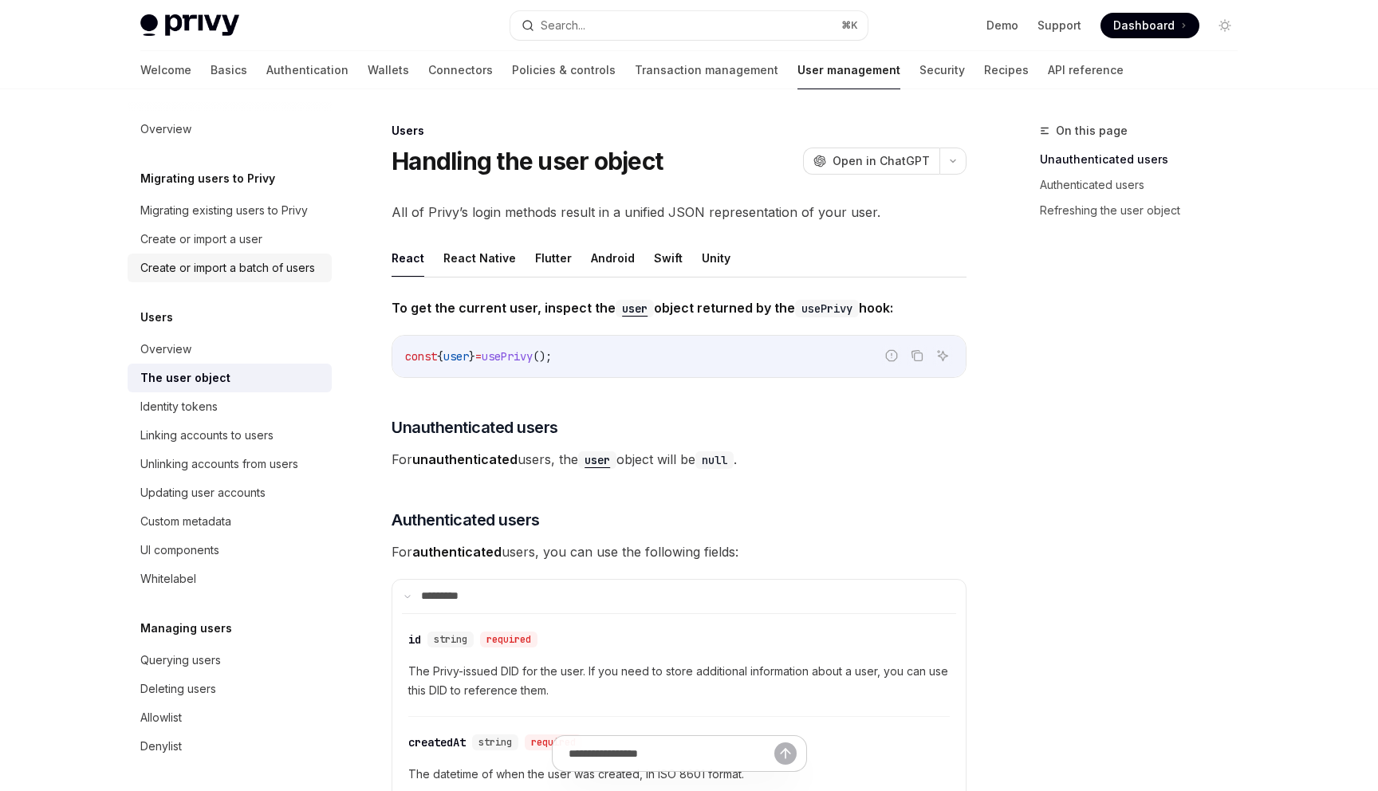
click at [249, 267] on div "Create or import a batch of users" at bounding box center [227, 267] width 175 height 19
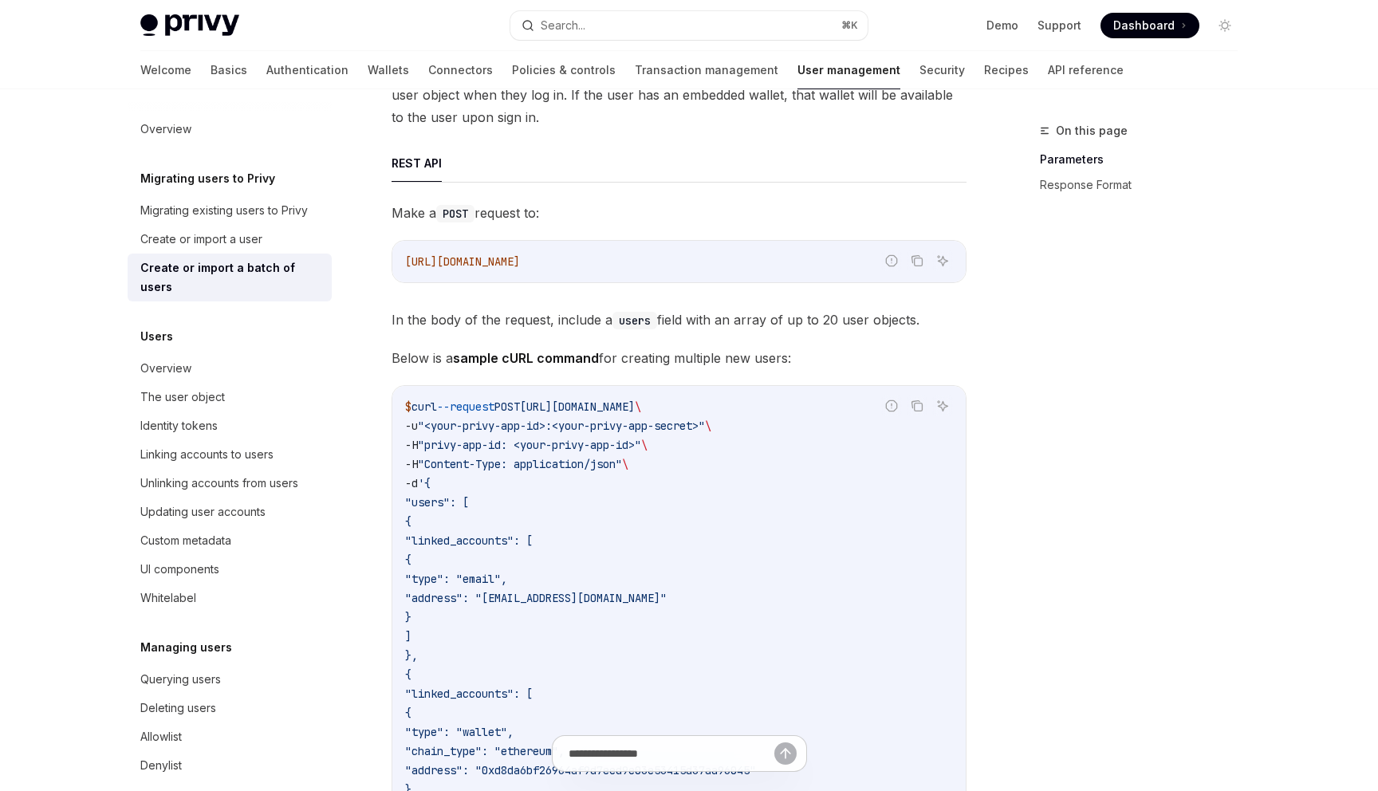
scroll to position [246, 0]
click at [195, 670] on div "Querying users" at bounding box center [180, 679] width 81 height 19
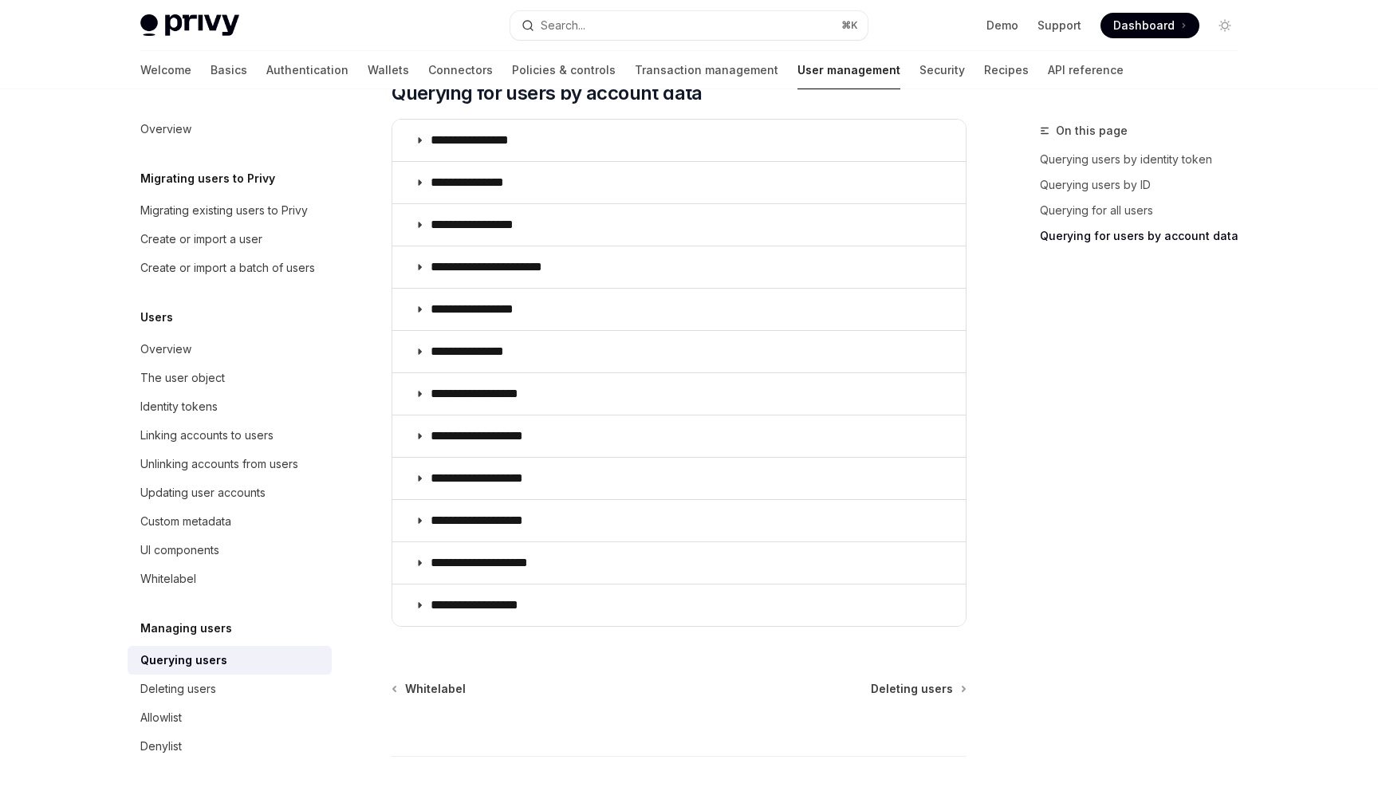
scroll to position [1125, 0]
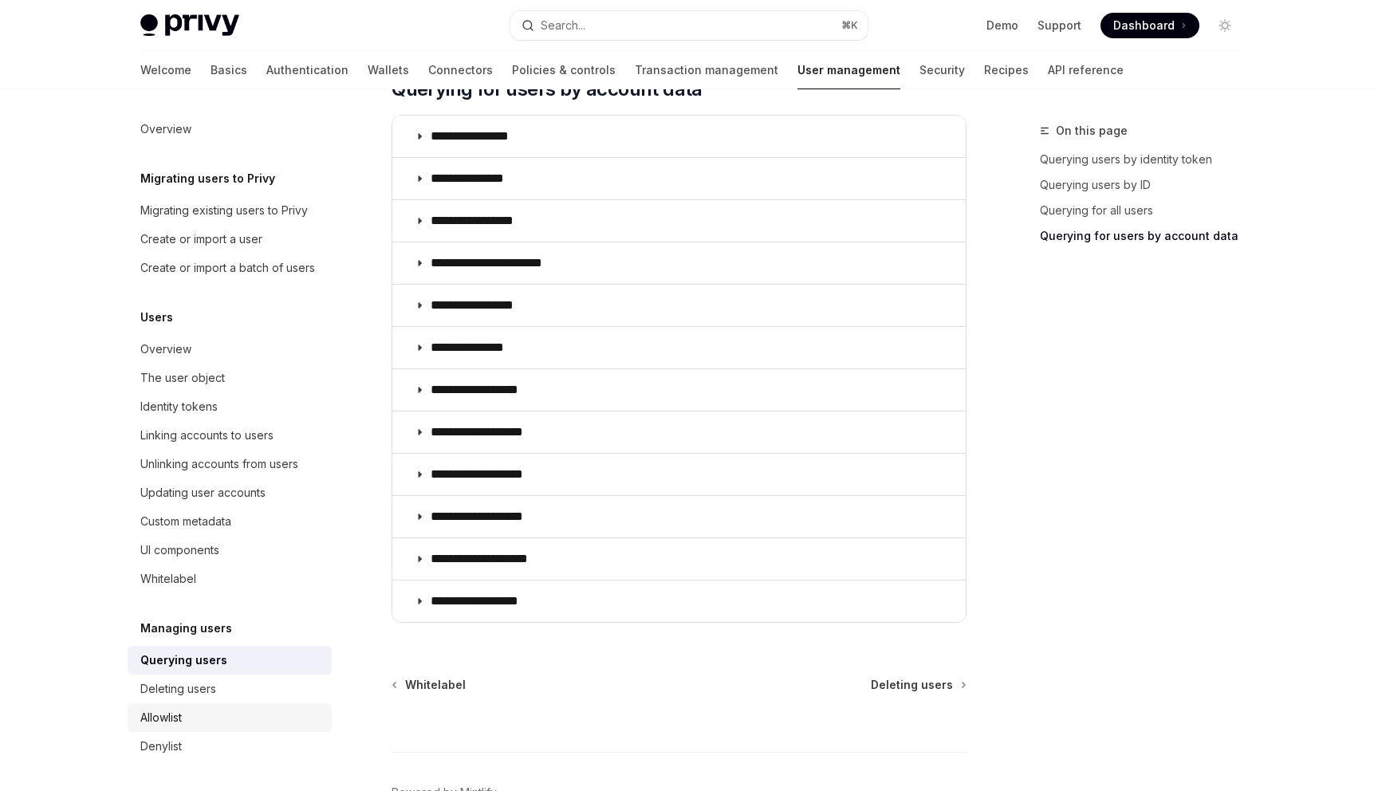
click at [239, 714] on div "Allowlist" at bounding box center [231, 717] width 182 height 19
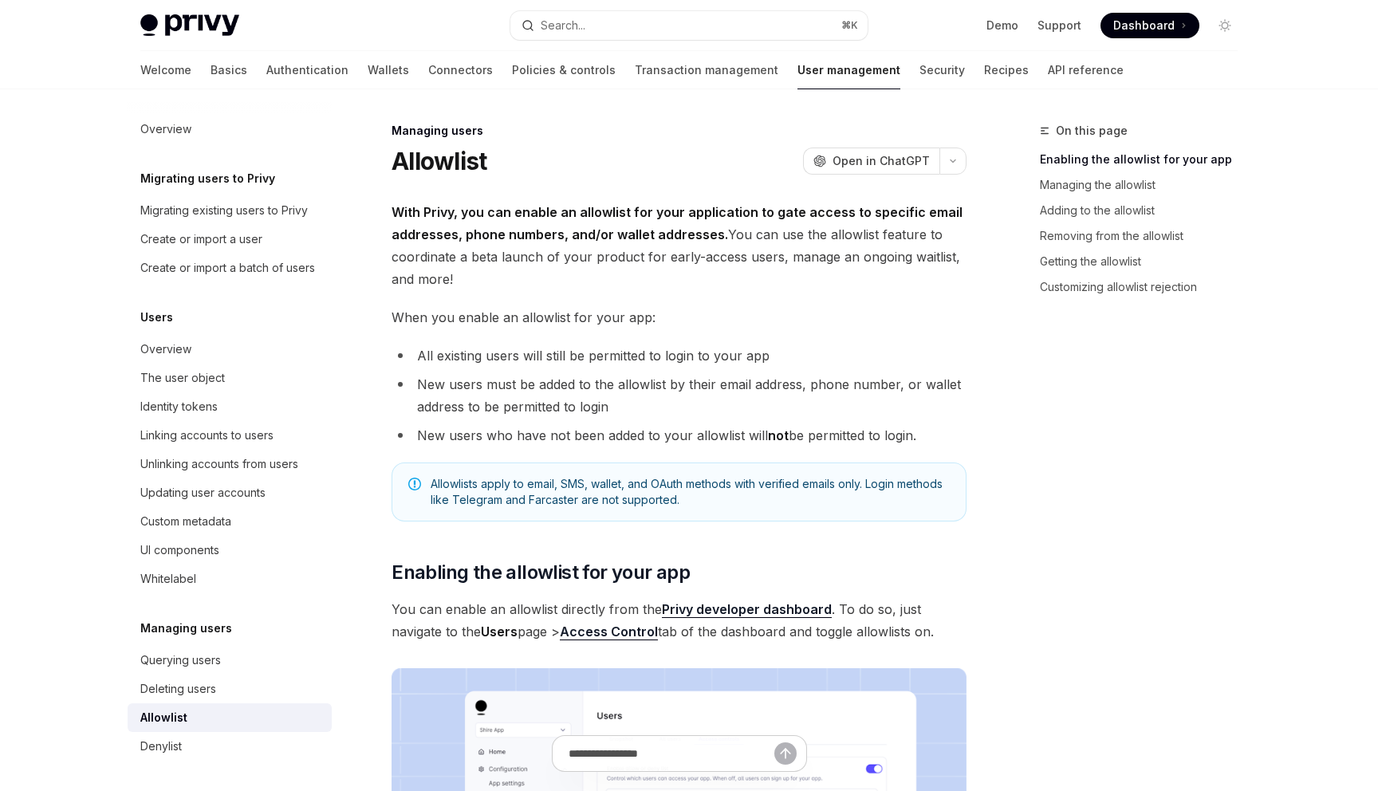
click at [239, 714] on div "Allowlist" at bounding box center [231, 717] width 182 height 19
click at [211, 76] on link "Basics" at bounding box center [229, 70] width 37 height 38
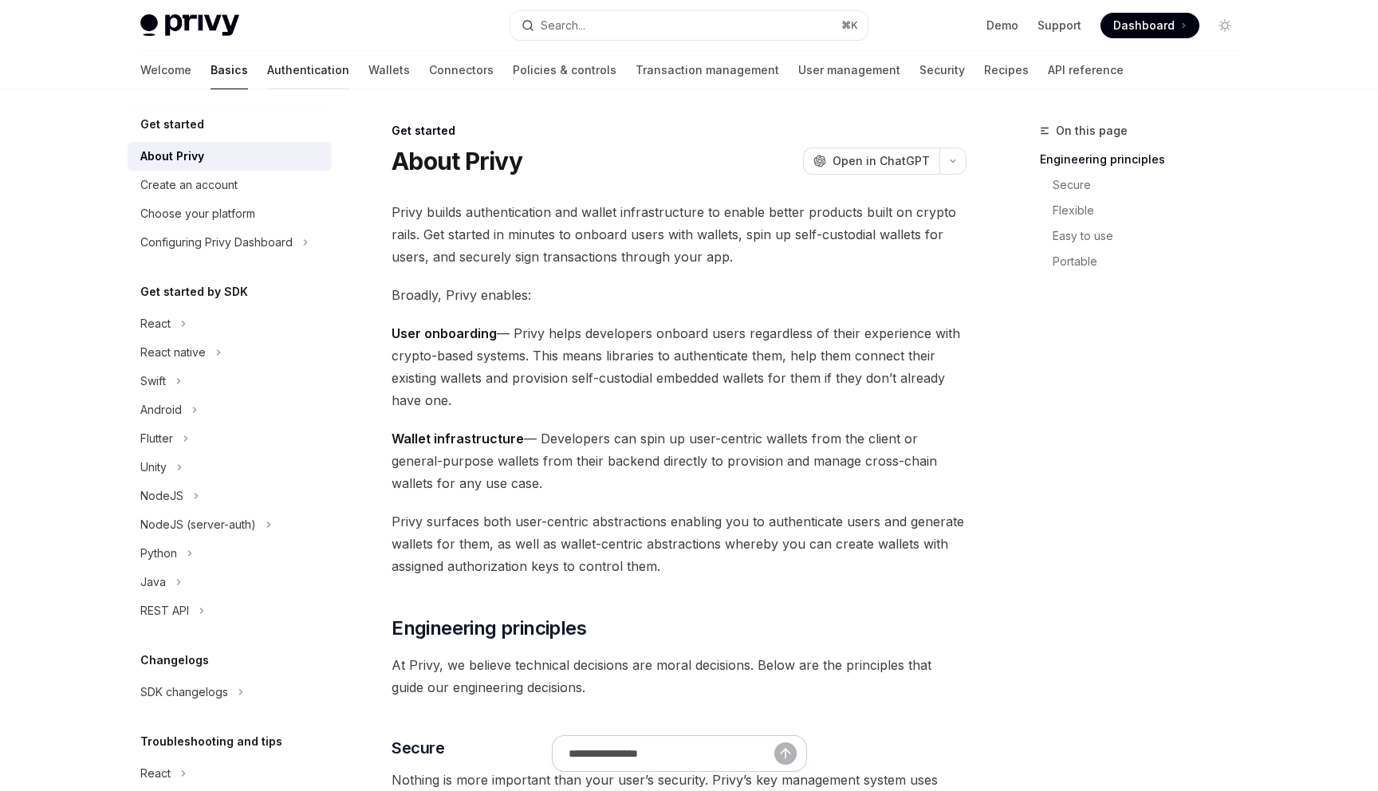
click at [267, 75] on link "Authentication" at bounding box center [308, 70] width 82 height 38
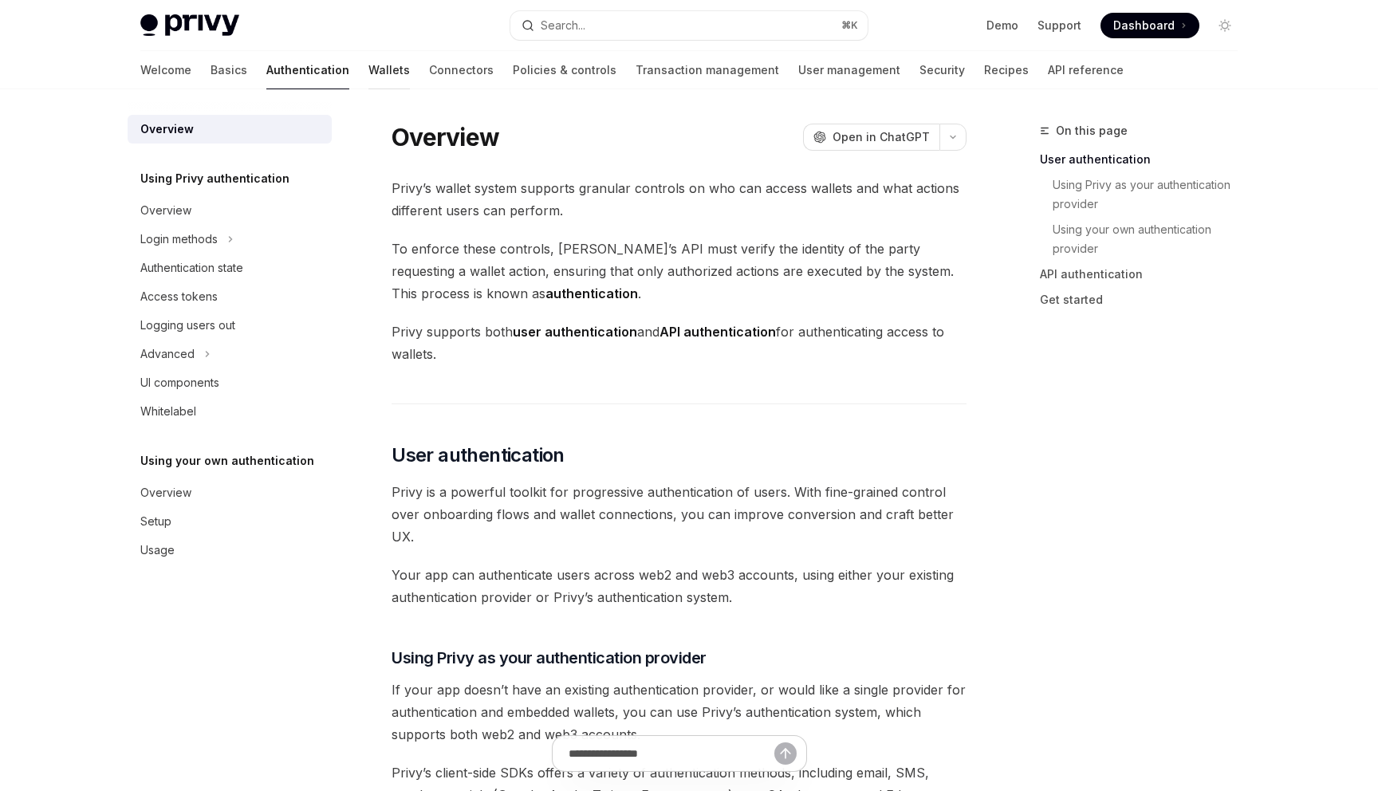
click at [368, 69] on link "Wallets" at bounding box center [388, 70] width 41 height 38
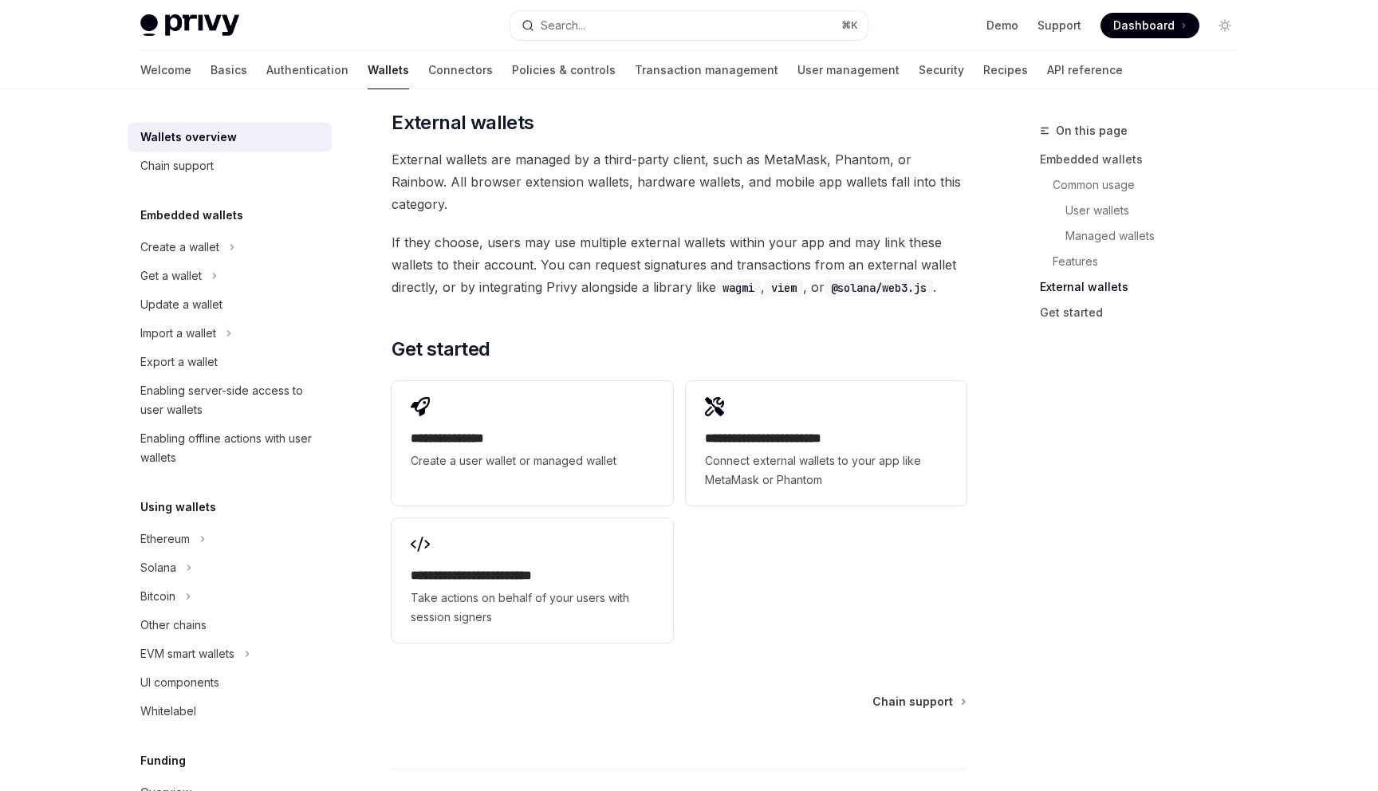
scroll to position [2405, 0]
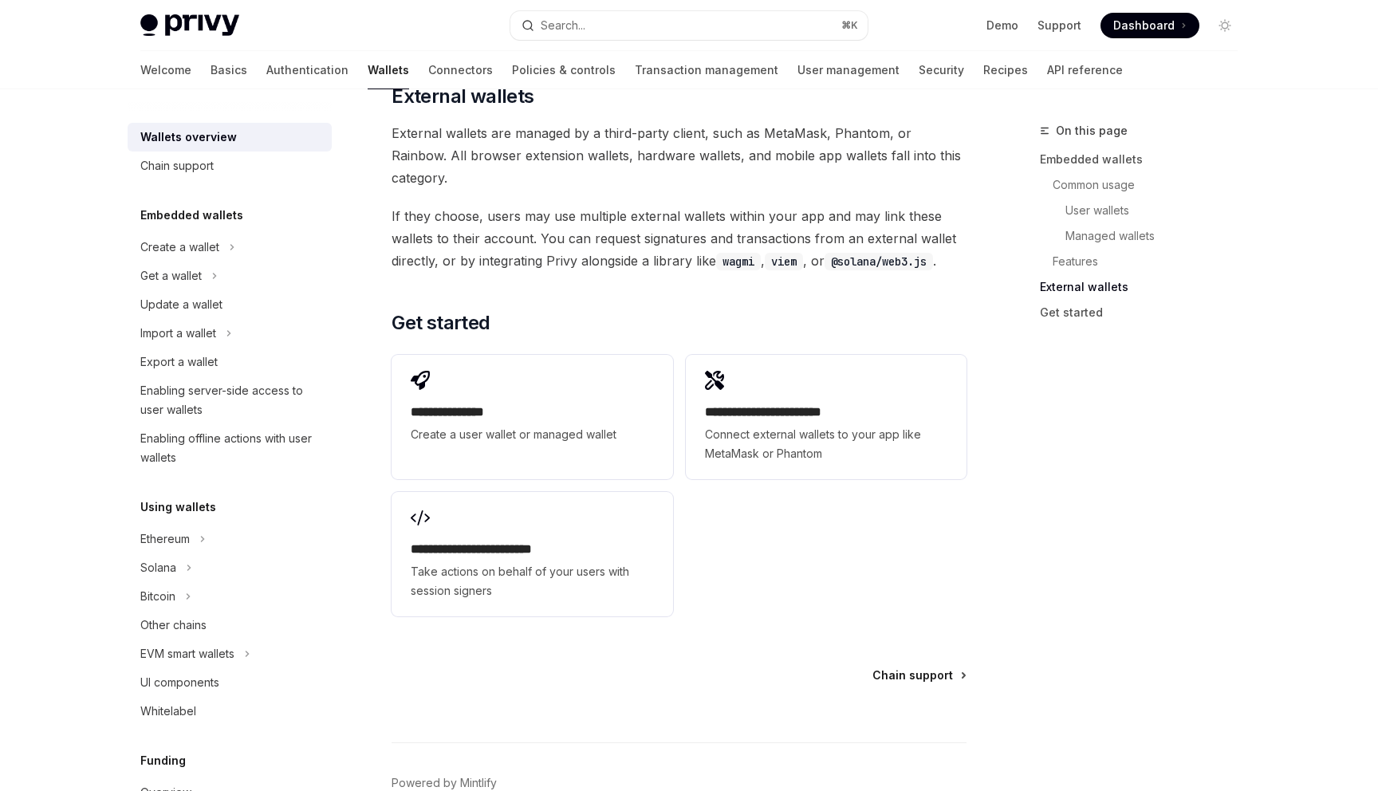
click at [920, 668] on span "Chain support" at bounding box center [912, 676] width 81 height 16
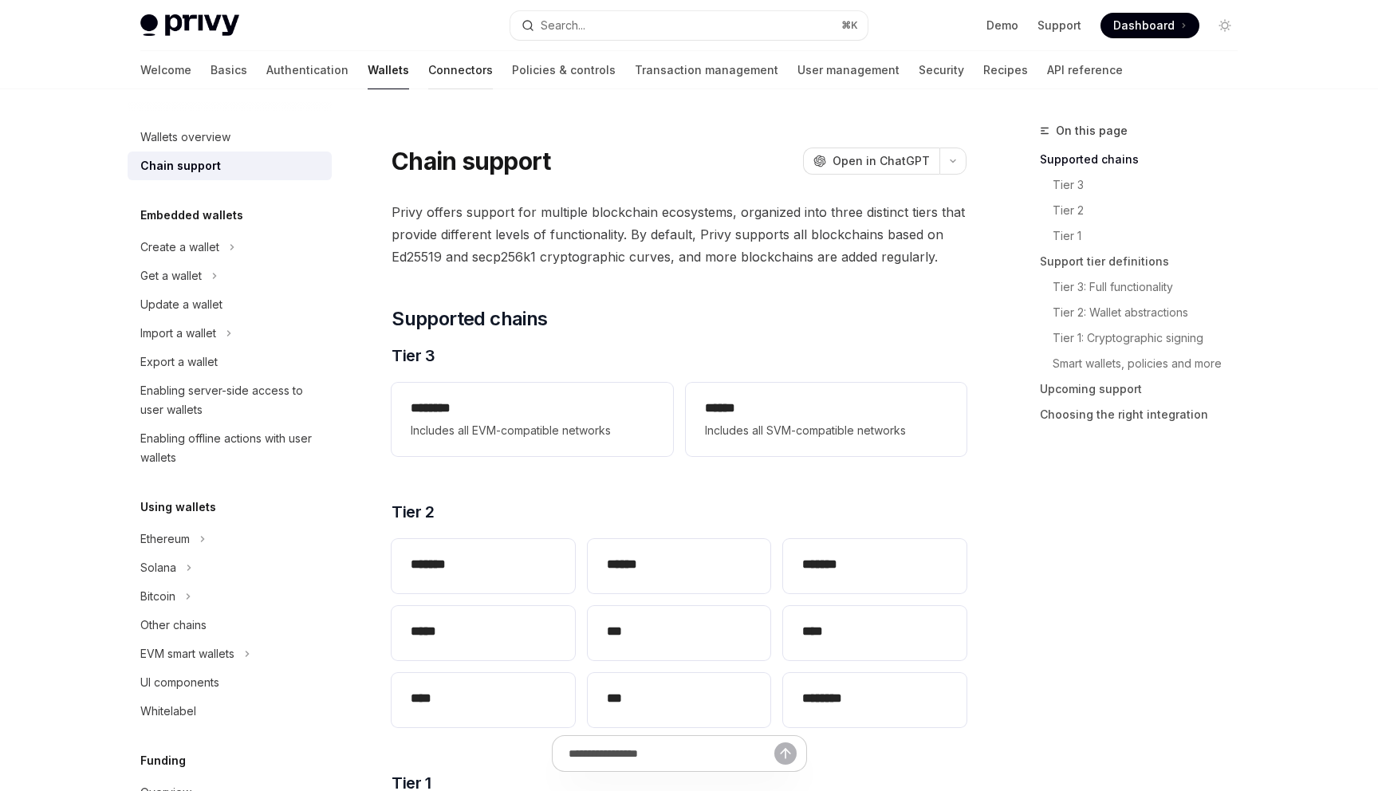
click at [428, 60] on link "Connectors" at bounding box center [460, 70] width 65 height 38
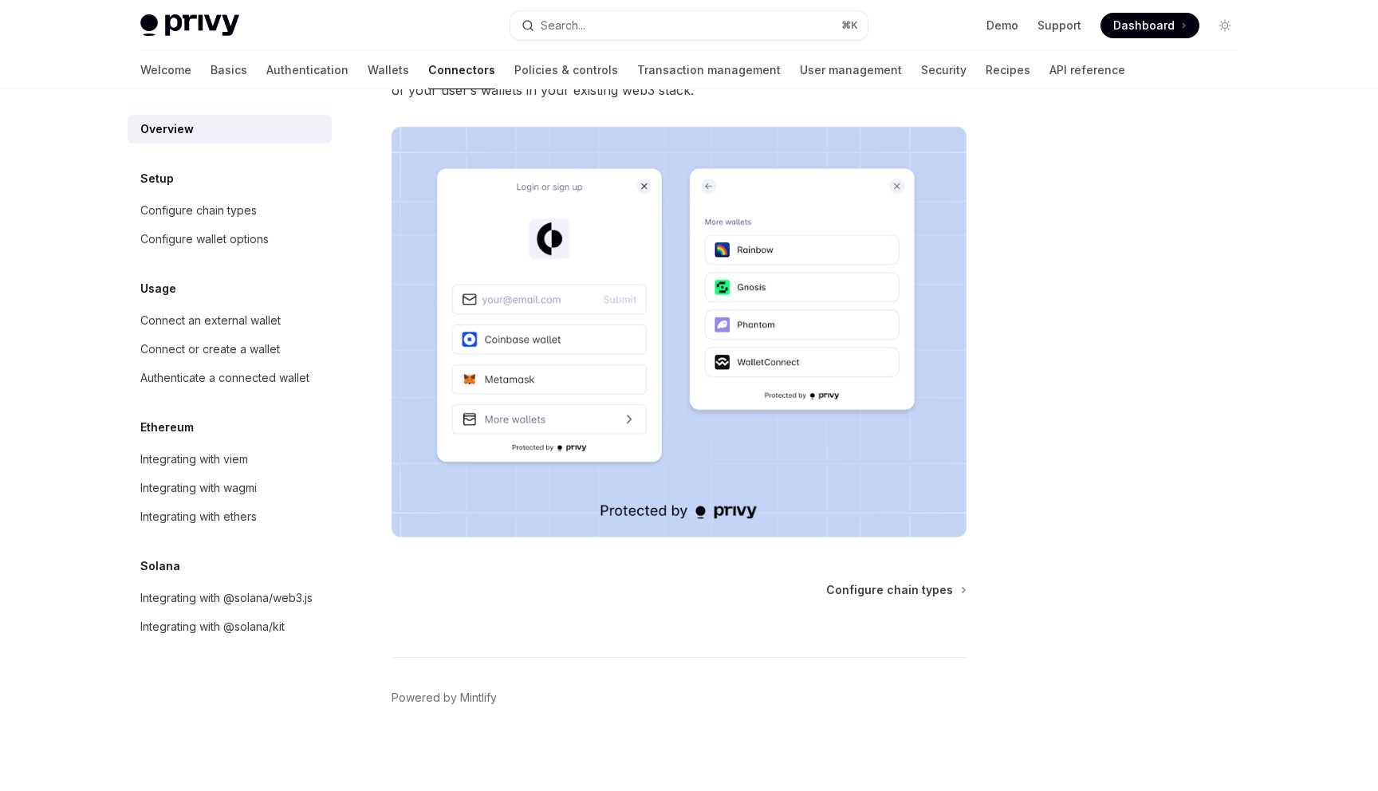
scroll to position [252, 0]
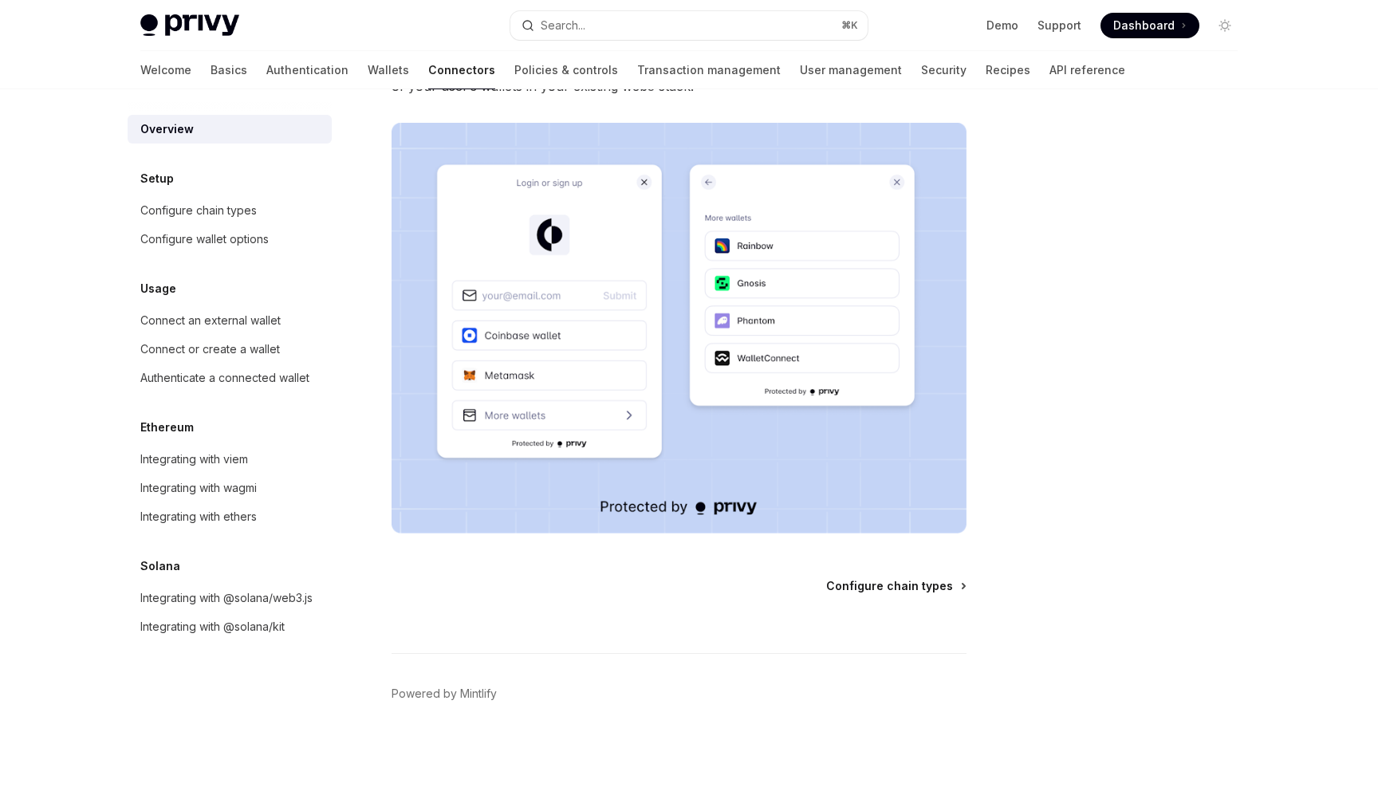
click at [955, 588] on link "Configure chain types" at bounding box center [895, 586] width 139 height 16
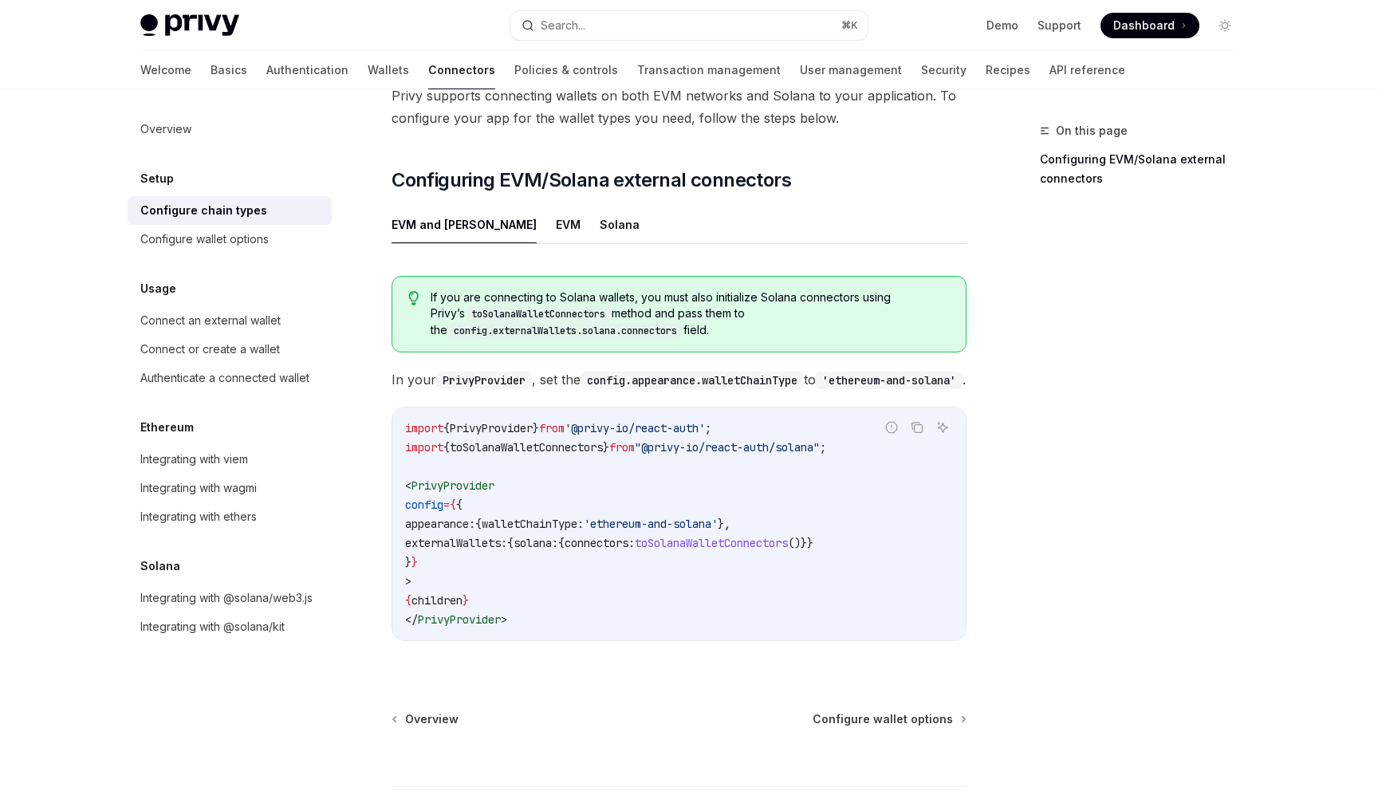
scroll to position [148, 0]
click at [623, 287] on span "If you are connecting to Solana wallets, you must also initialize Solana connec…" at bounding box center [690, 311] width 519 height 49
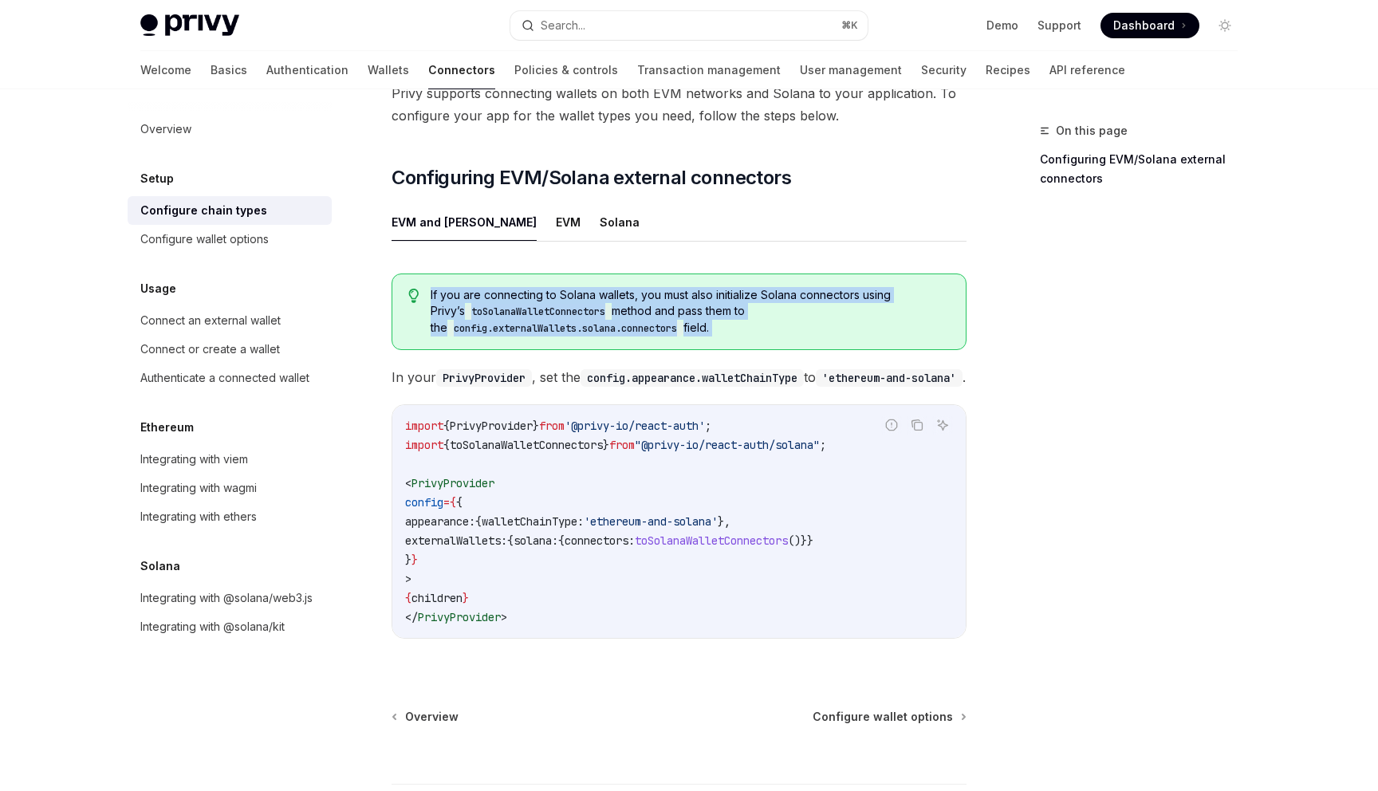
click at [623, 287] on span "If you are connecting to Solana wallets, you must also initialize Solana connec…" at bounding box center [690, 311] width 519 height 49
click at [780, 287] on span "If you are connecting to Solana wallets, you must also initialize Solana connec…" at bounding box center [690, 311] width 519 height 49
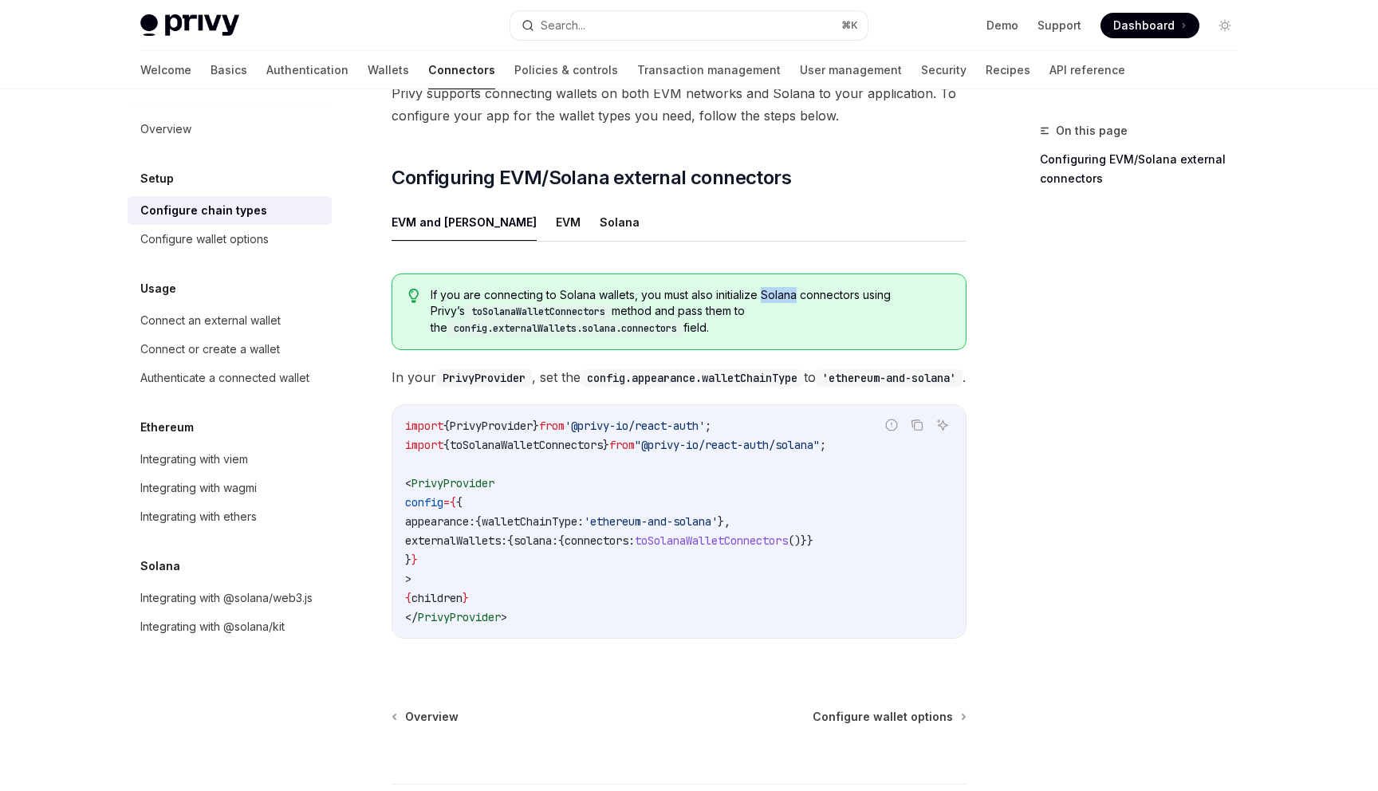
click at [780, 287] on span "If you are connecting to Solana wallets, you must also initialize Solana connec…" at bounding box center [690, 311] width 519 height 49
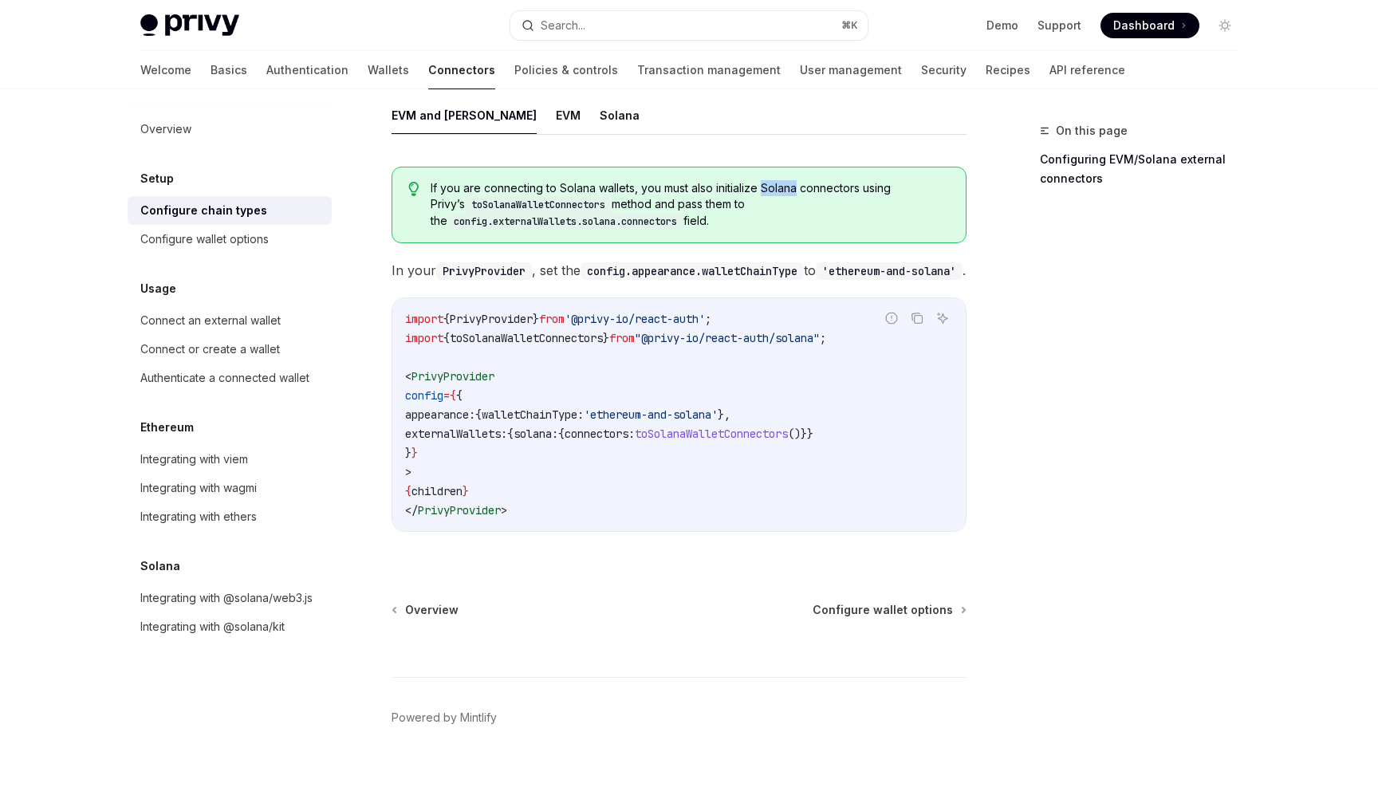
scroll to position [271, 0]
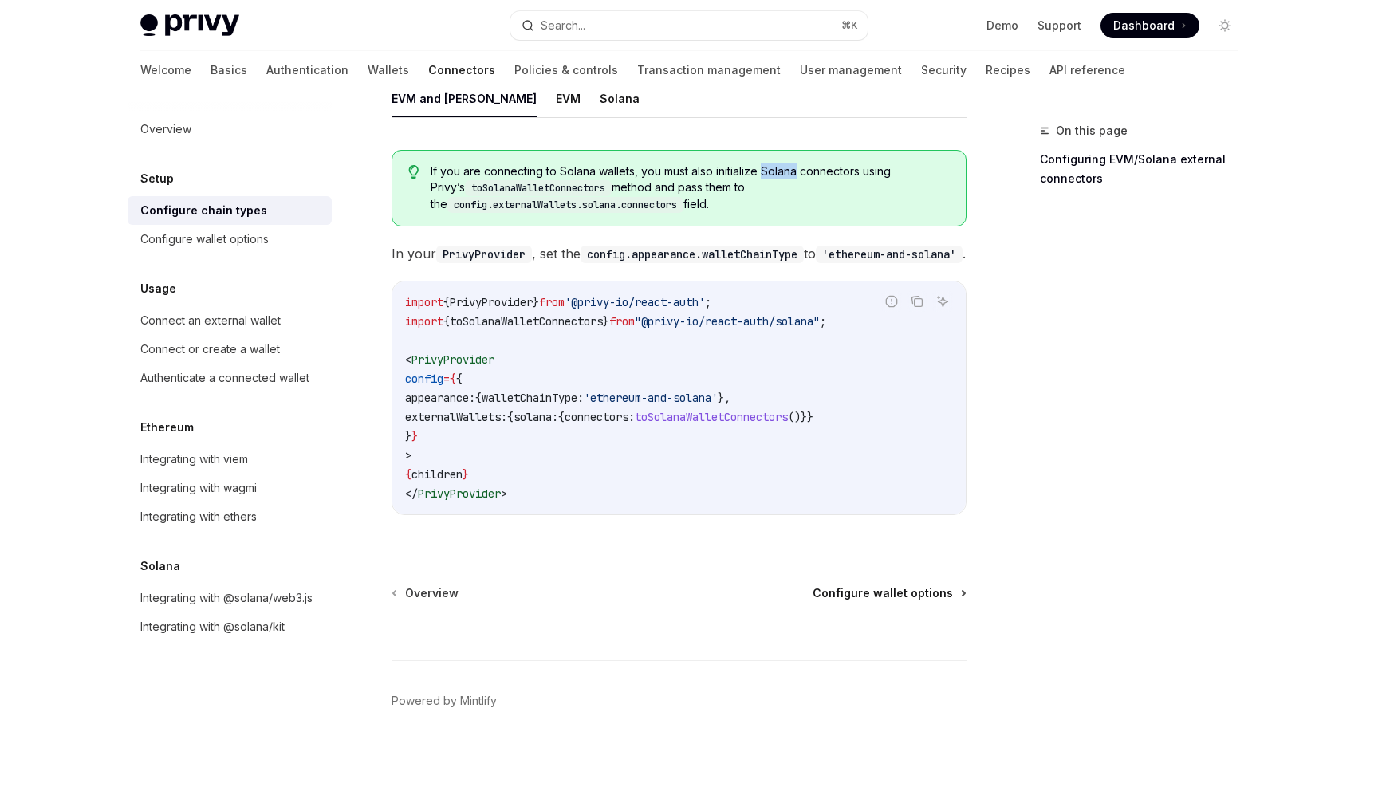
click at [903, 585] on span "Configure wallet options" at bounding box center [883, 593] width 140 height 16
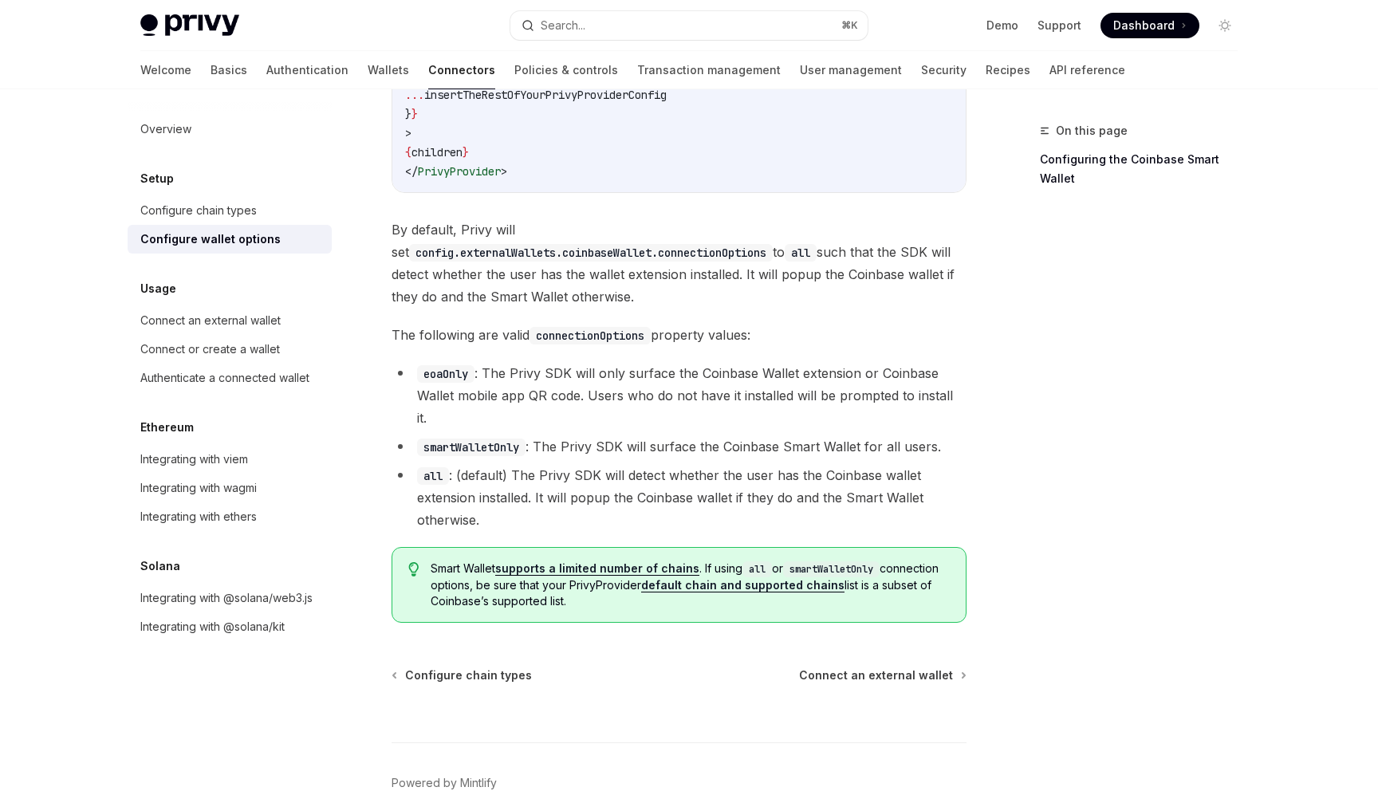
scroll to position [2252, 0]
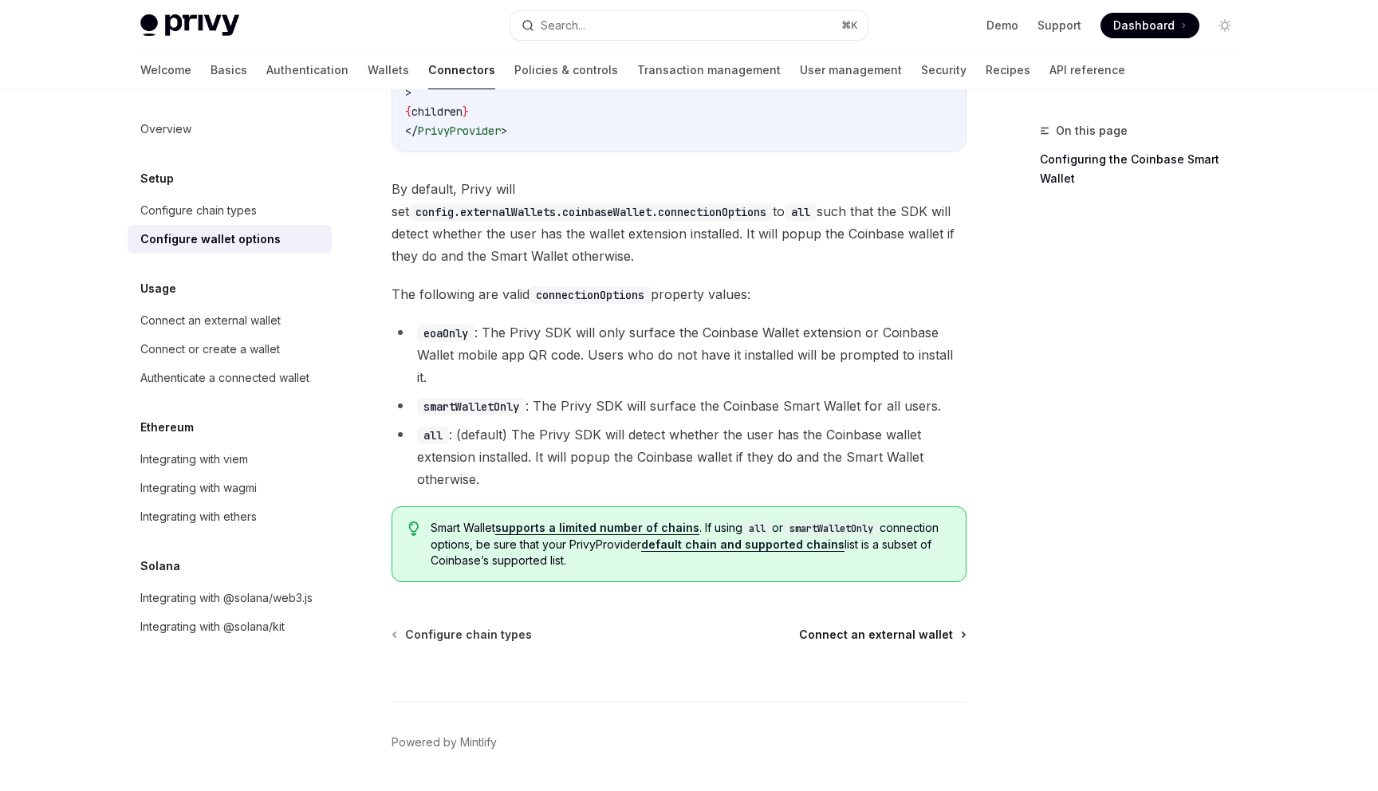
click at [877, 627] on span "Connect an external wallet" at bounding box center [876, 635] width 154 height 16
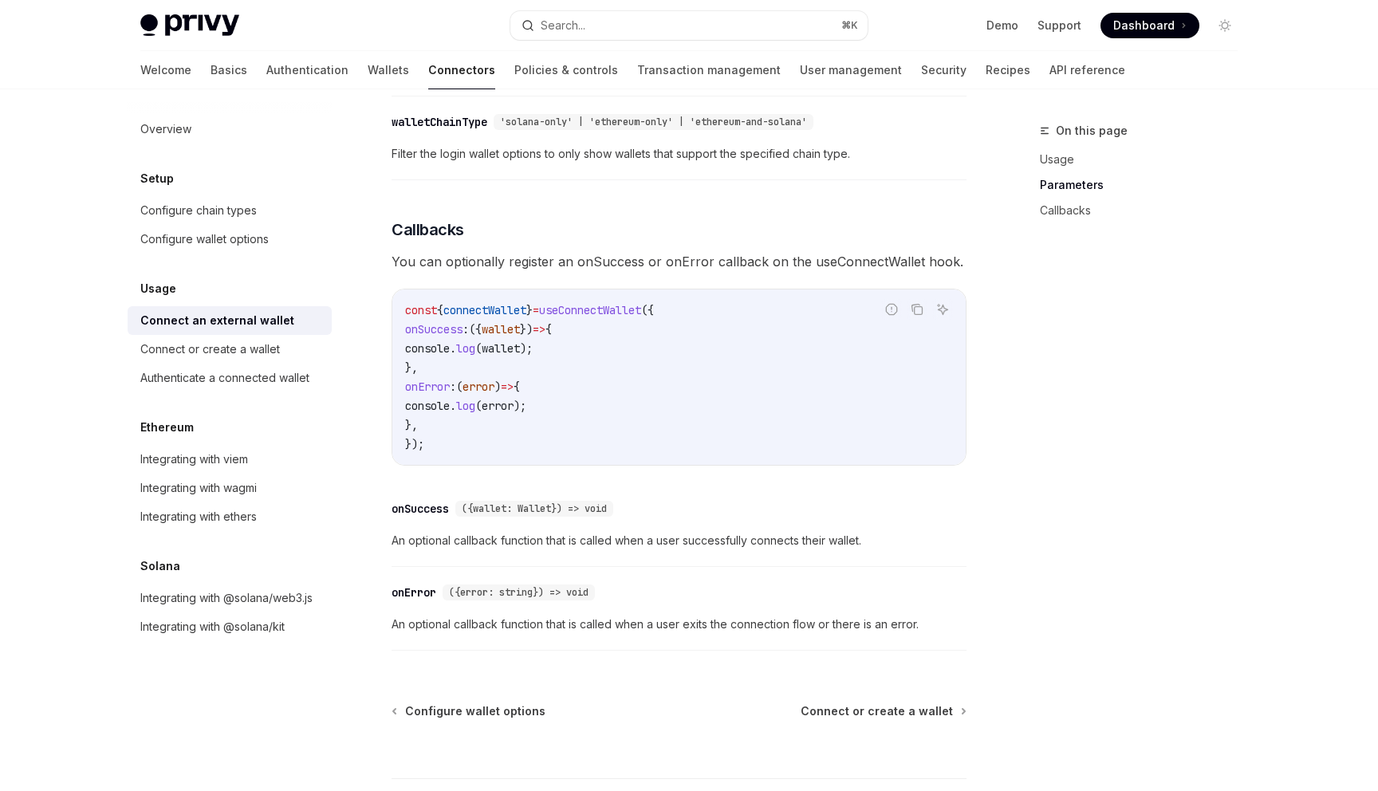
scroll to position [837, 0]
click at [211, 471] on link "Integrating with viem" at bounding box center [230, 459] width 204 height 29
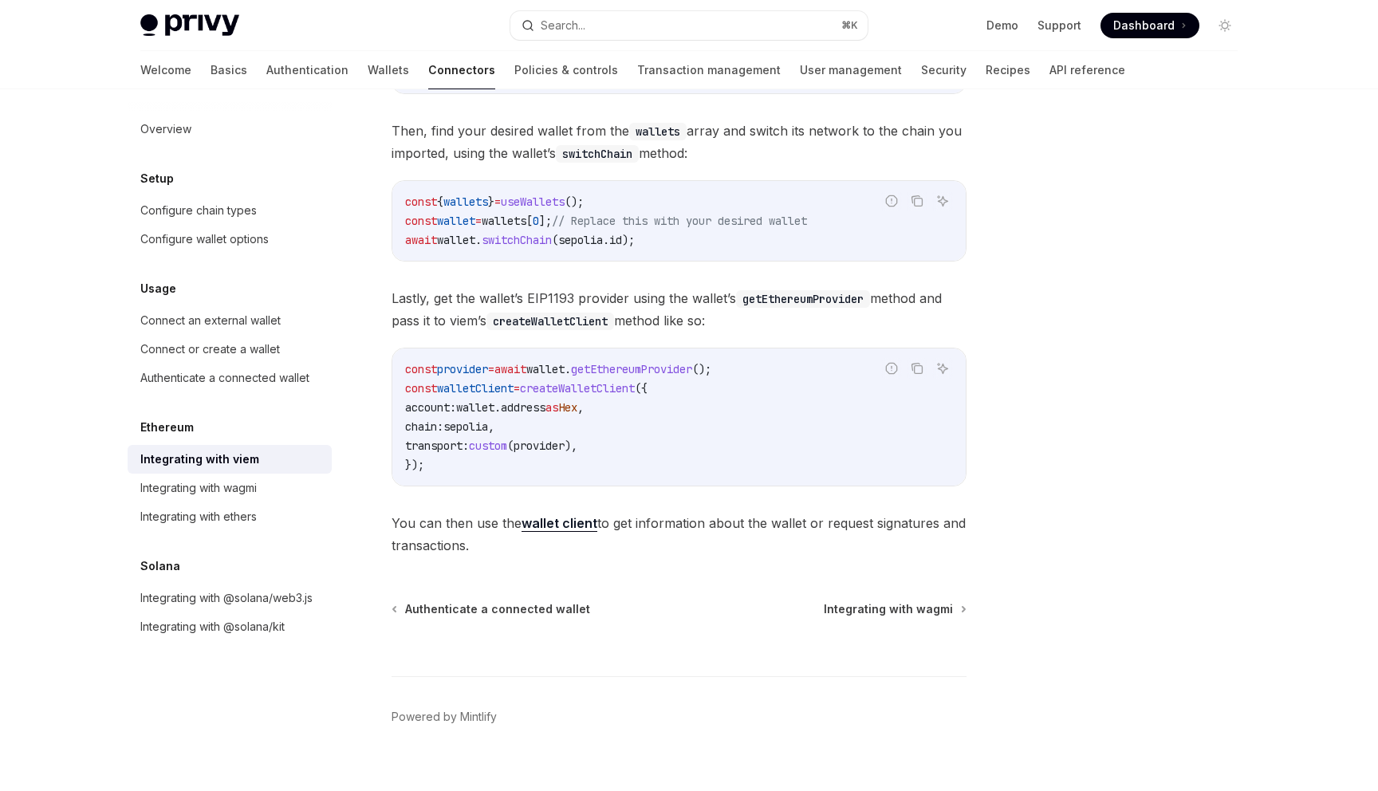
scroll to position [341, 0]
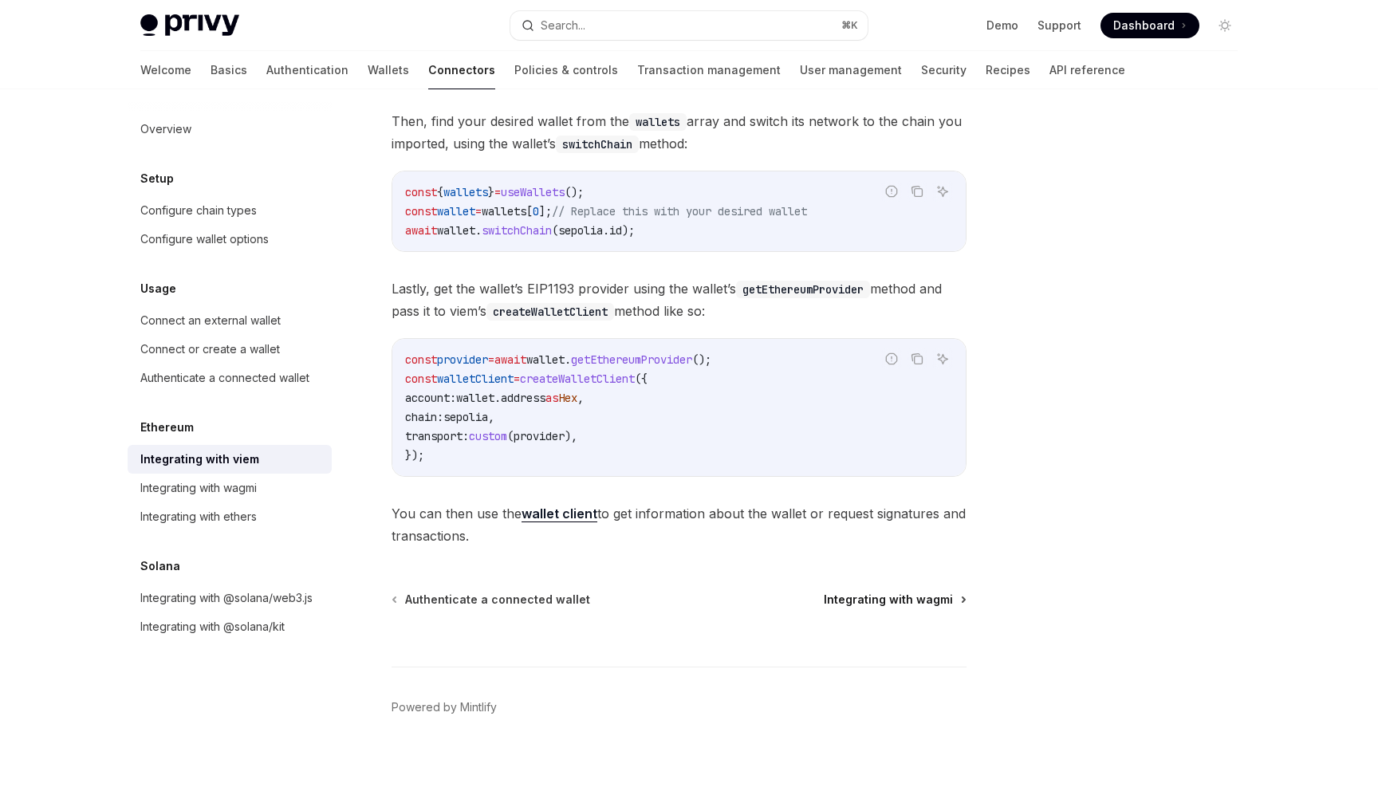
click at [868, 598] on span "Integrating with wagmi" at bounding box center [888, 600] width 129 height 16
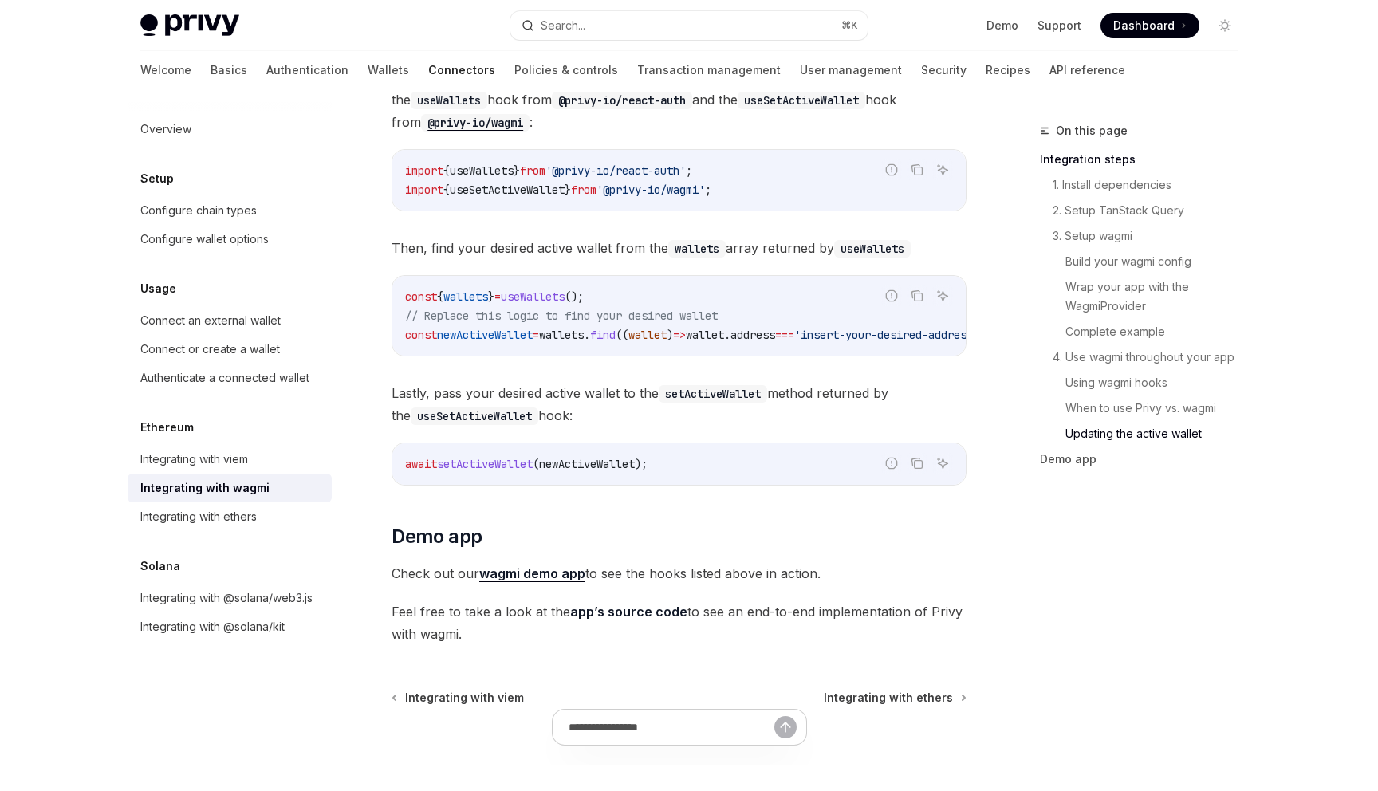
scroll to position [4512, 0]
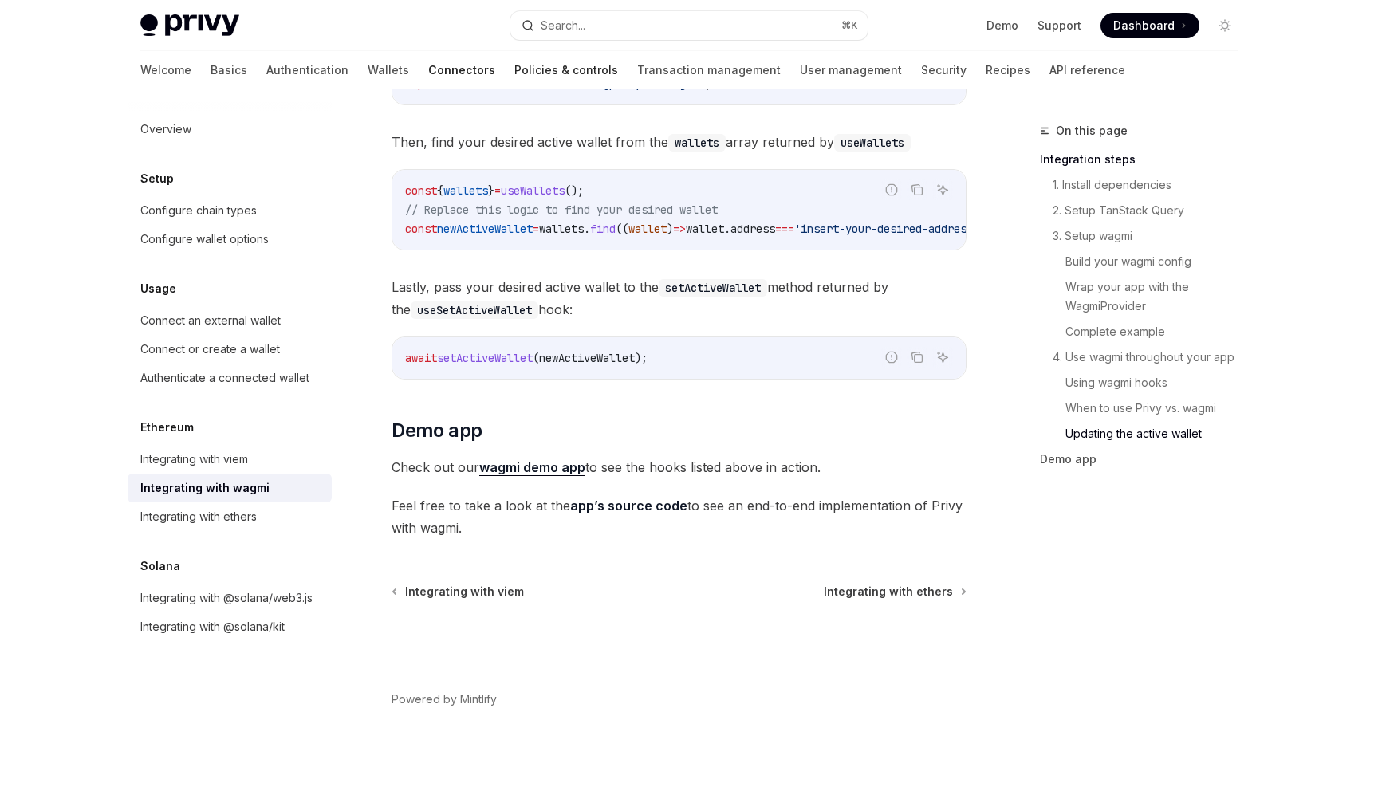
click at [514, 69] on link "Policies & controls" at bounding box center [566, 70] width 104 height 38
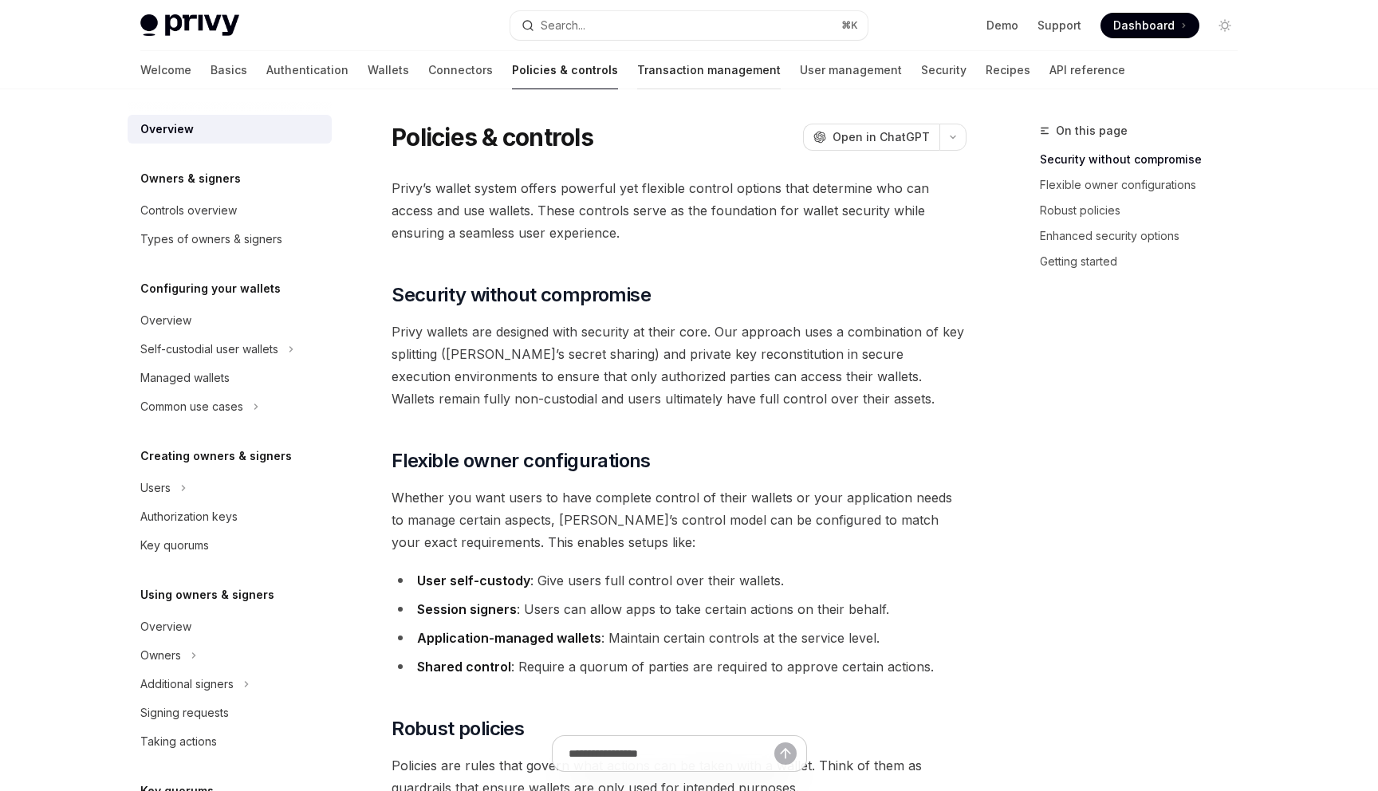
click at [637, 68] on link "Transaction management" at bounding box center [709, 70] width 144 height 38
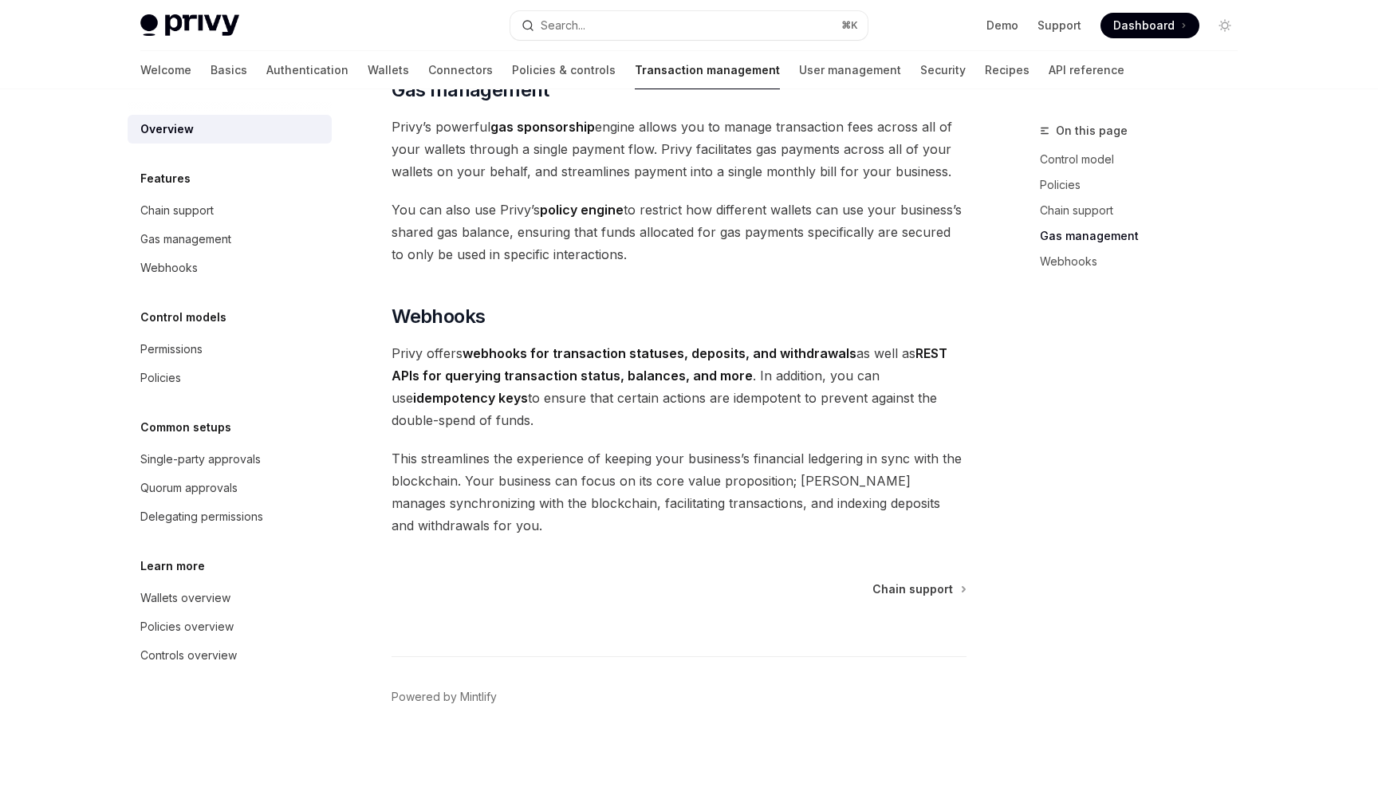
scroll to position [1382, 0]
click at [938, 578] on span "Chain support" at bounding box center [912, 586] width 81 height 16
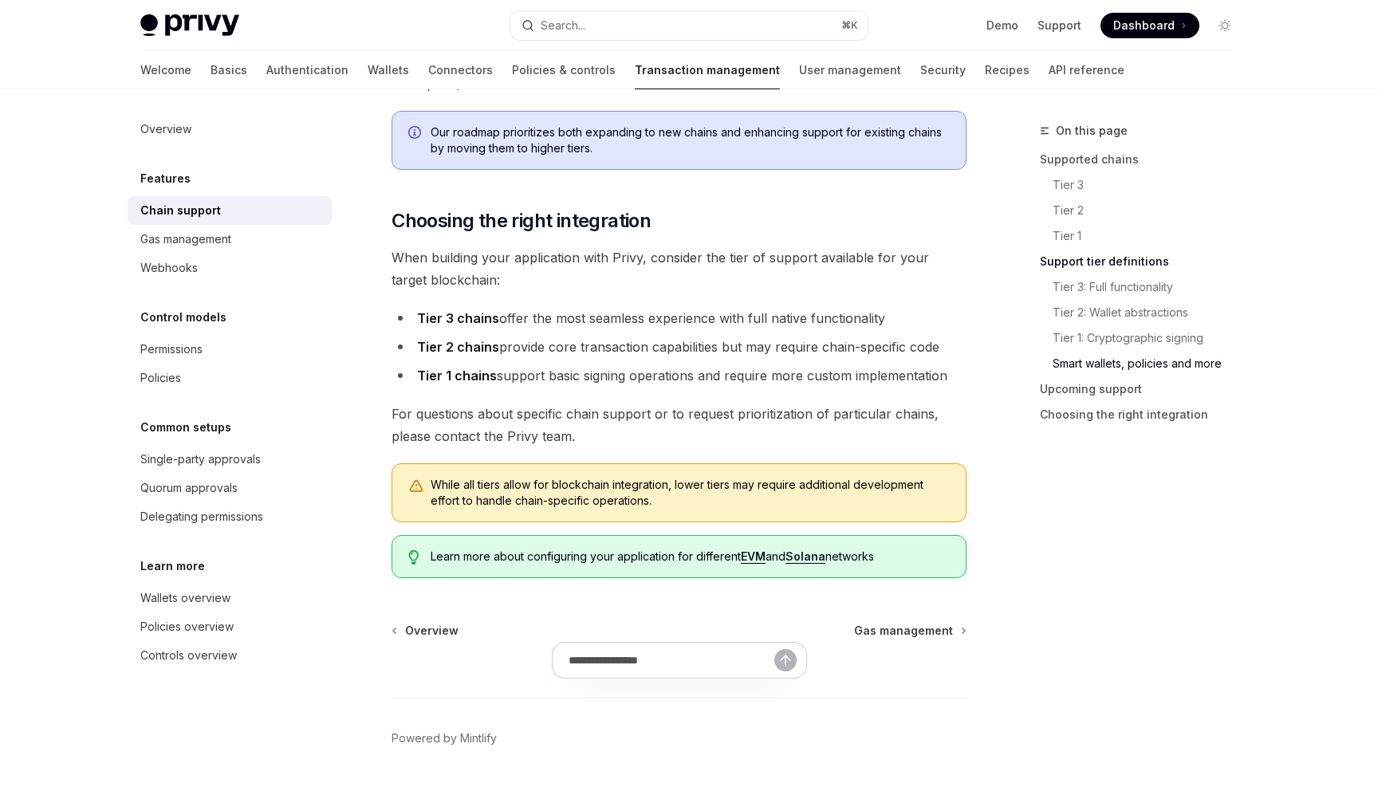
scroll to position [1870, 0]
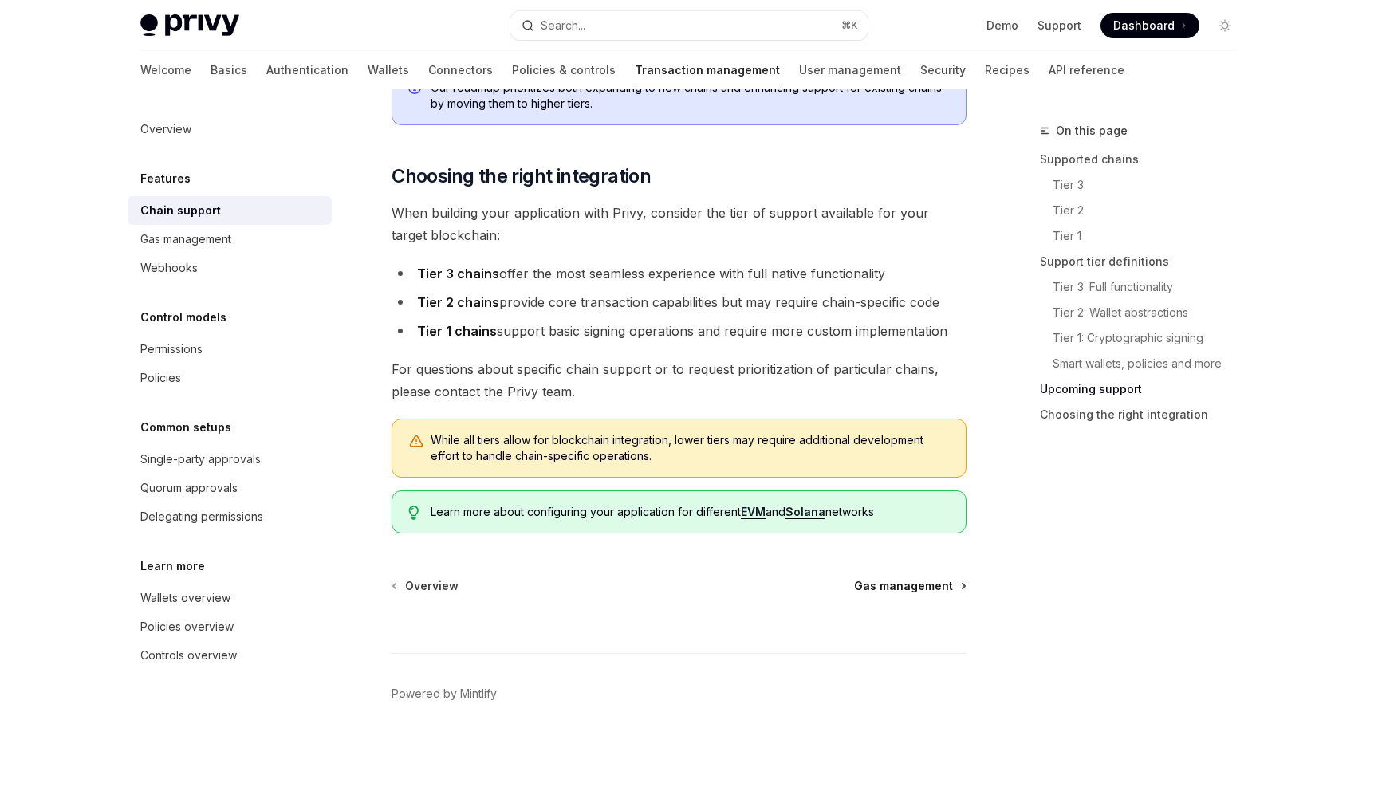
click at [877, 585] on span "Gas management" at bounding box center [903, 586] width 99 height 16
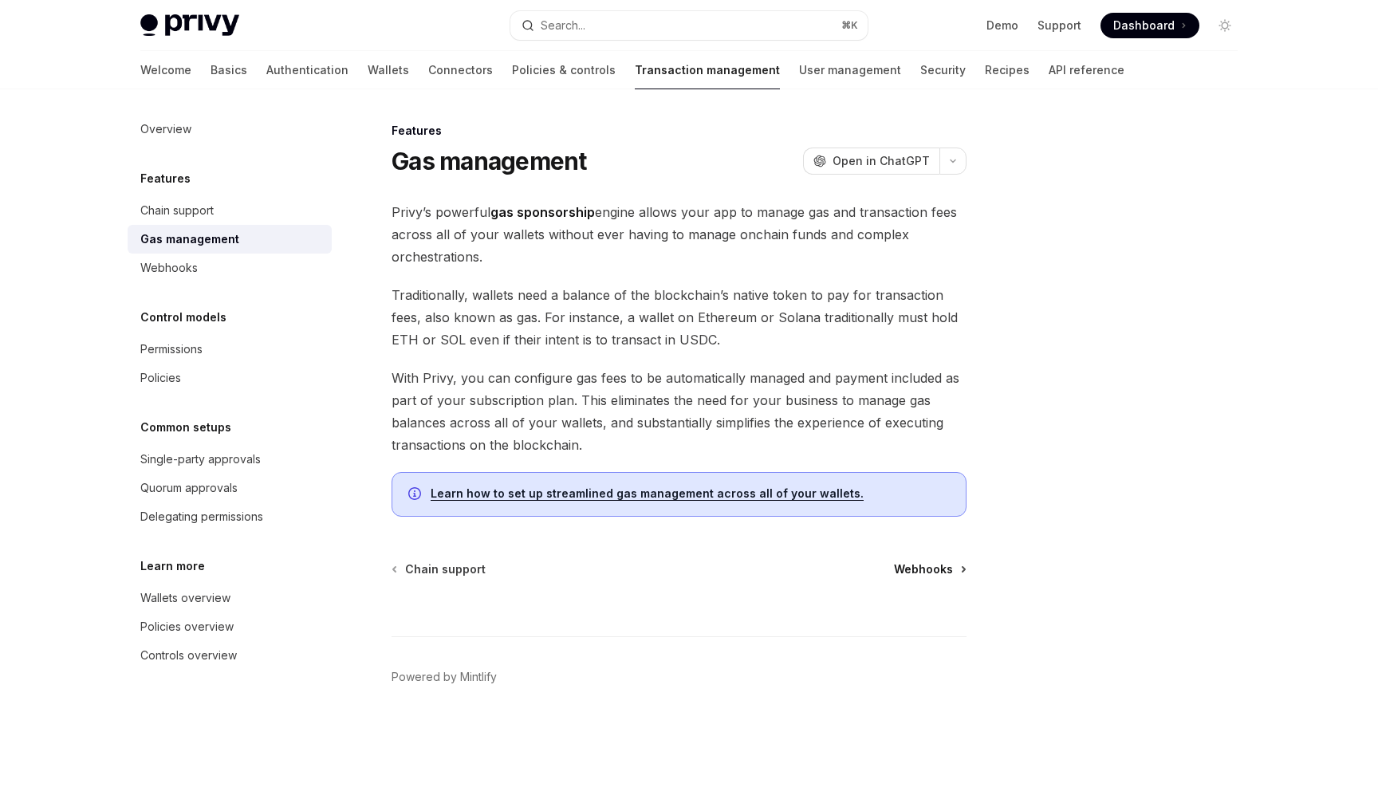
click at [916, 568] on span "Webhooks" at bounding box center [923, 569] width 59 height 16
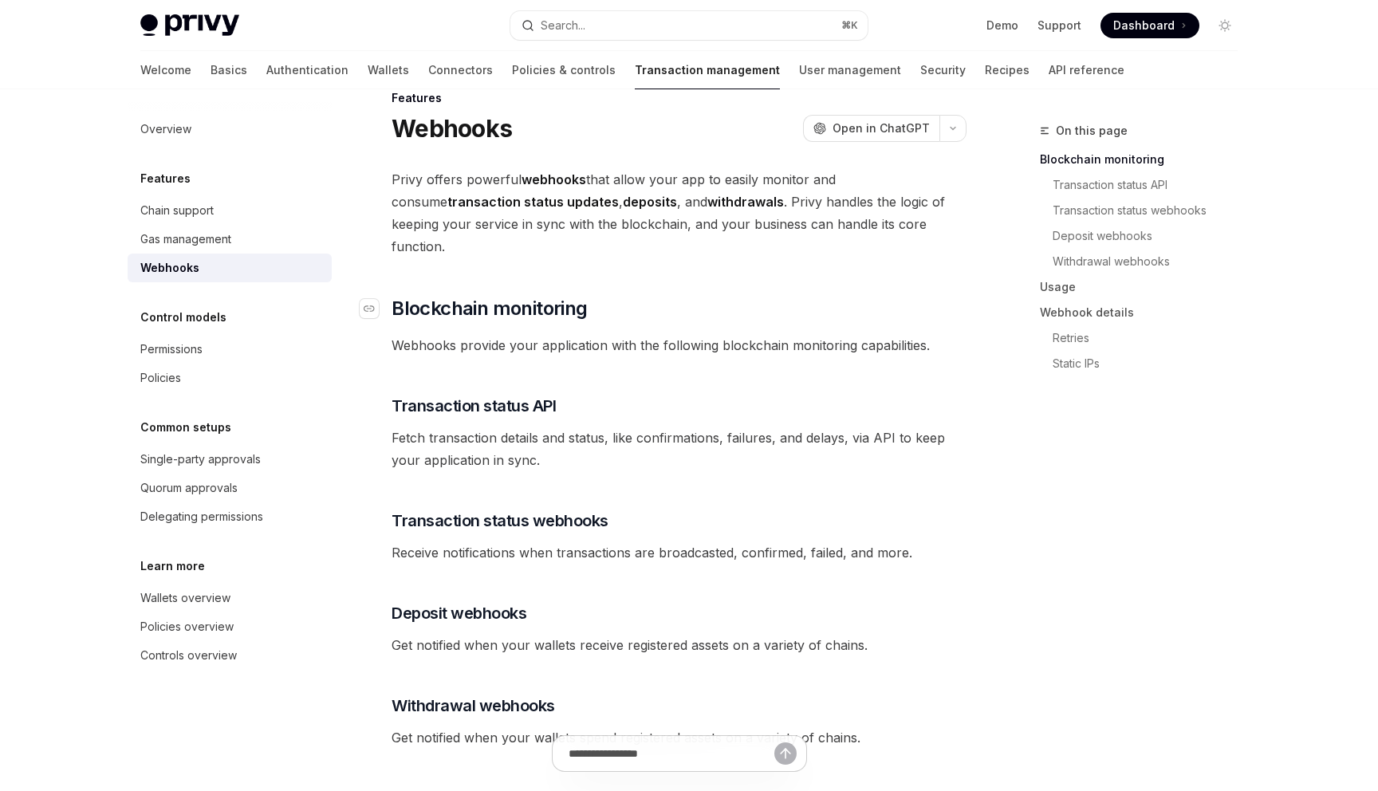
scroll to position [41, 0]
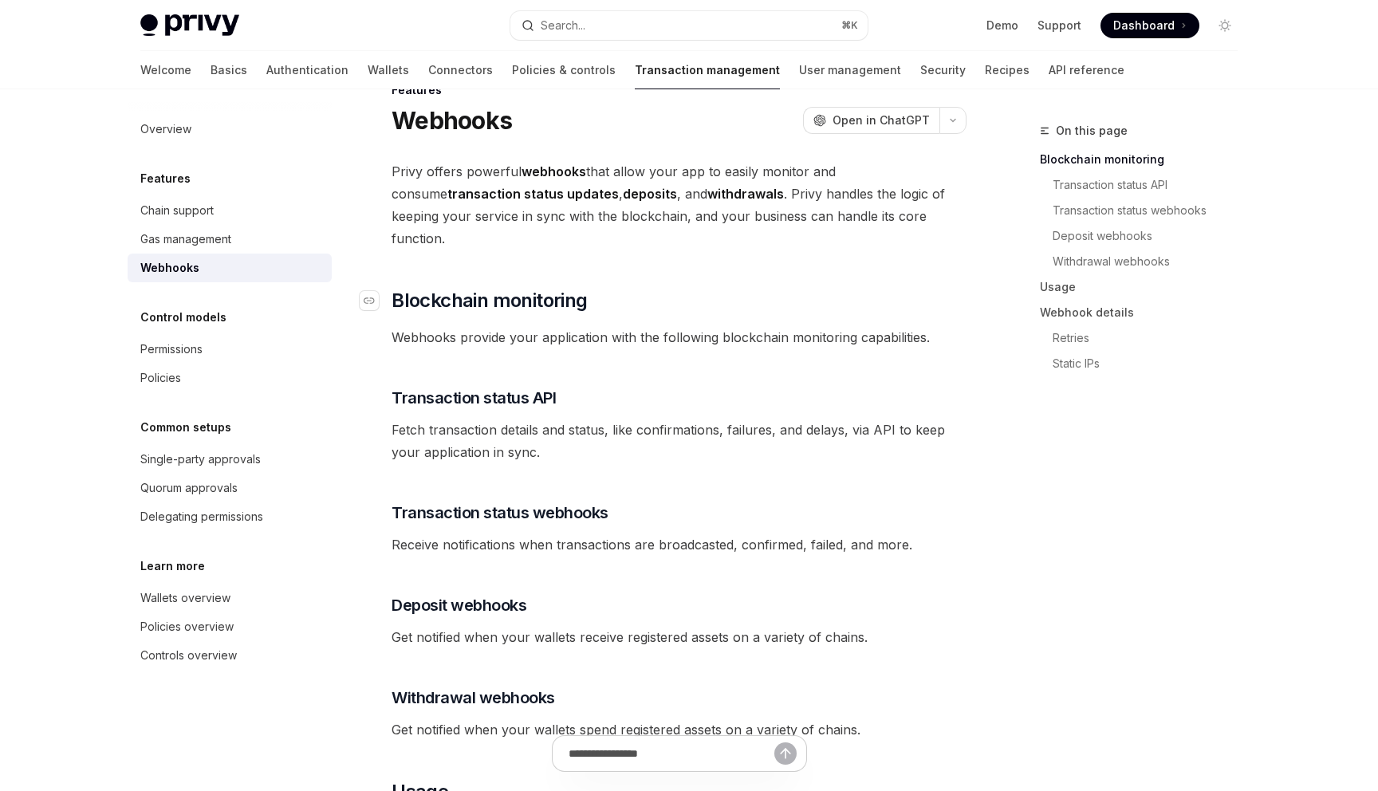
click at [495, 288] on span "Blockchain monitoring" at bounding box center [489, 301] width 195 height 26
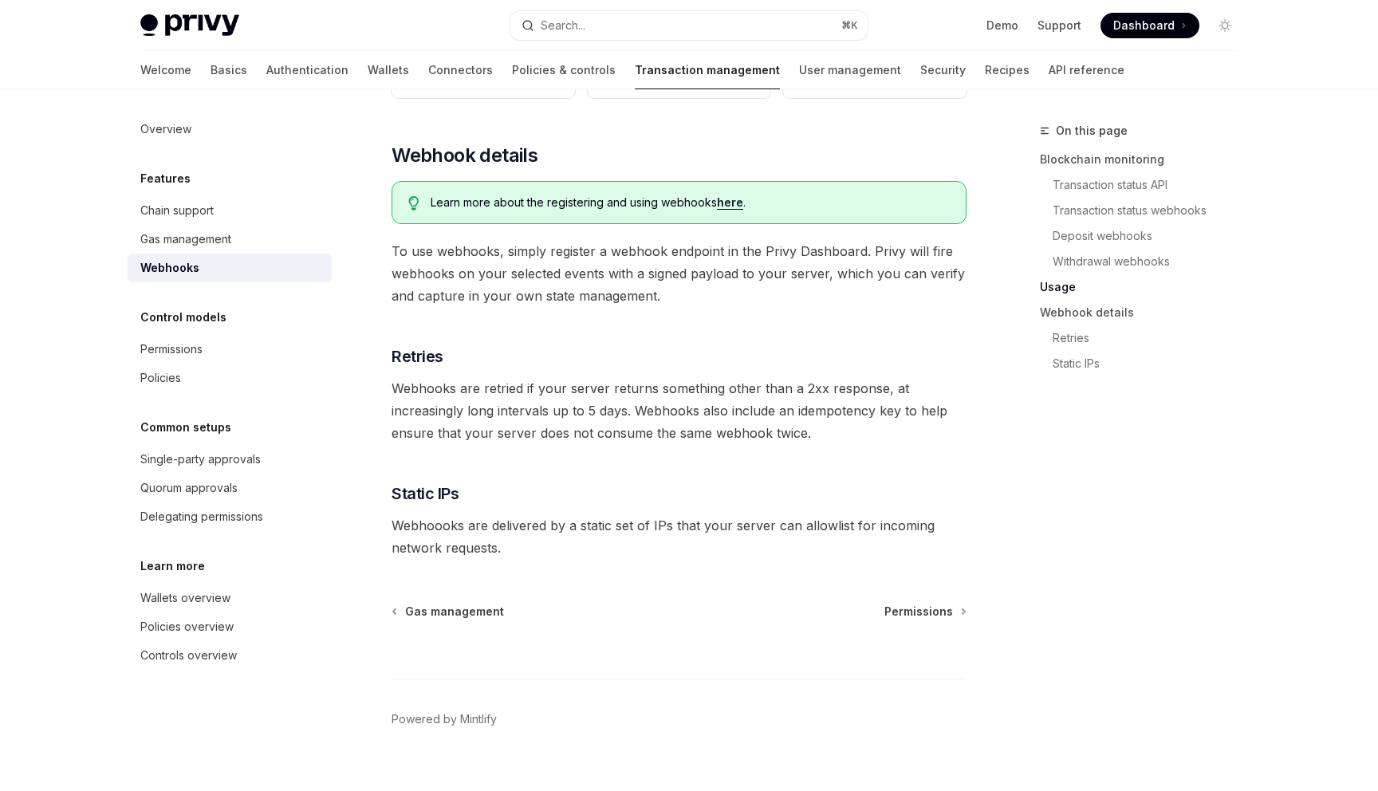
scroll to position [910, 0]
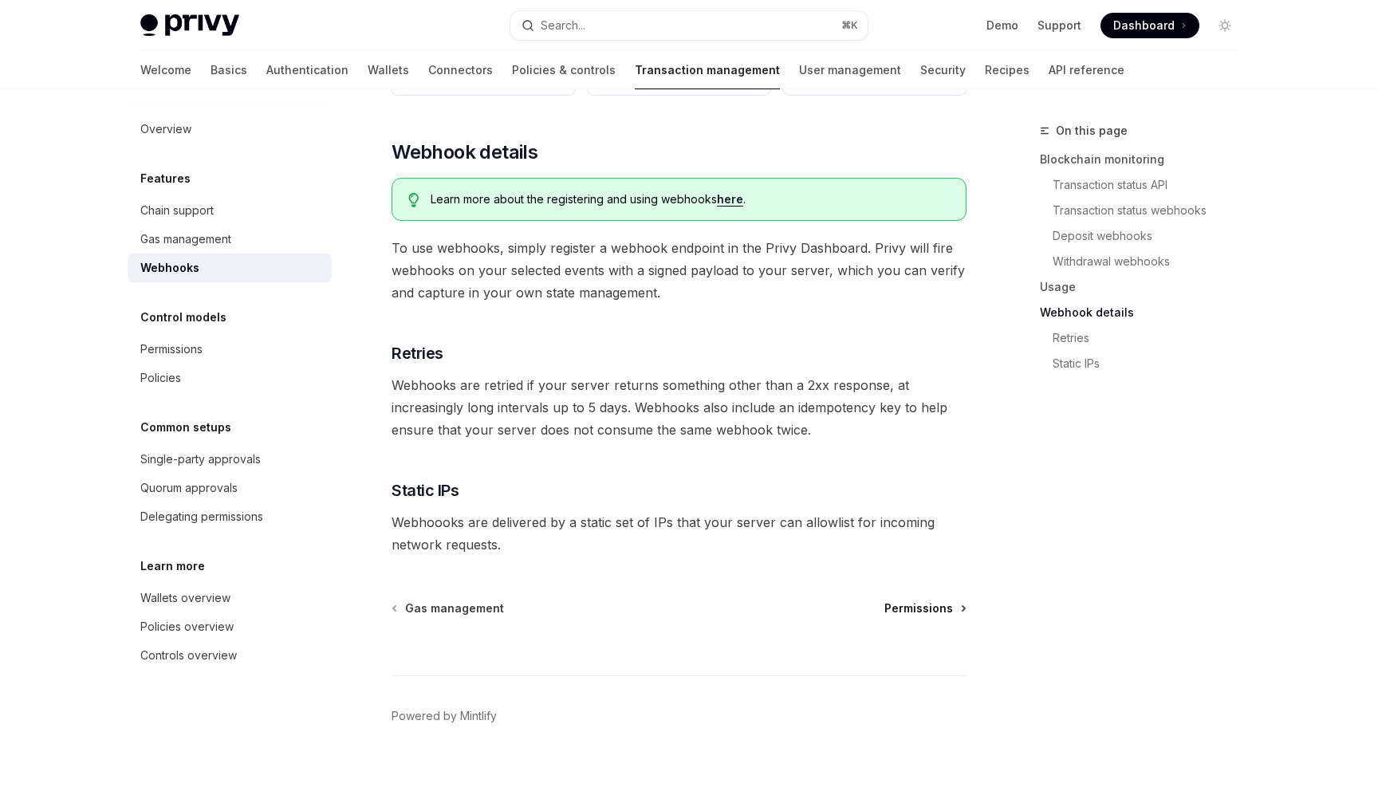
click at [910, 601] on span "Permissions" at bounding box center [918, 609] width 69 height 16
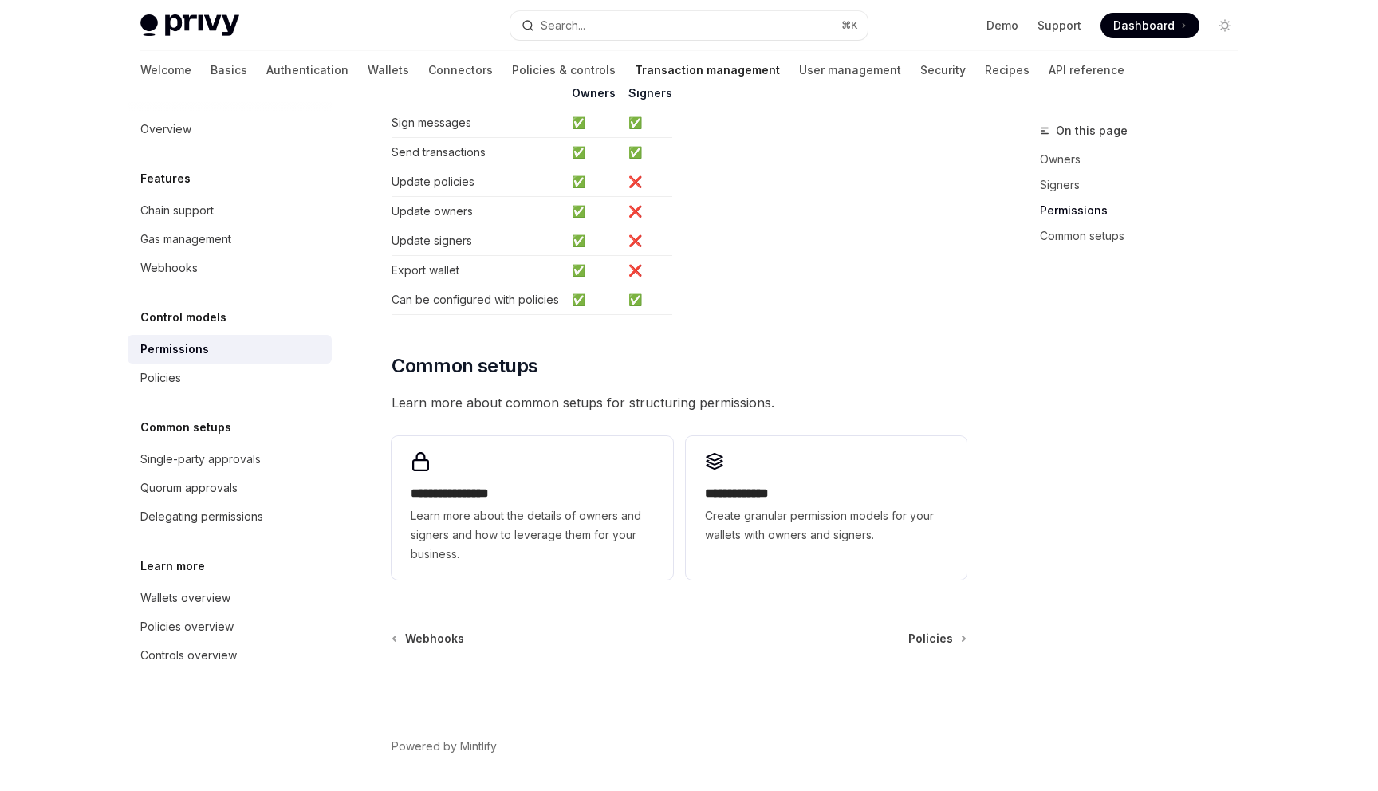
scroll to position [1004, 0]
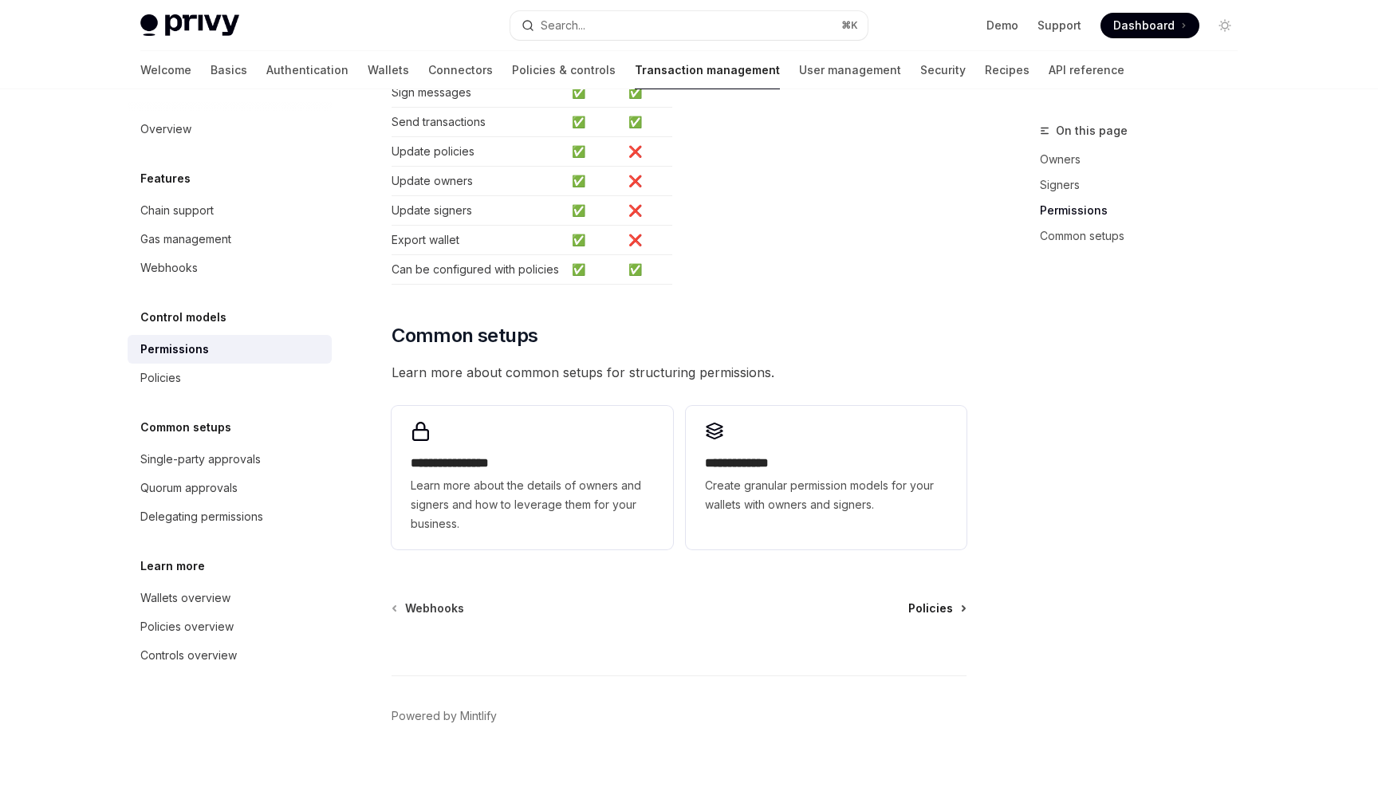
click at [954, 601] on link "Policies" at bounding box center [936, 609] width 57 height 16
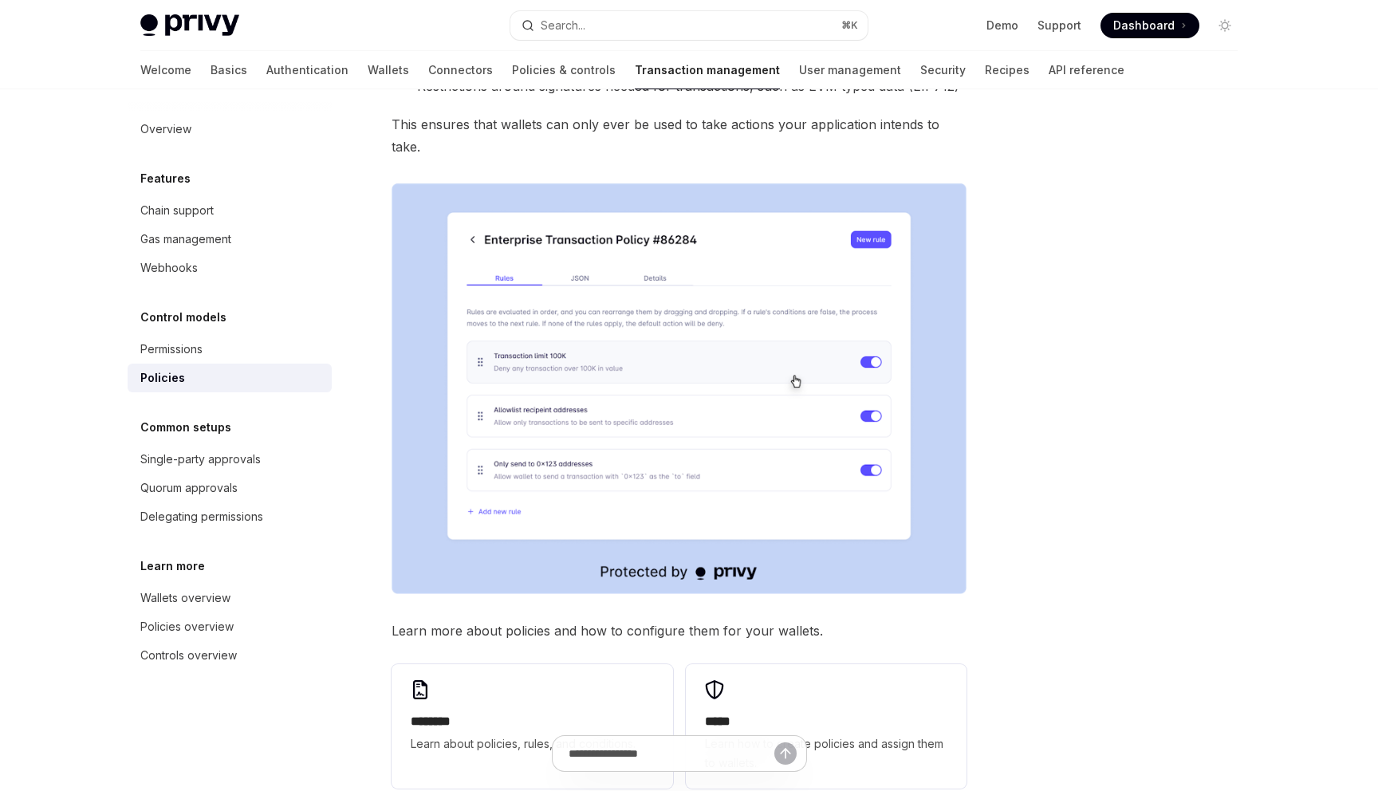
scroll to position [665, 0]
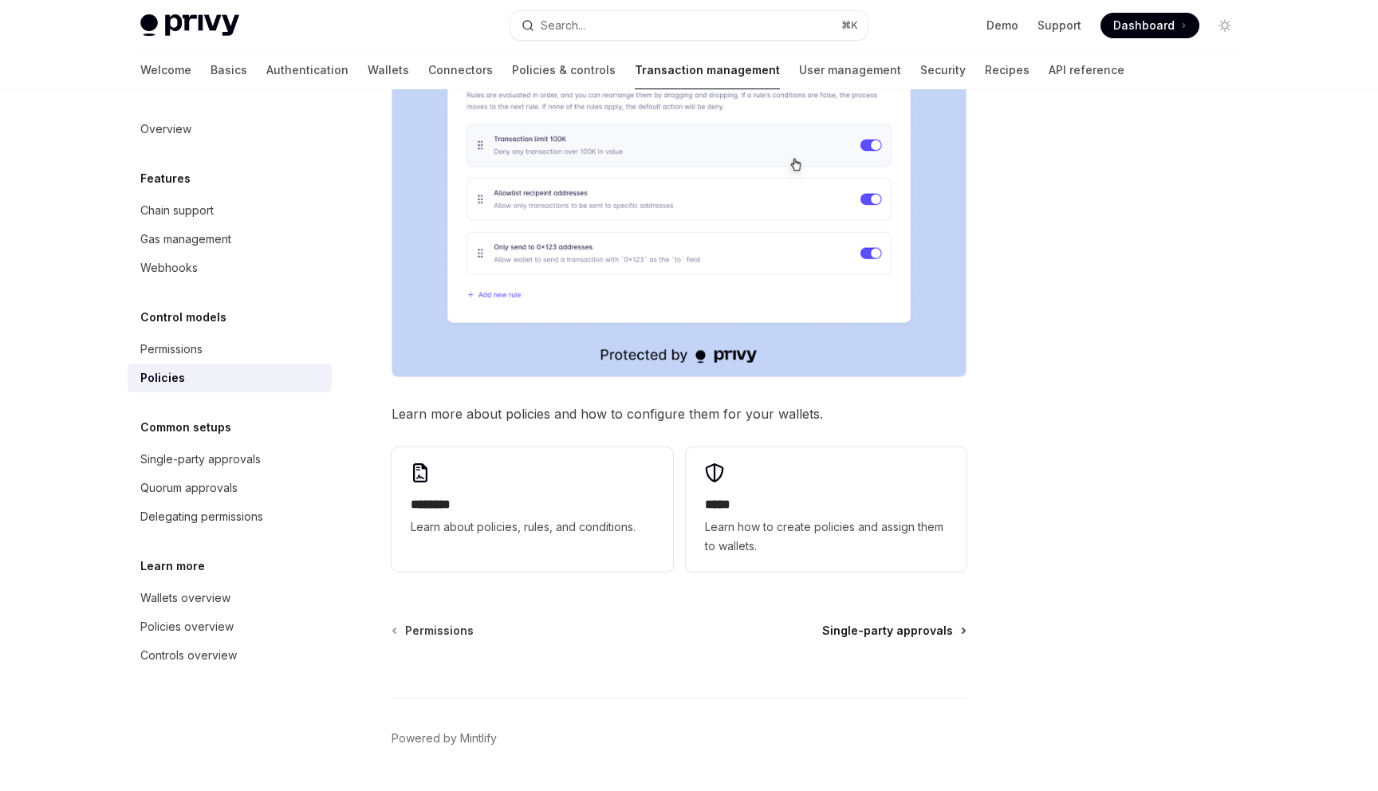
click at [874, 623] on span "Single-party approvals" at bounding box center [887, 631] width 131 height 16
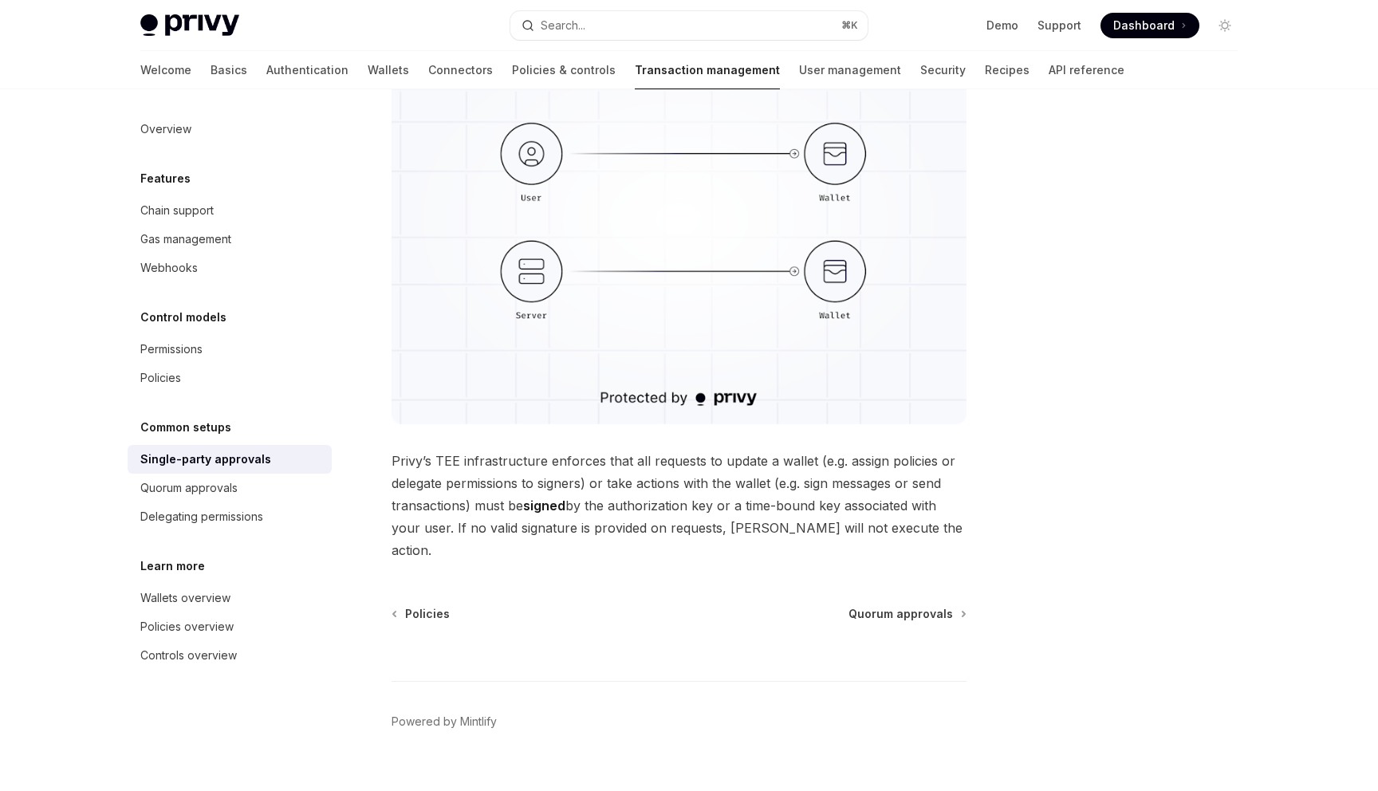
scroll to position [281, 0]
click at [891, 605] on span "Quorum approvals" at bounding box center [901, 613] width 104 height 16
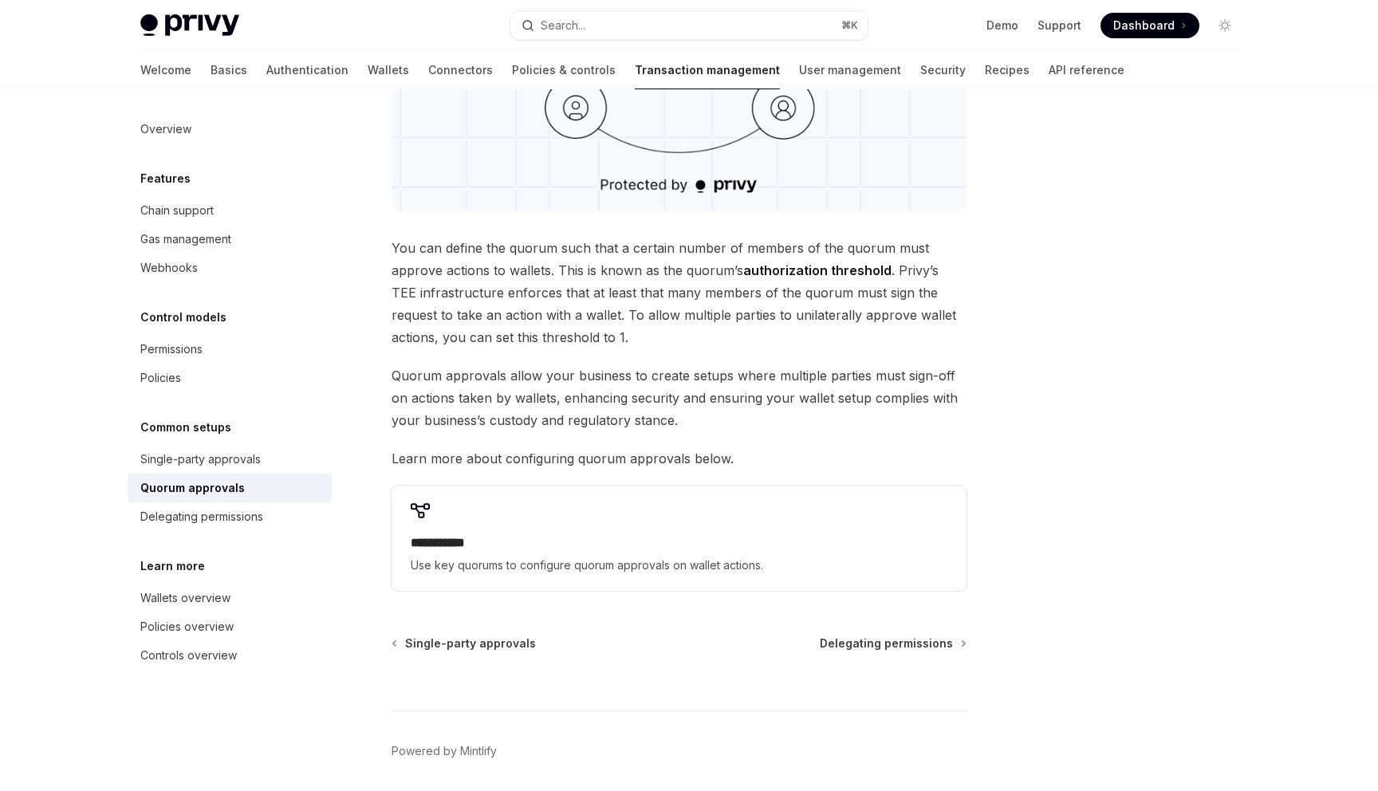
scroll to position [550, 0]
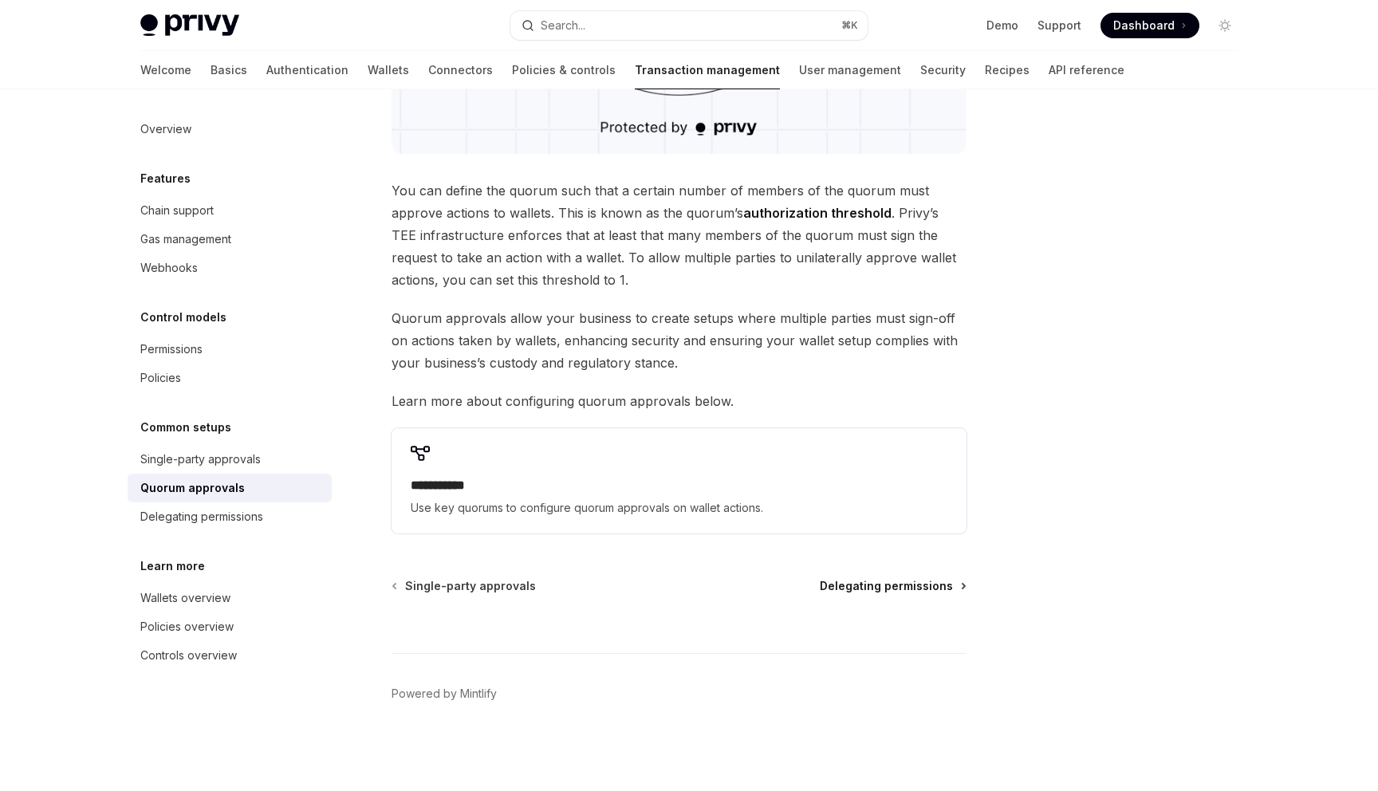
click at [884, 584] on span "Delegating permissions" at bounding box center [886, 586] width 133 height 16
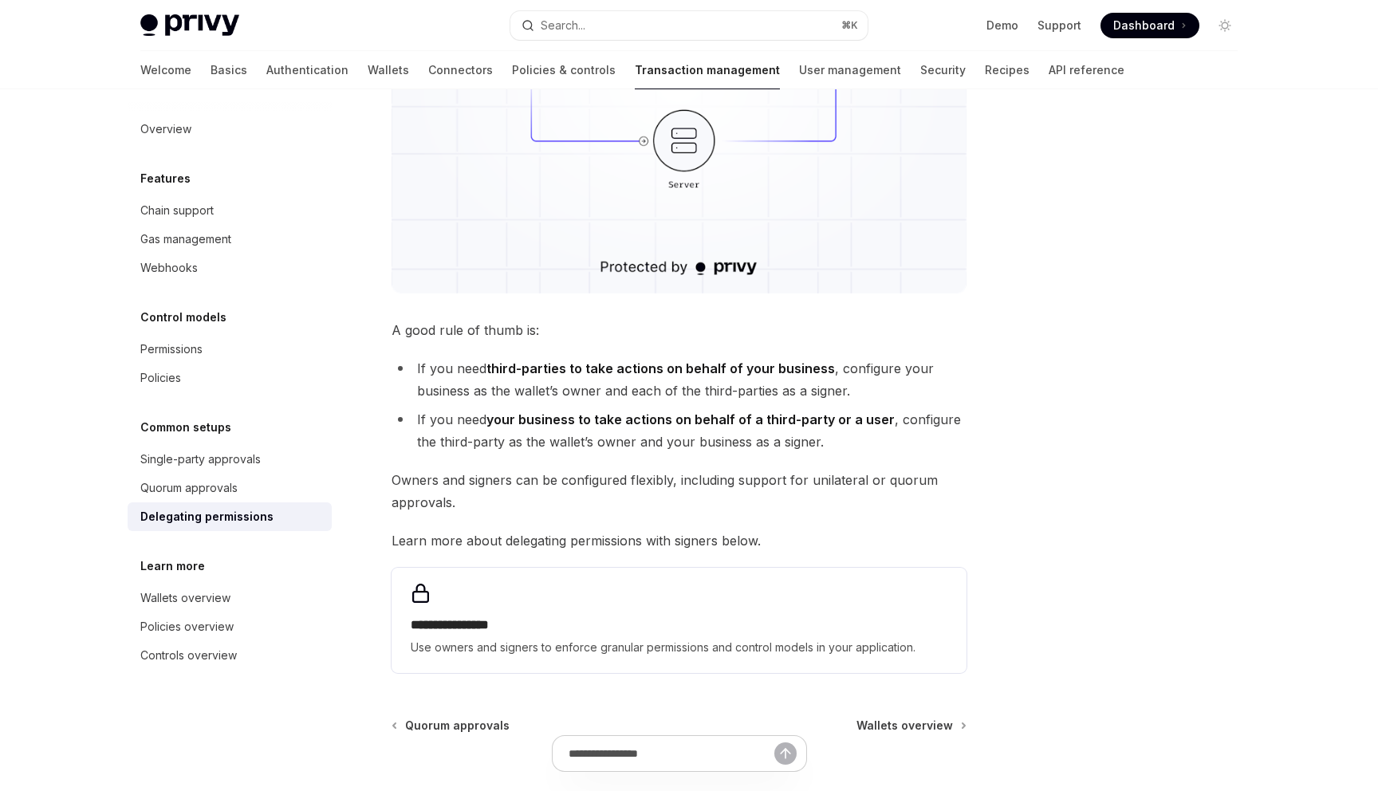
scroll to position [573, 0]
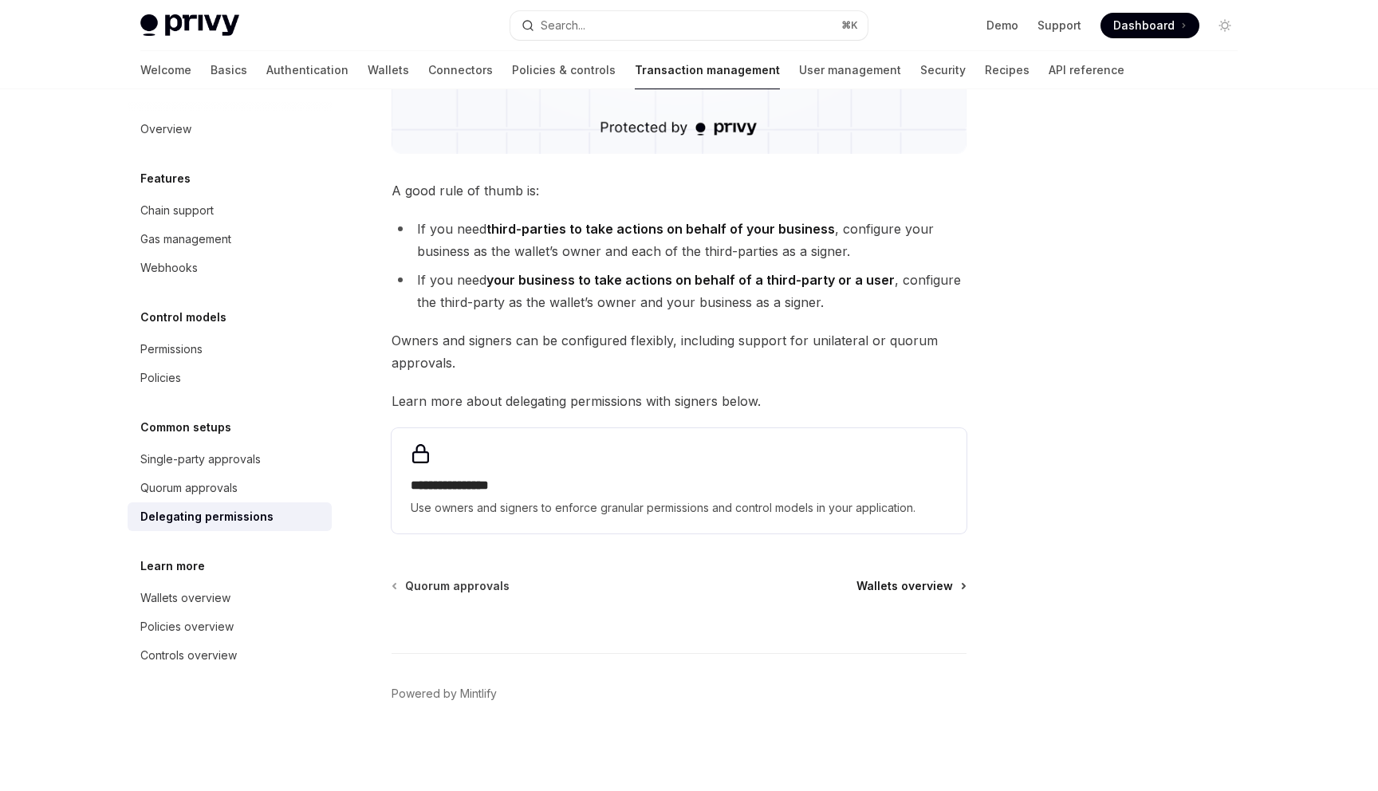
click at [915, 586] on span "Wallets overview" at bounding box center [905, 586] width 97 height 16
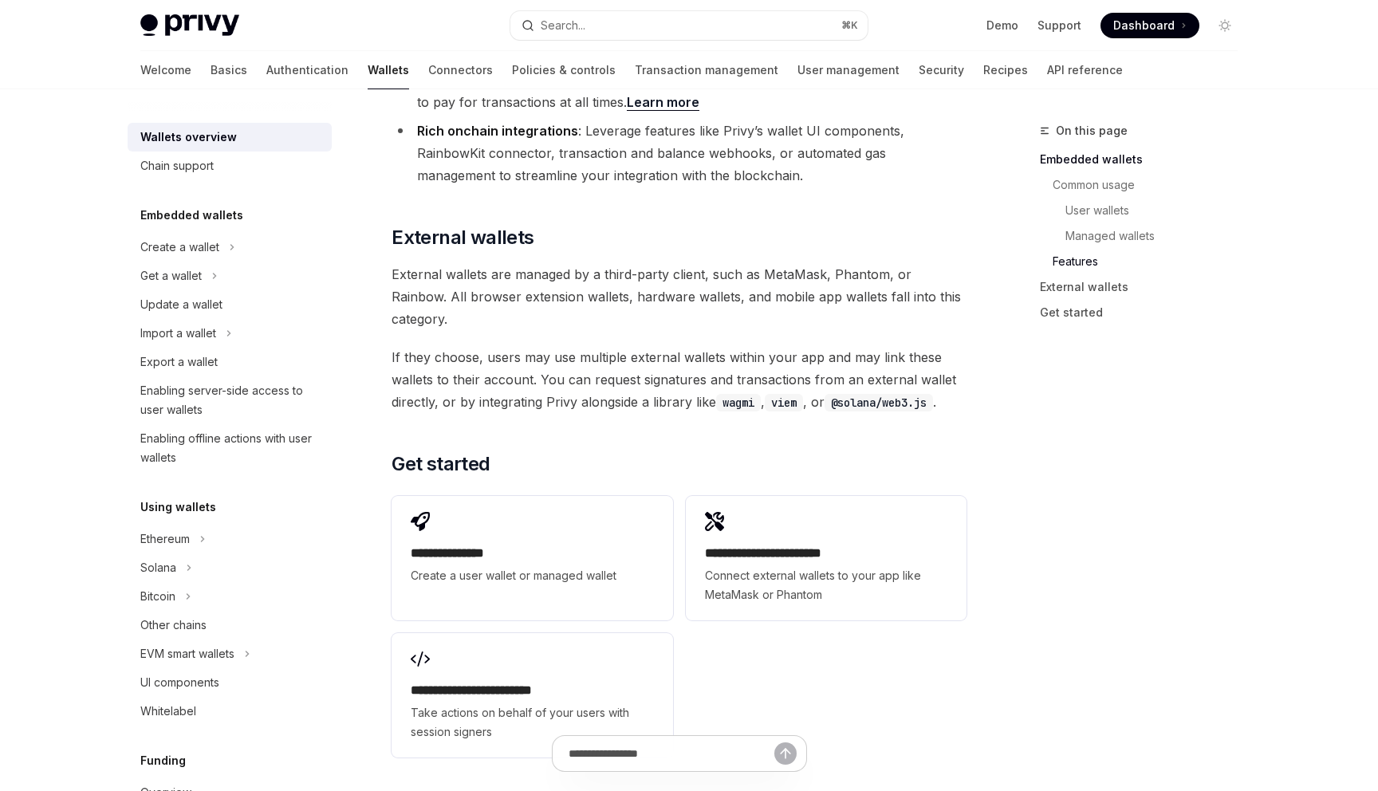
scroll to position [2405, 0]
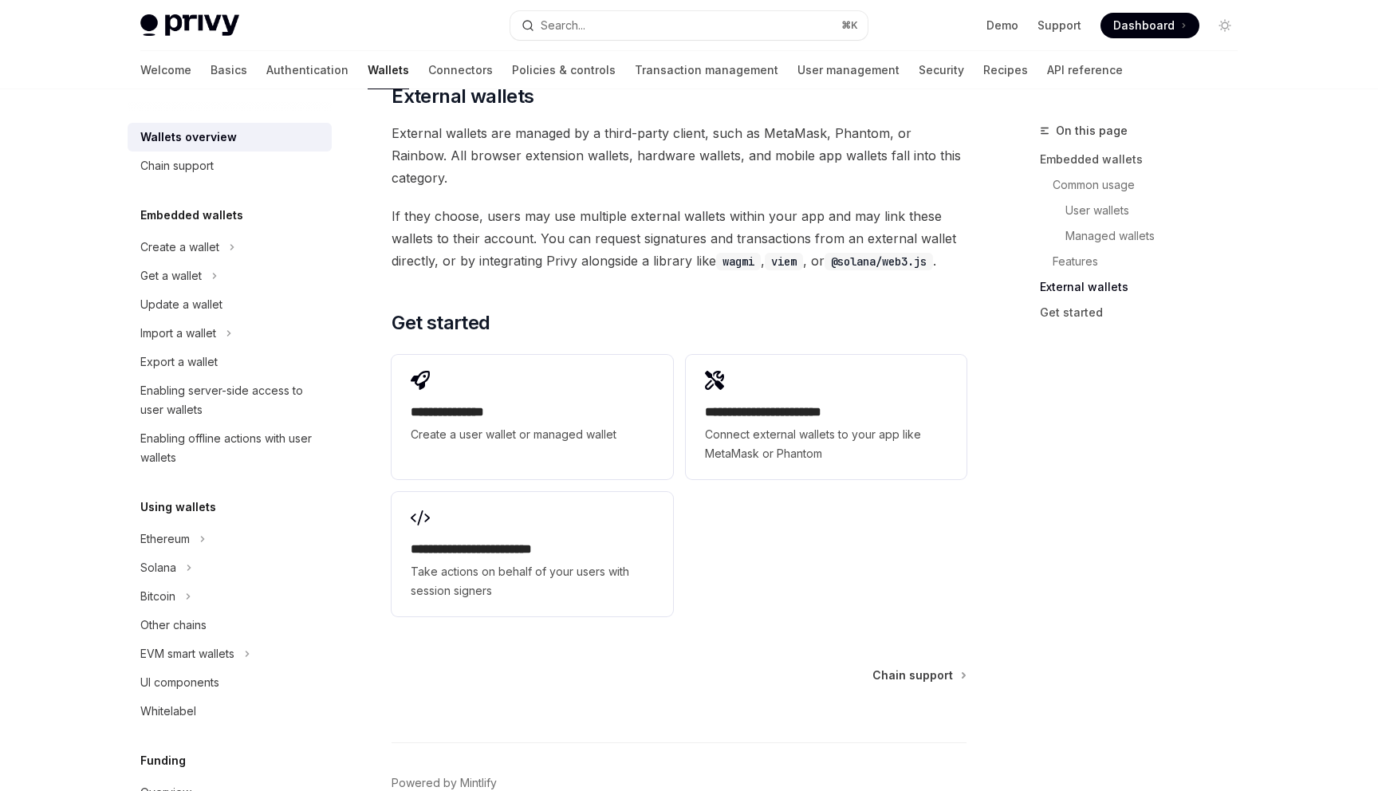
click at [915, 668] on span "Chain support" at bounding box center [912, 676] width 81 height 16
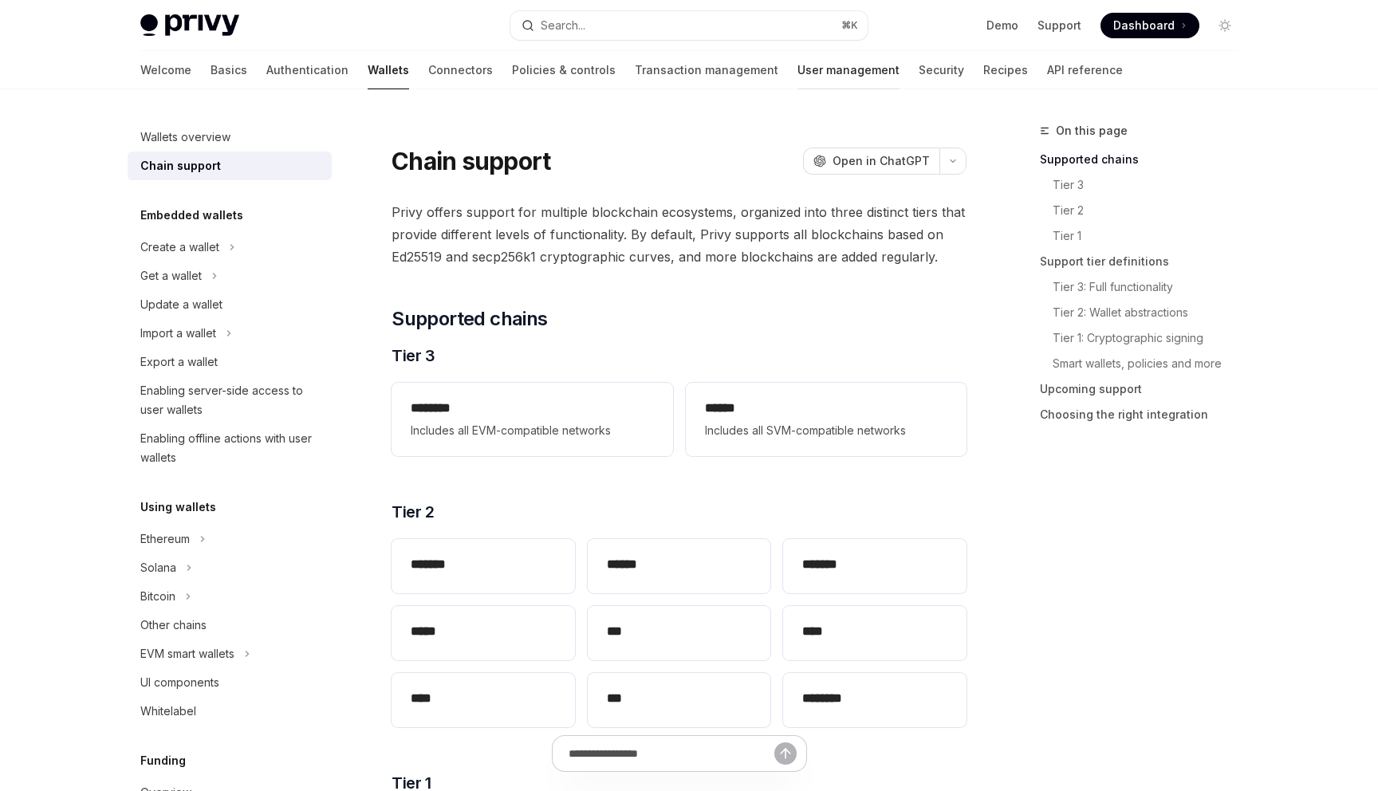
click at [798, 77] on link "User management" at bounding box center [849, 70] width 102 height 38
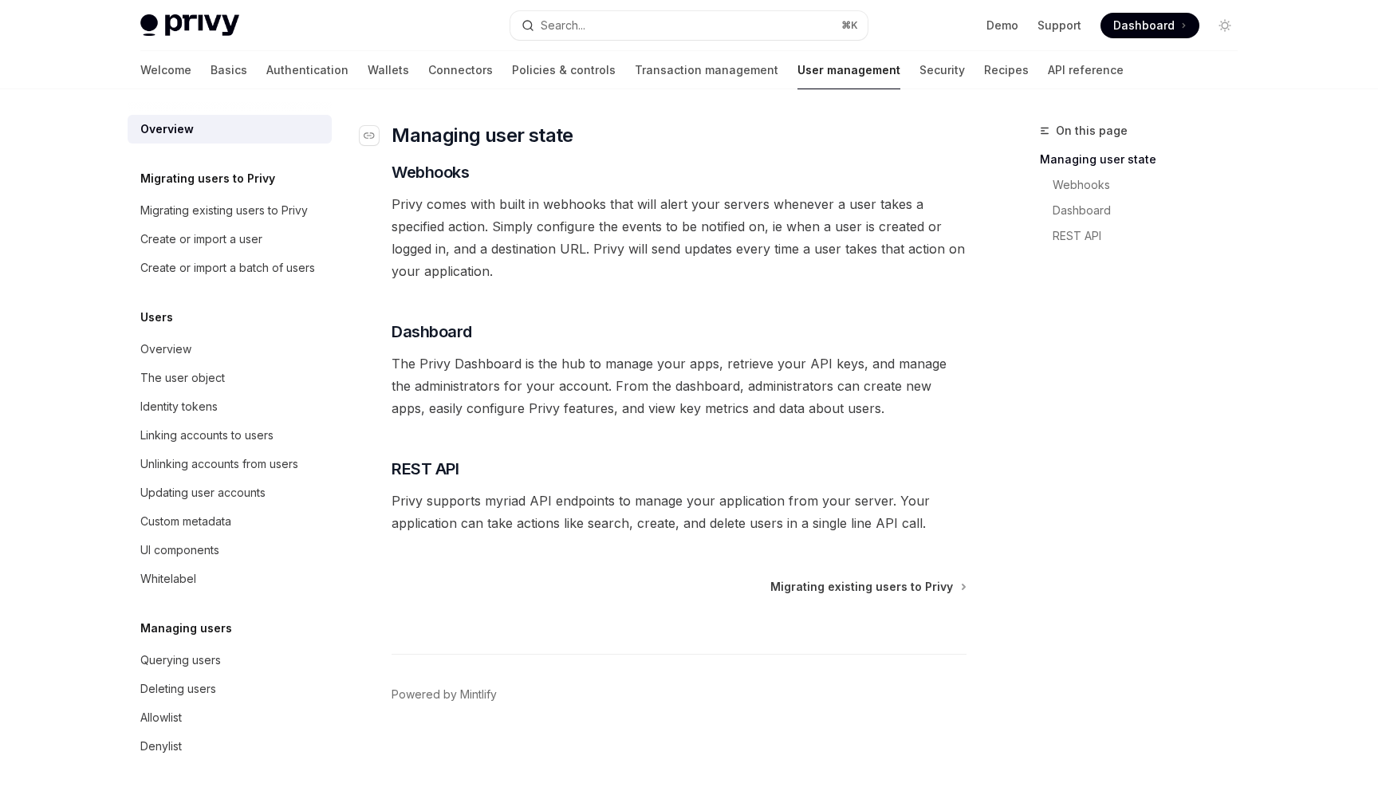
scroll to position [221, 0]
click at [910, 592] on span "Migrating existing users to Privy" at bounding box center [861, 586] width 183 height 16
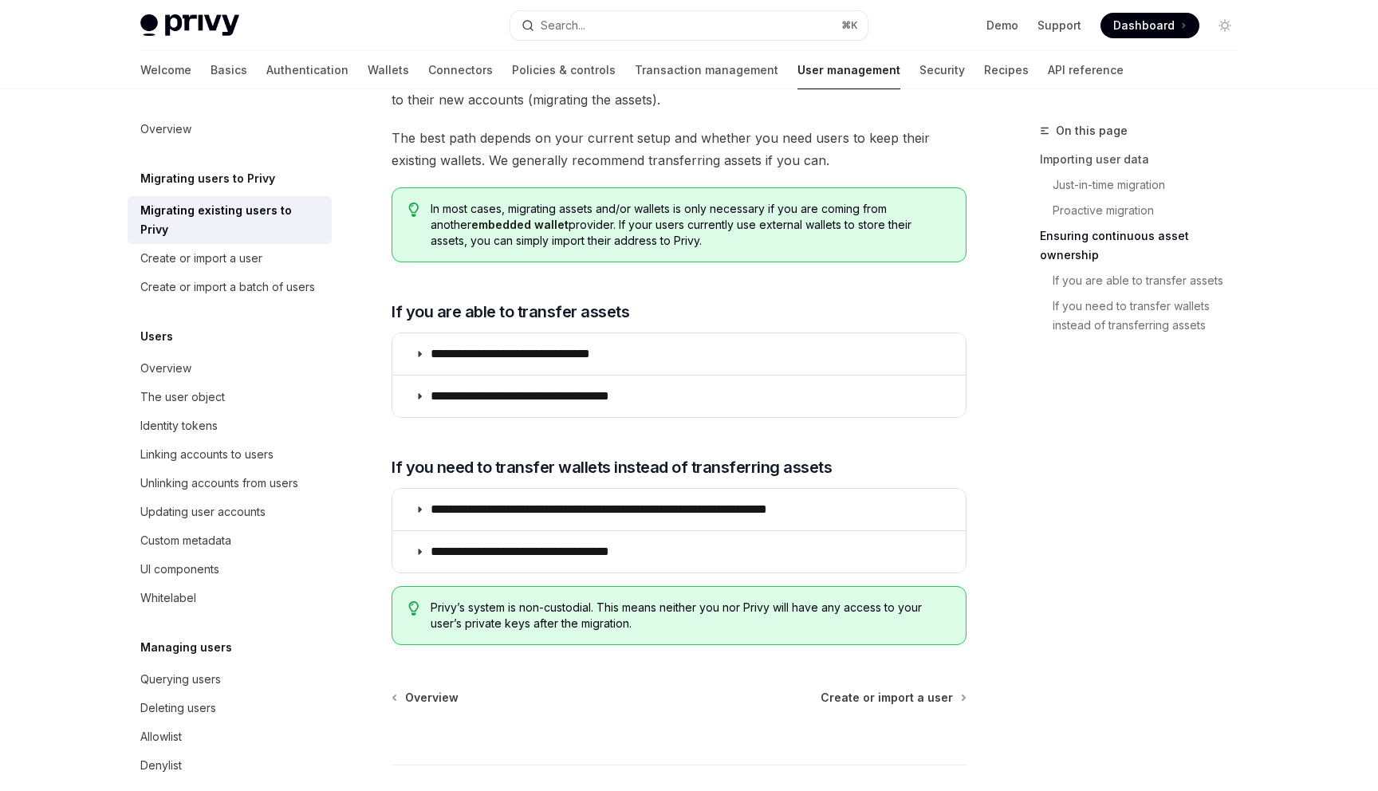
scroll to position [1773, 0]
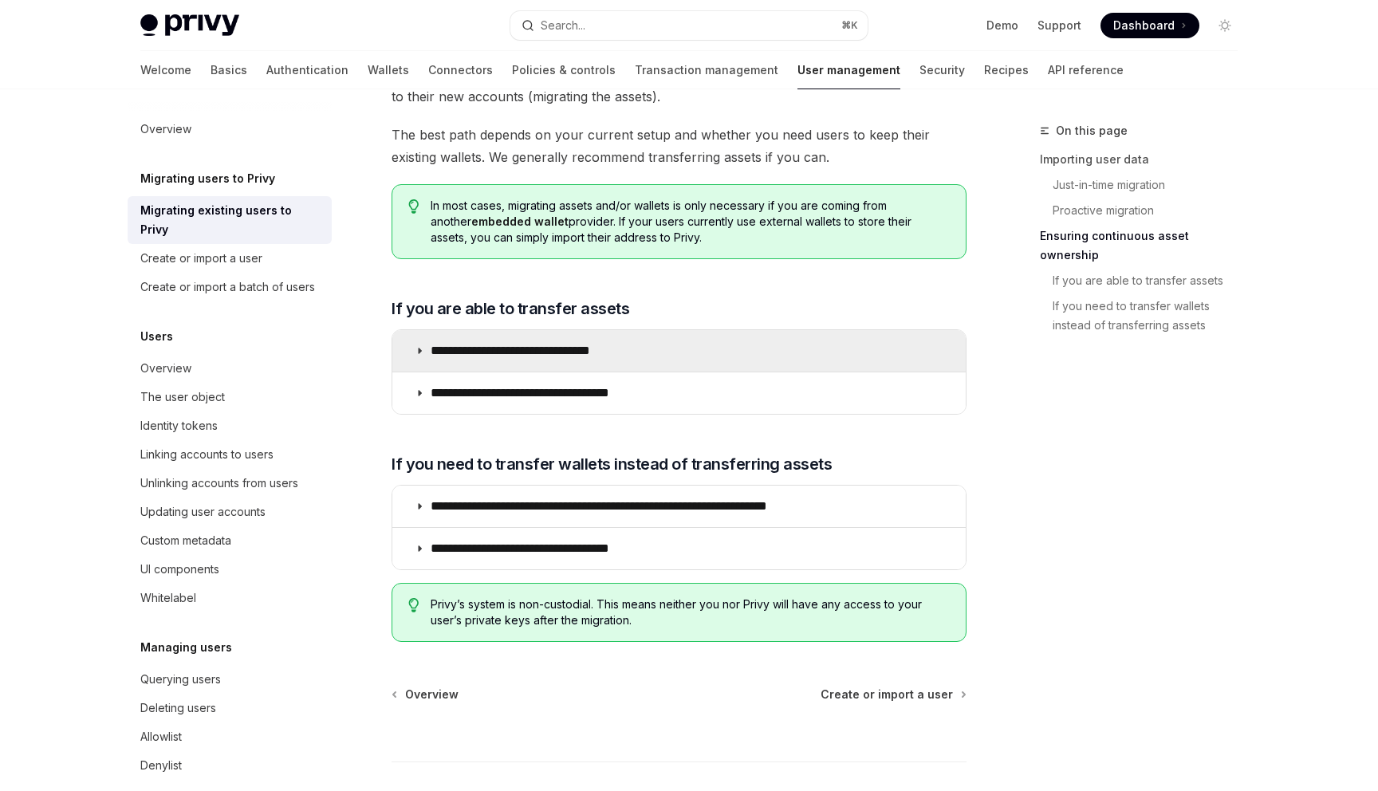
click at [412, 333] on summary "**********" at bounding box center [678, 350] width 573 height 41
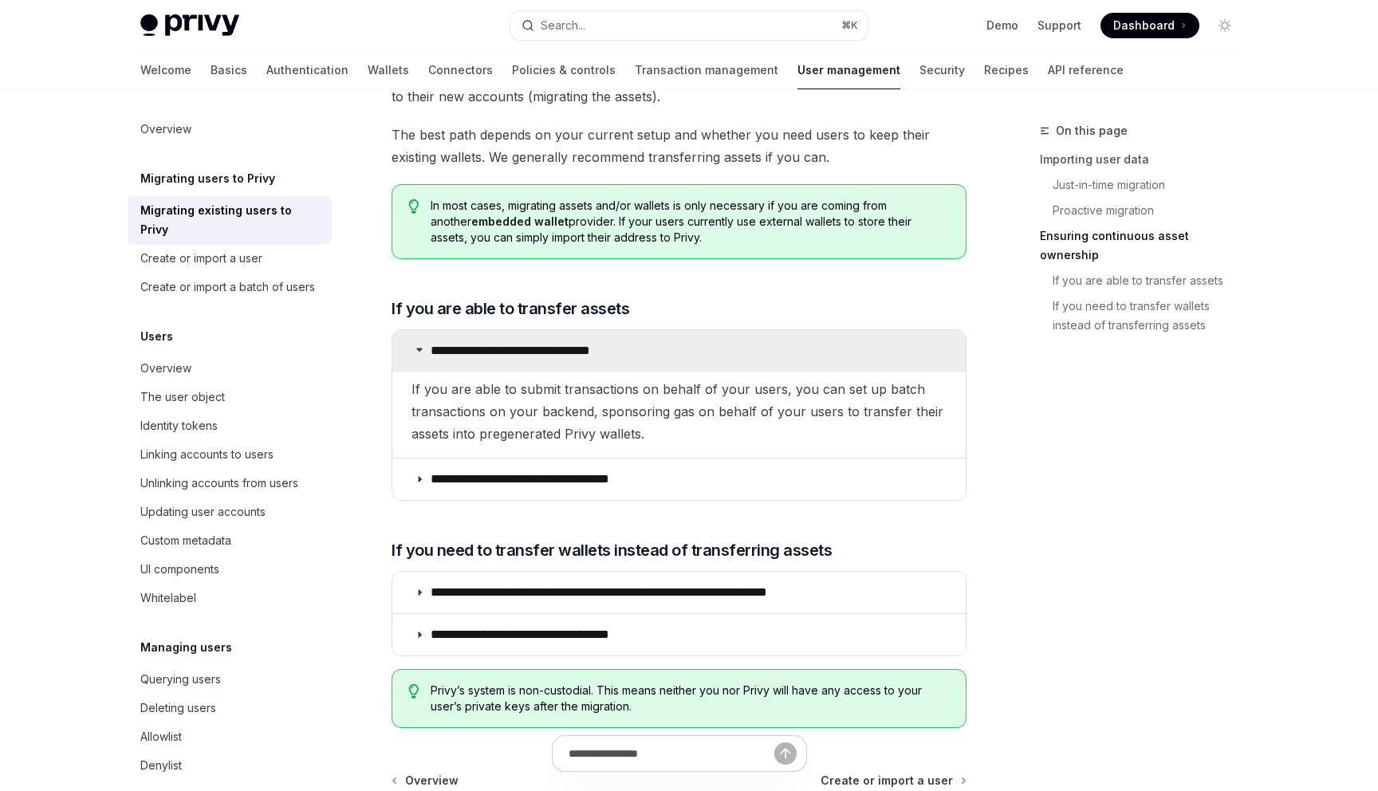
click at [412, 333] on summary "**********" at bounding box center [678, 350] width 573 height 41
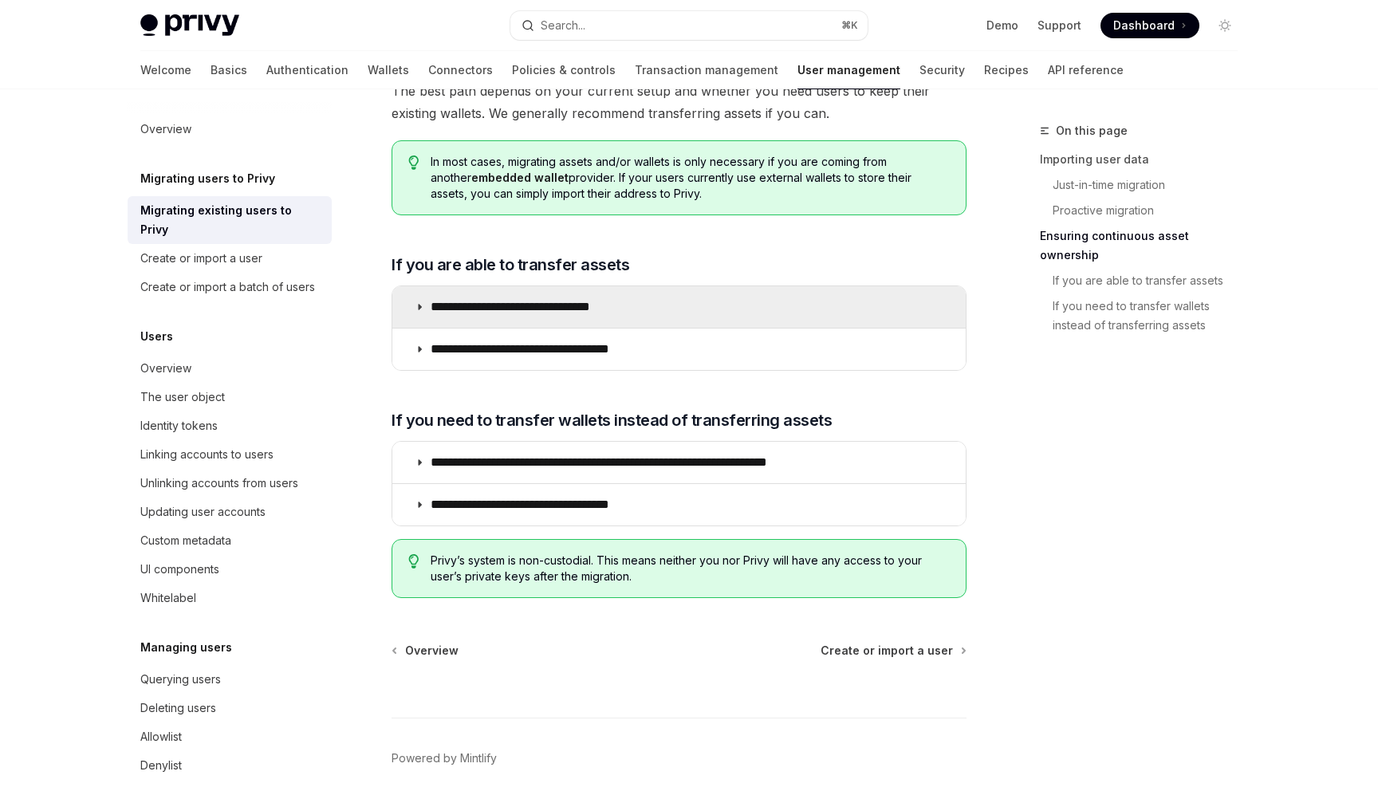
scroll to position [1859, 0]
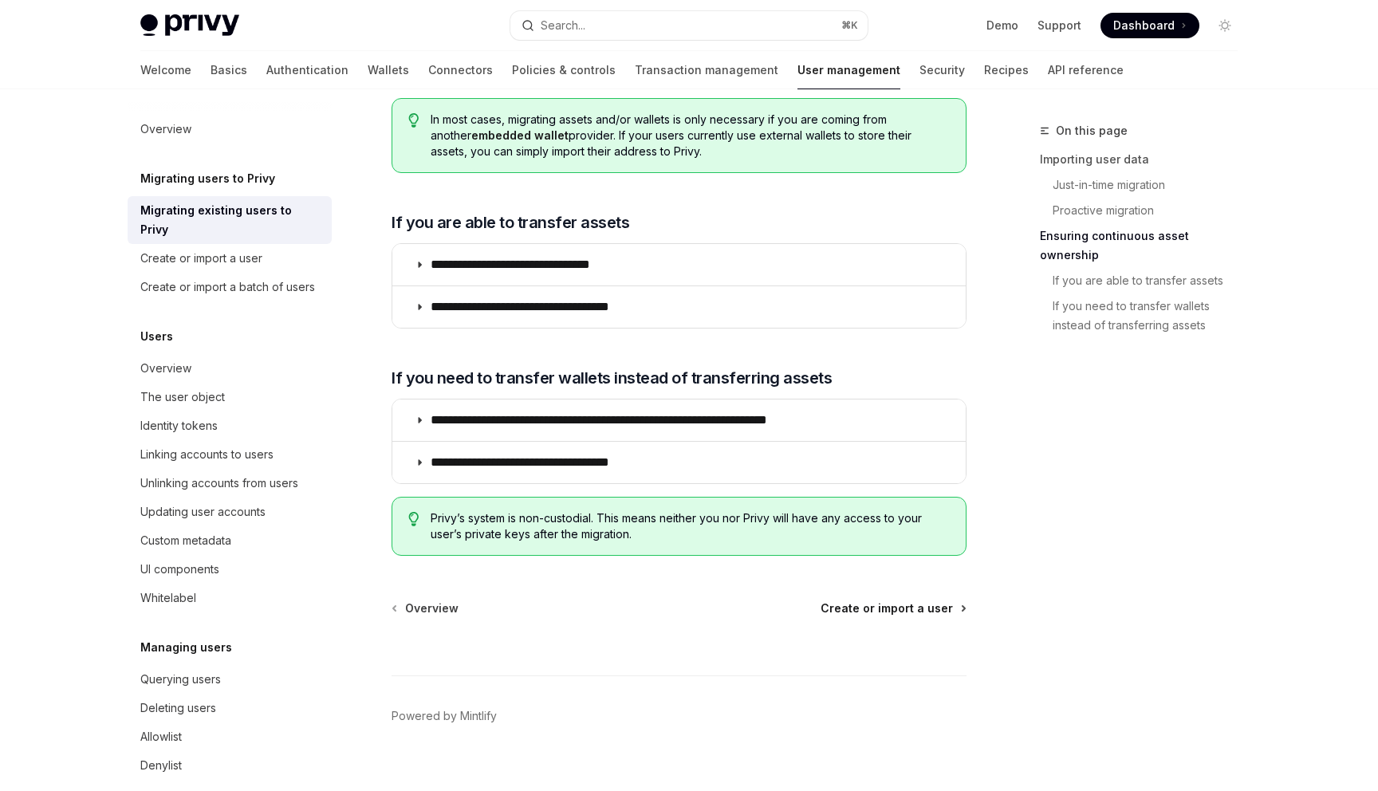
click at [902, 601] on span "Create or import a user" at bounding box center [887, 609] width 132 height 16
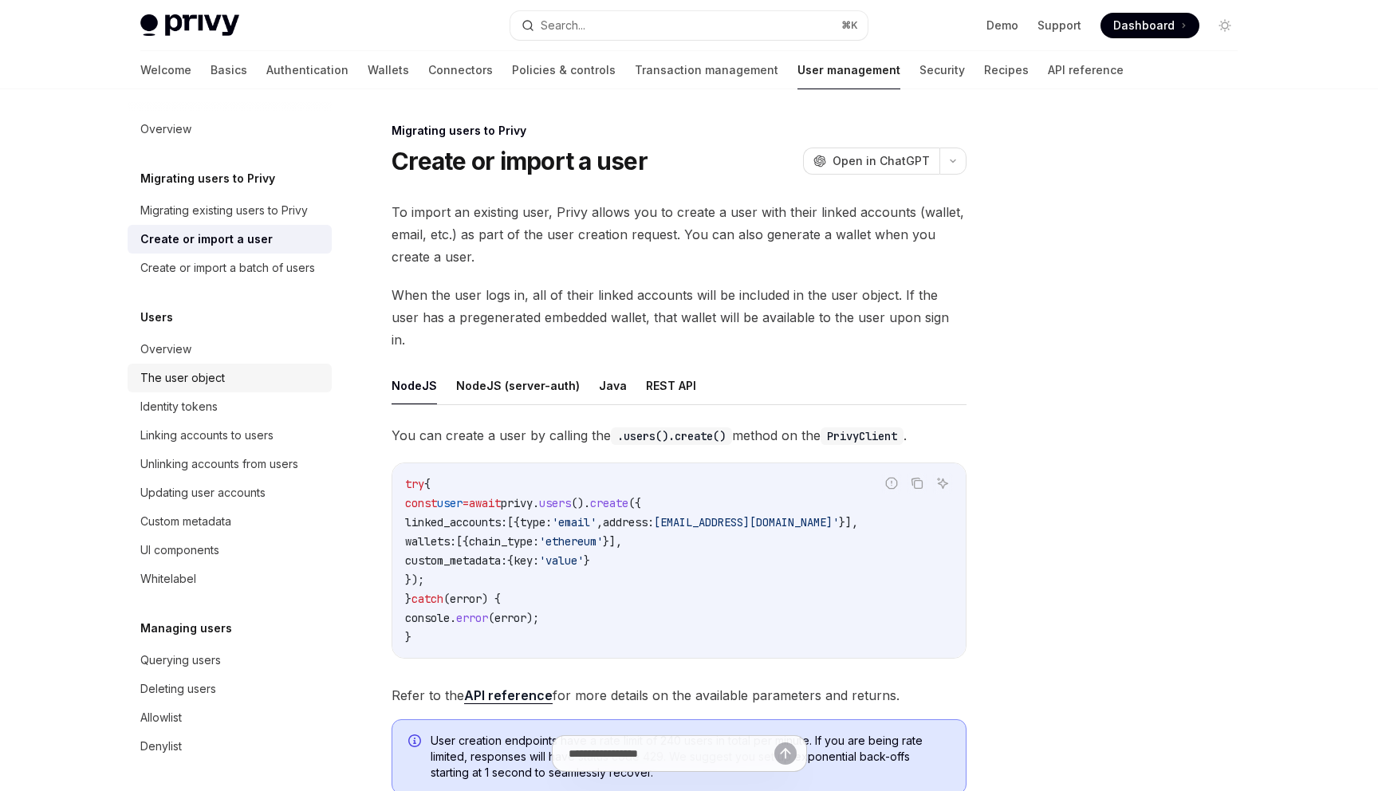
click at [207, 369] on div "The user object" at bounding box center [182, 377] width 85 height 19
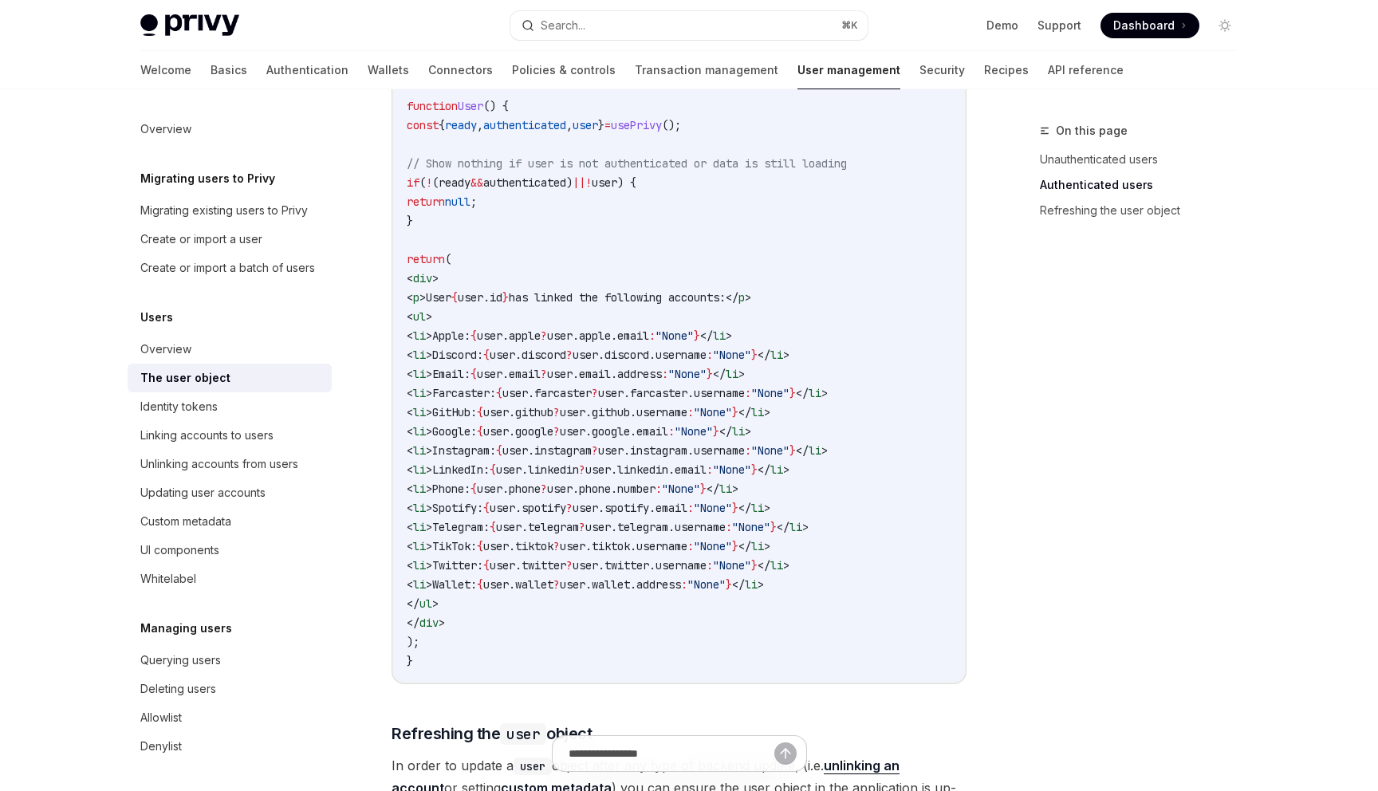
scroll to position [1505, 0]
click at [221, 399] on div "Identity tokens" at bounding box center [231, 406] width 182 height 19
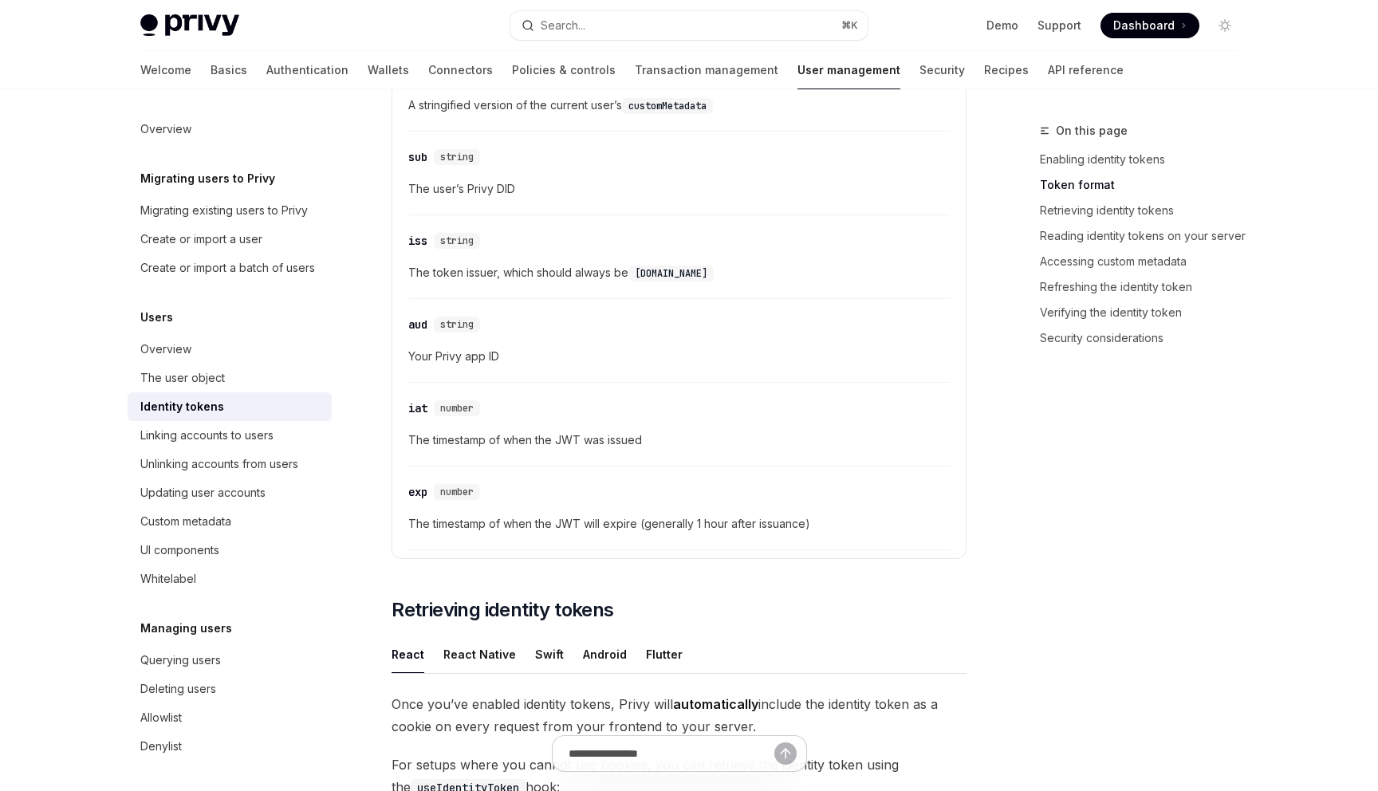
scroll to position [909, 0]
click at [218, 431] on div "Linking accounts to users" at bounding box center [206, 435] width 133 height 19
type textarea "*"
